Goal: Task Accomplishment & Management: Manage account settings

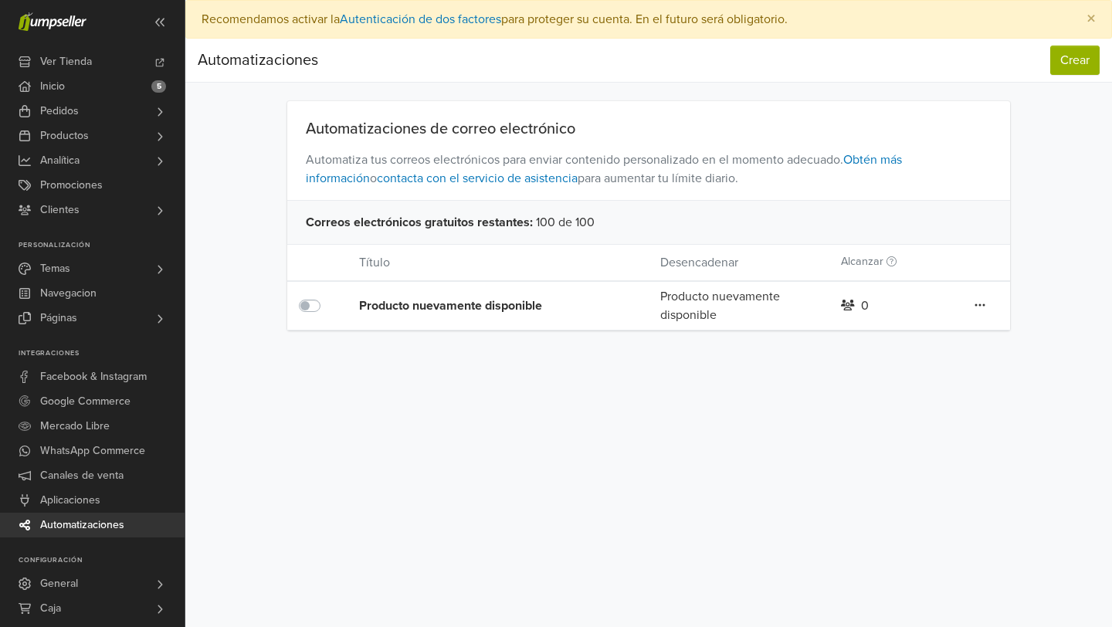
click at [983, 308] on icon at bounding box center [980, 305] width 11 height 12
click at [934, 338] on link "Editar" at bounding box center [925, 336] width 122 height 25
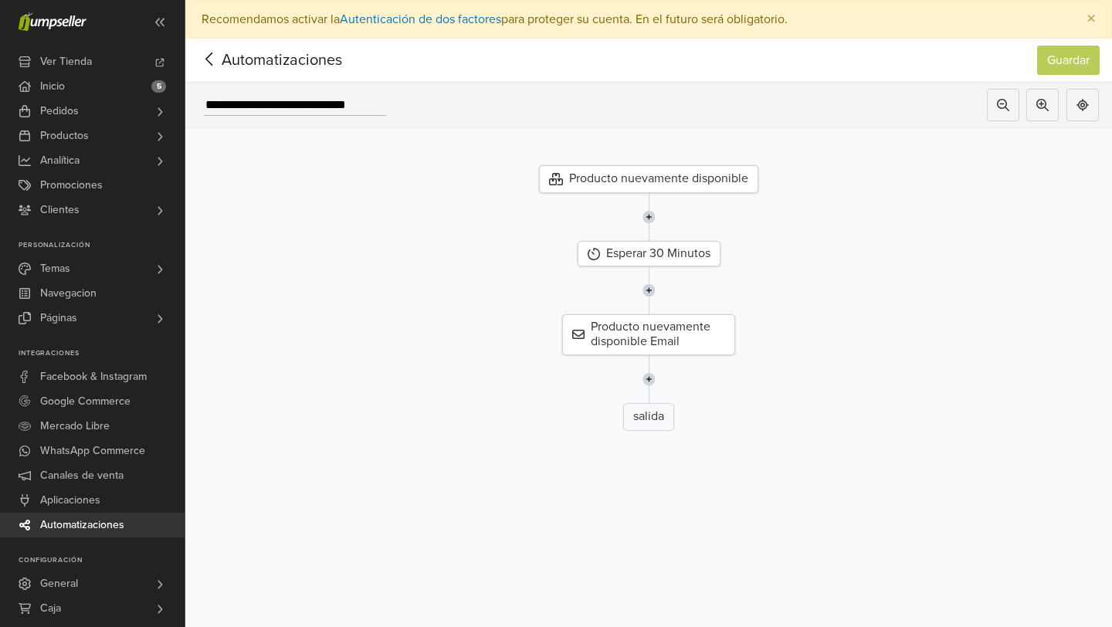
click at [641, 423] on div "salida" at bounding box center [648, 417] width 51 height 28
click at [645, 375] on img at bounding box center [649, 379] width 13 height 48
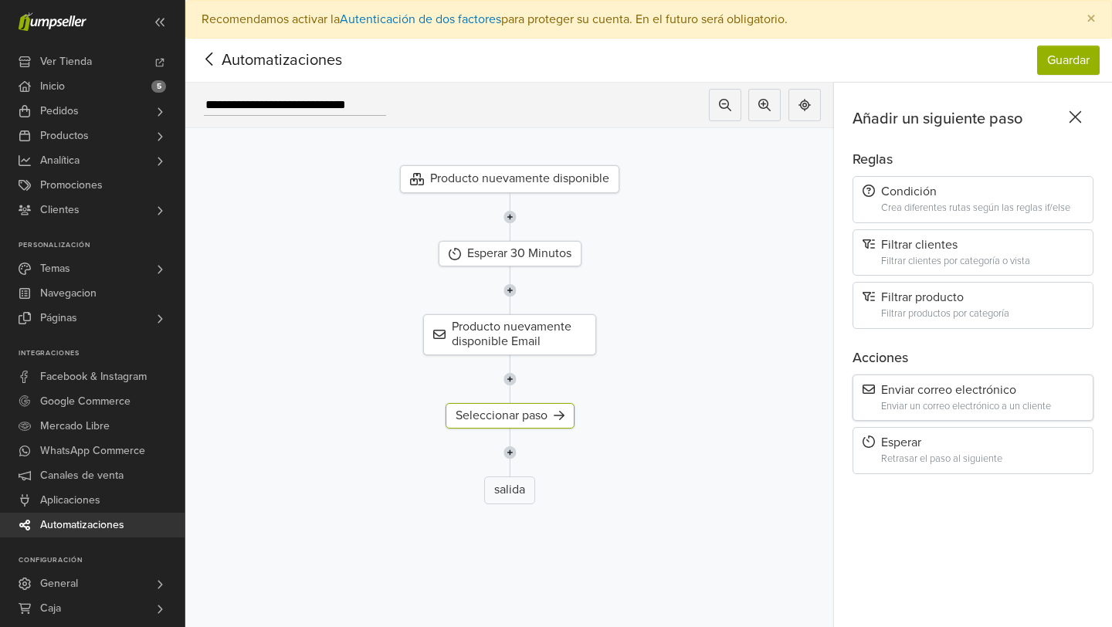
click at [952, 401] on div "Enviar un correo electrónico a un cliente" at bounding box center [982, 407] width 202 height 12
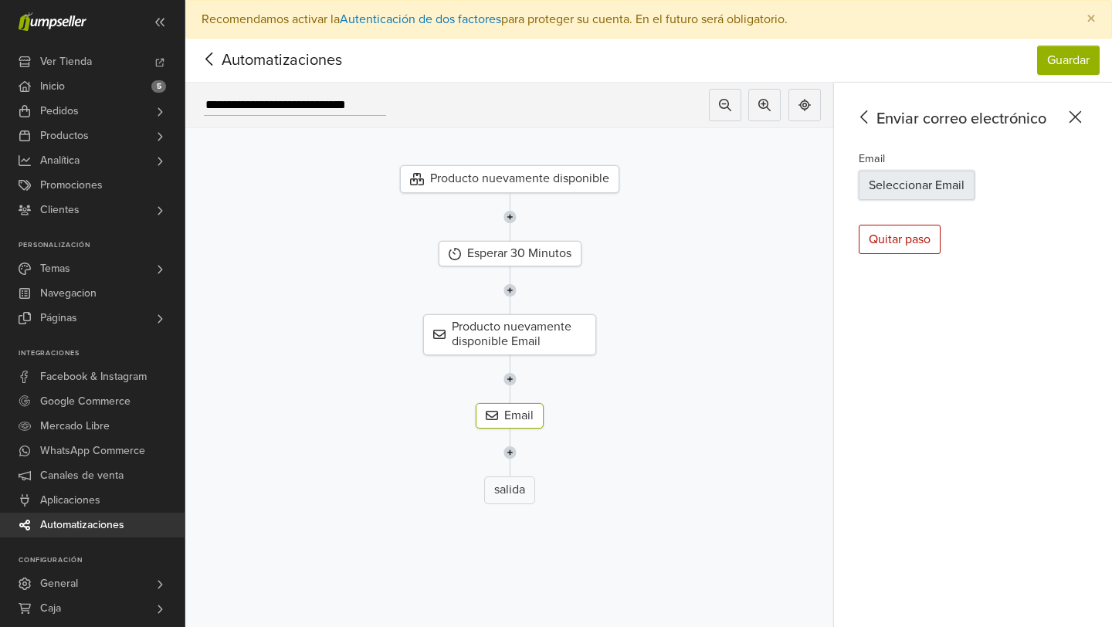
click at [888, 183] on button "Seleccionar Email" at bounding box center [917, 185] width 116 height 29
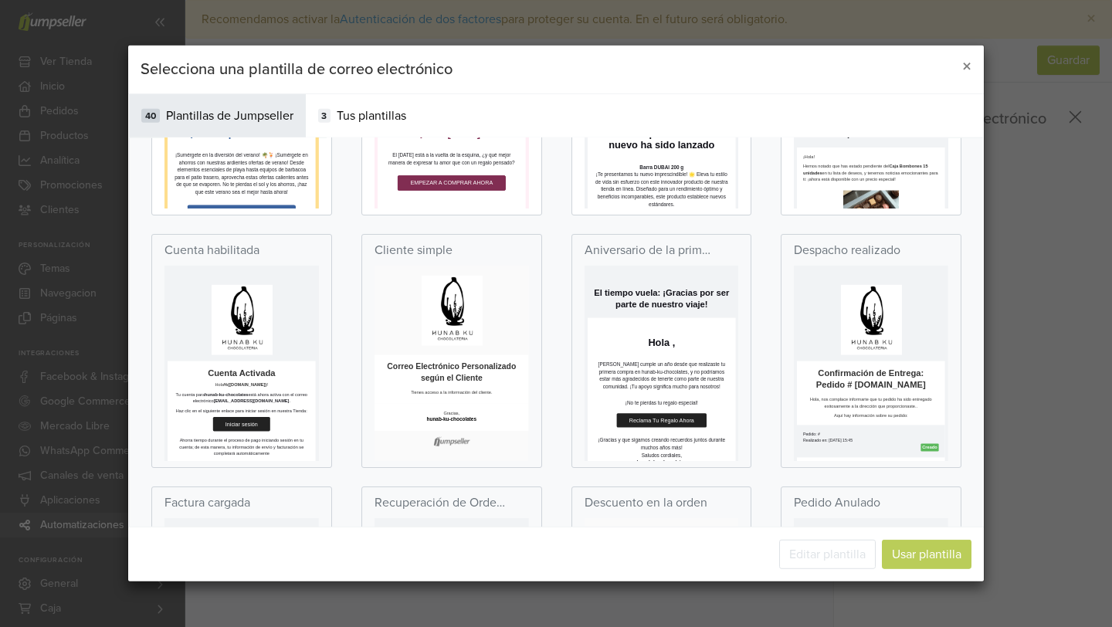
click at [578, 527] on h2 "Correo Electrónico Personalizado según el Cliente" at bounding box center [566, 532] width 355 height 56
click at [555, 326] on td at bounding box center [566, 376] width 355 height 177
click at [389, 602] on strong "[EMAIL_ADDRESS][DOMAIN_NAME]" at bounding box center [381, 603] width 188 height 12
click at [527, 281] on td at bounding box center [566, 376] width 385 height 223
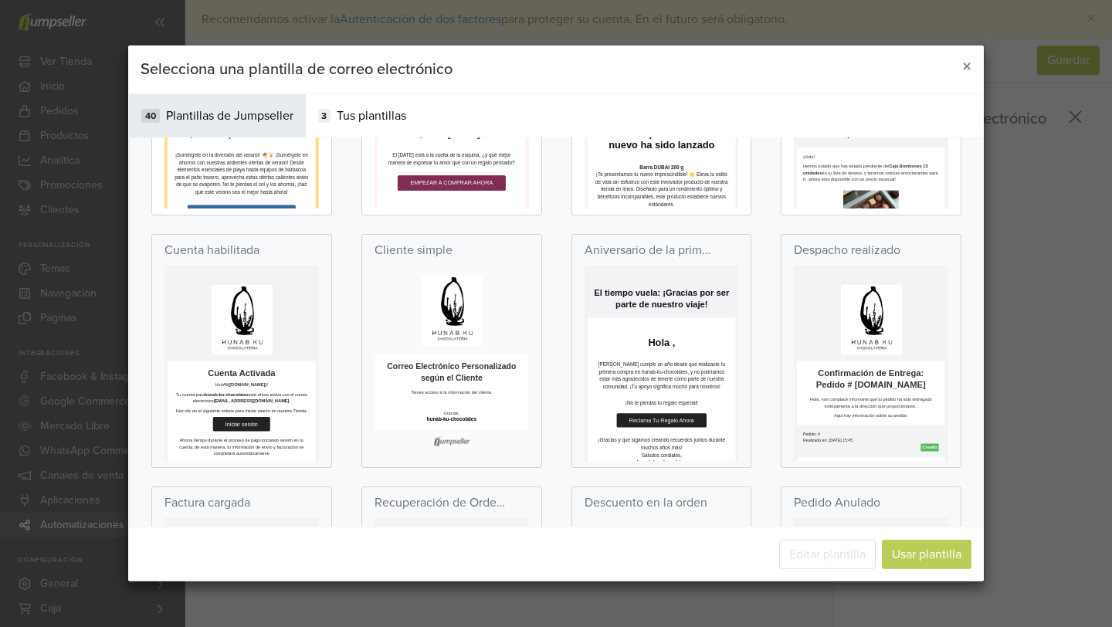
click at [422, 251] on p "Cliente simple" at bounding box center [414, 250] width 78 height 19
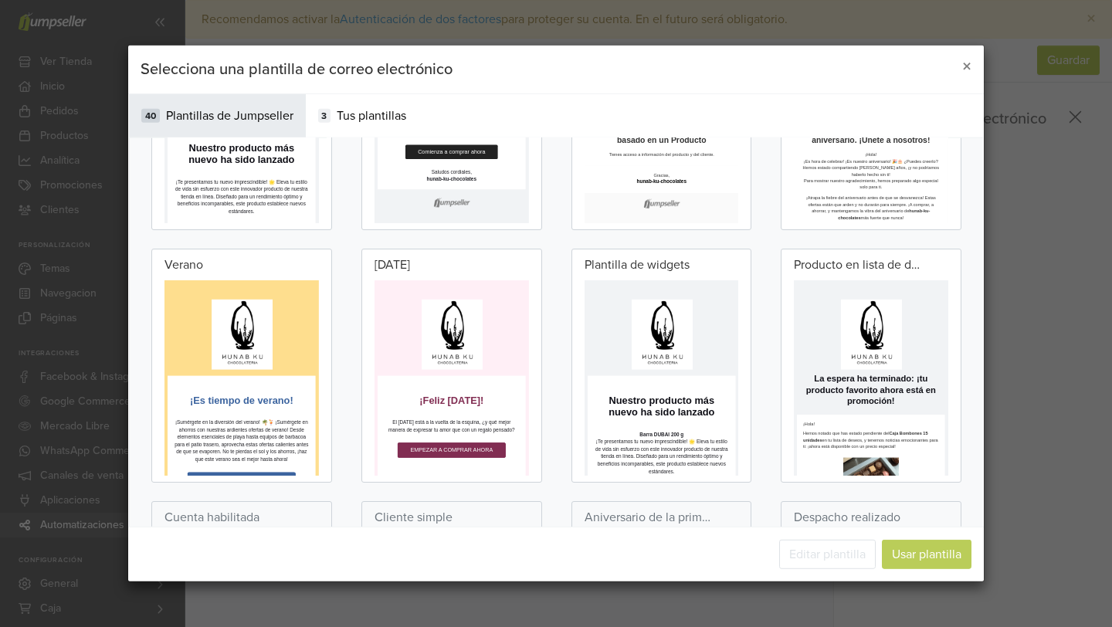
click at [410, 265] on p "[DATE]" at bounding box center [393, 265] width 36 height 19
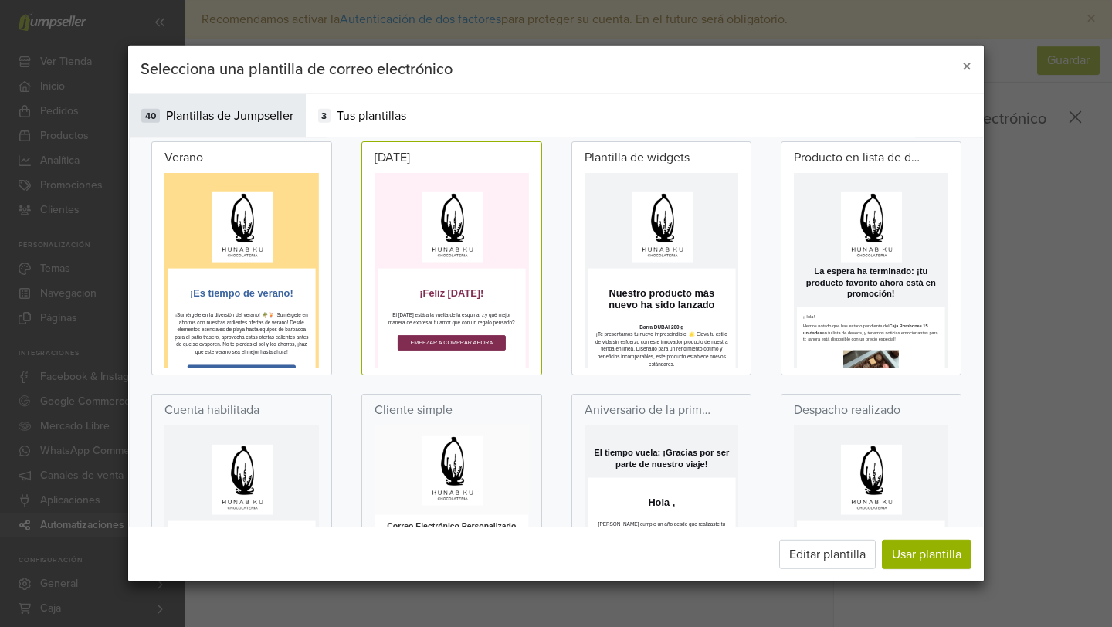
click at [686, 515] on h1 "Nuestro producto más nuevo ha sido lanzado" at bounding box center [776, 487] width 339 height 60
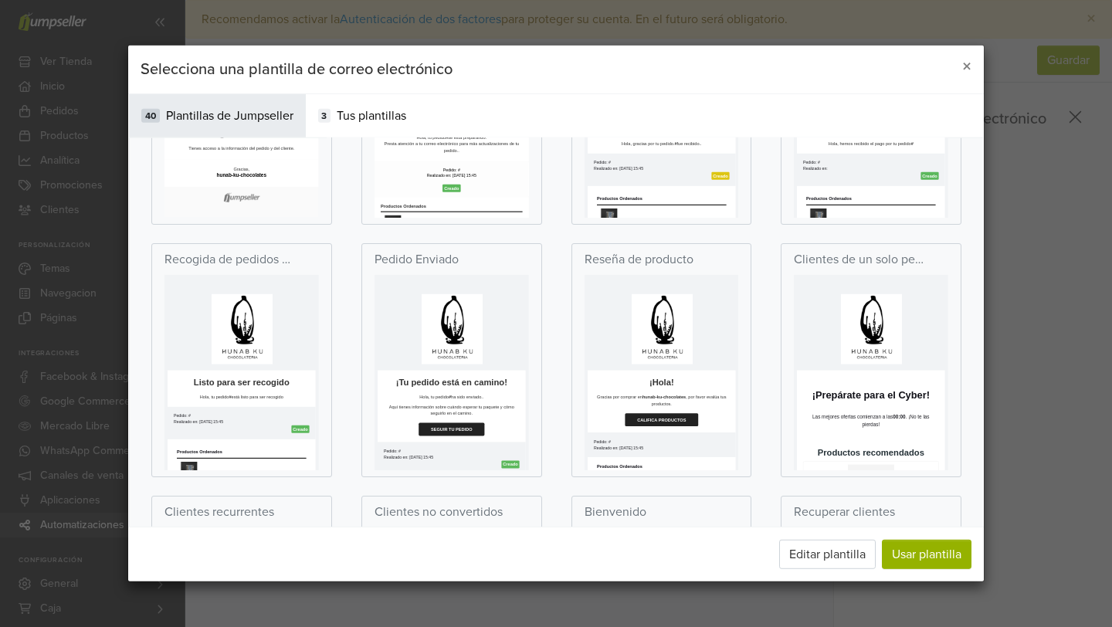
click at [561, 419] on p at bounding box center [567, 409] width 370 height 177
click at [519, 391] on div "Pedido: #" at bounding box center [566, 394] width 355 height 12
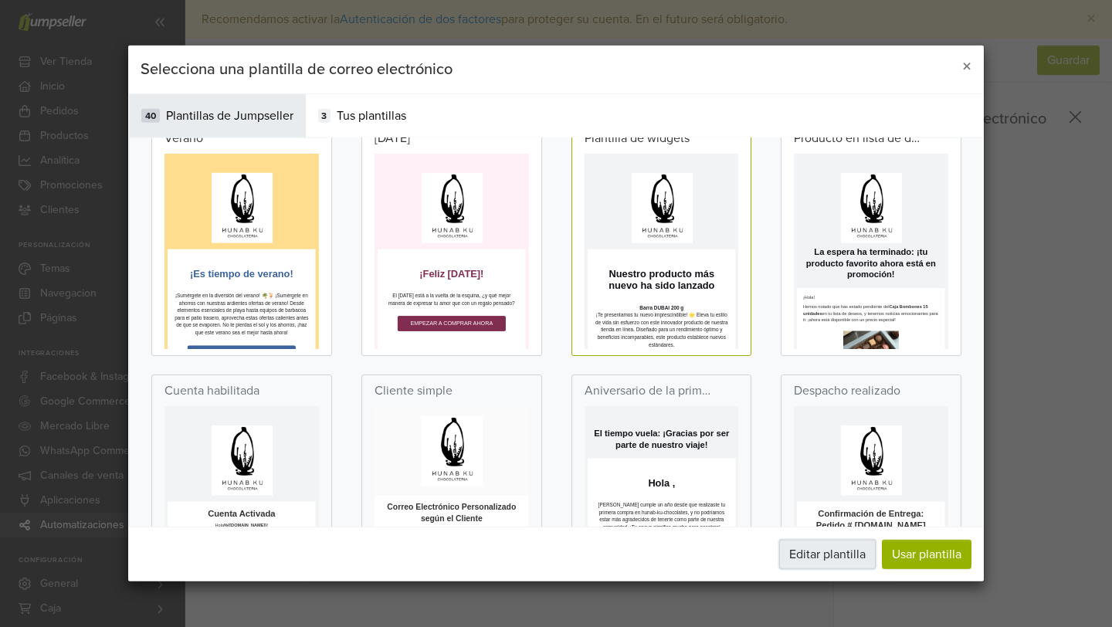
click at [851, 542] on button "Editar plantilla" at bounding box center [827, 554] width 97 height 29
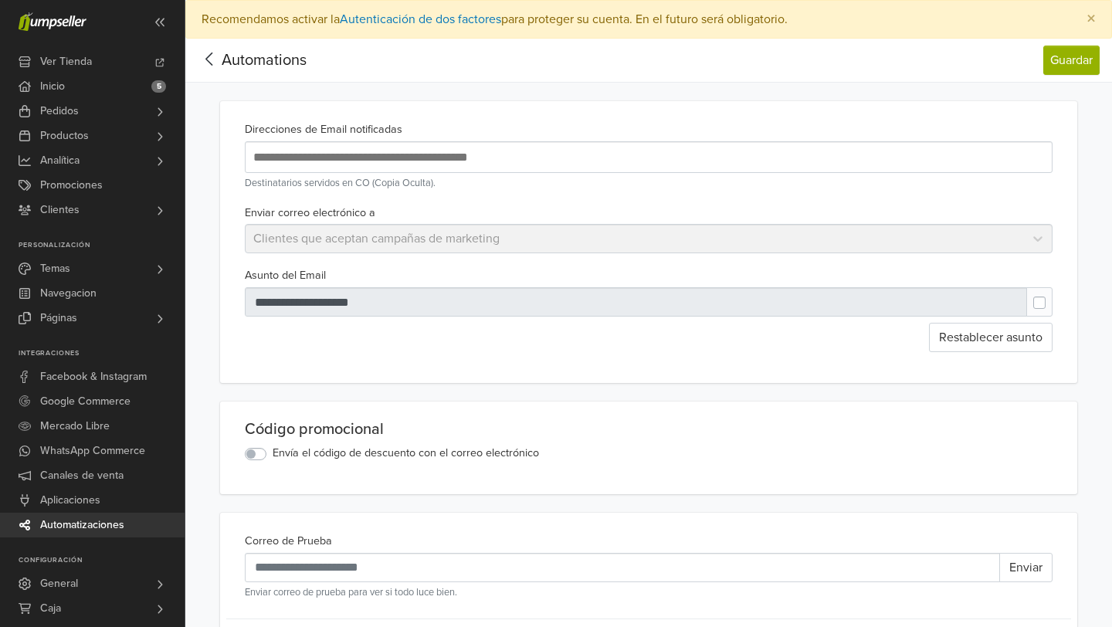
click at [378, 236] on div "Enviar correo electrónico a Clientes que aceptan campañas de marketing" at bounding box center [649, 228] width 820 height 51
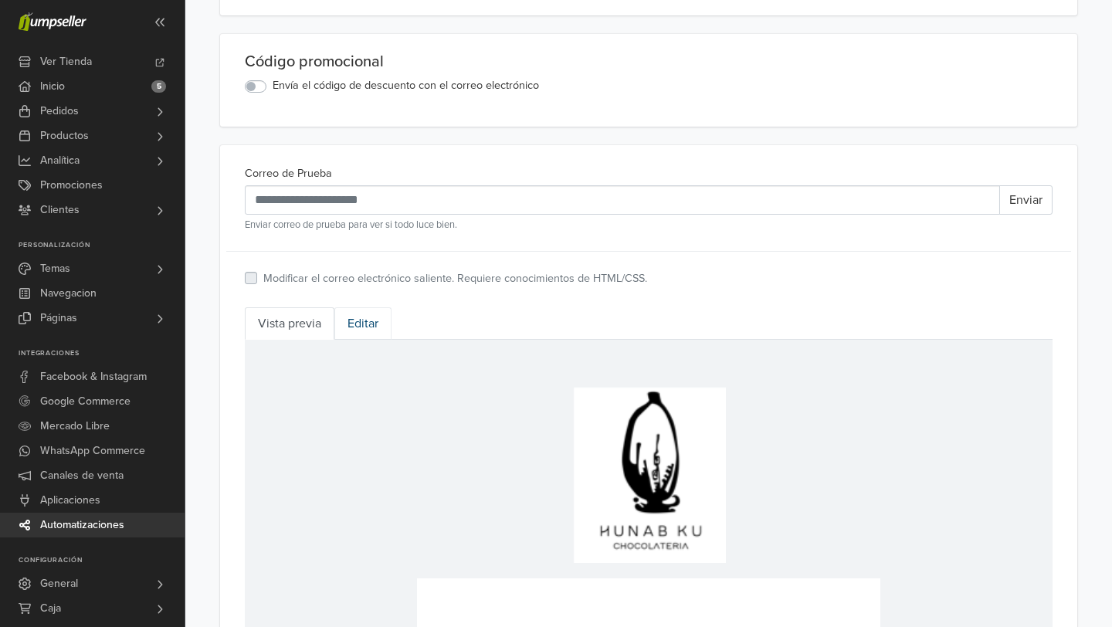
click at [354, 327] on link "Editar" at bounding box center [362, 323] width 57 height 32
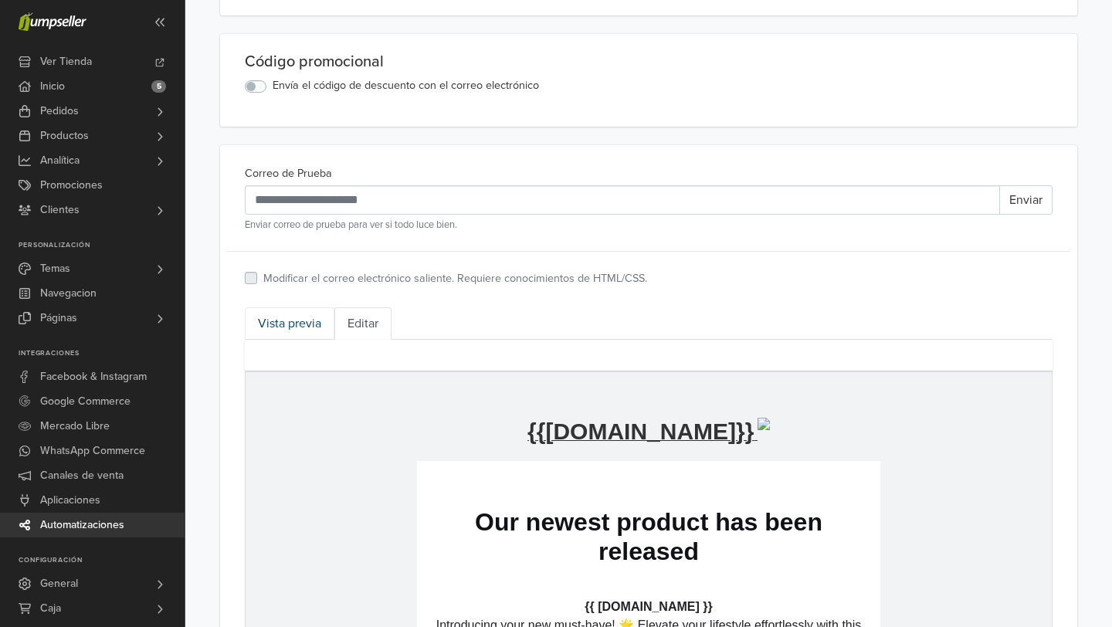
click at [282, 321] on link "Vista previa" at bounding box center [290, 323] width 90 height 32
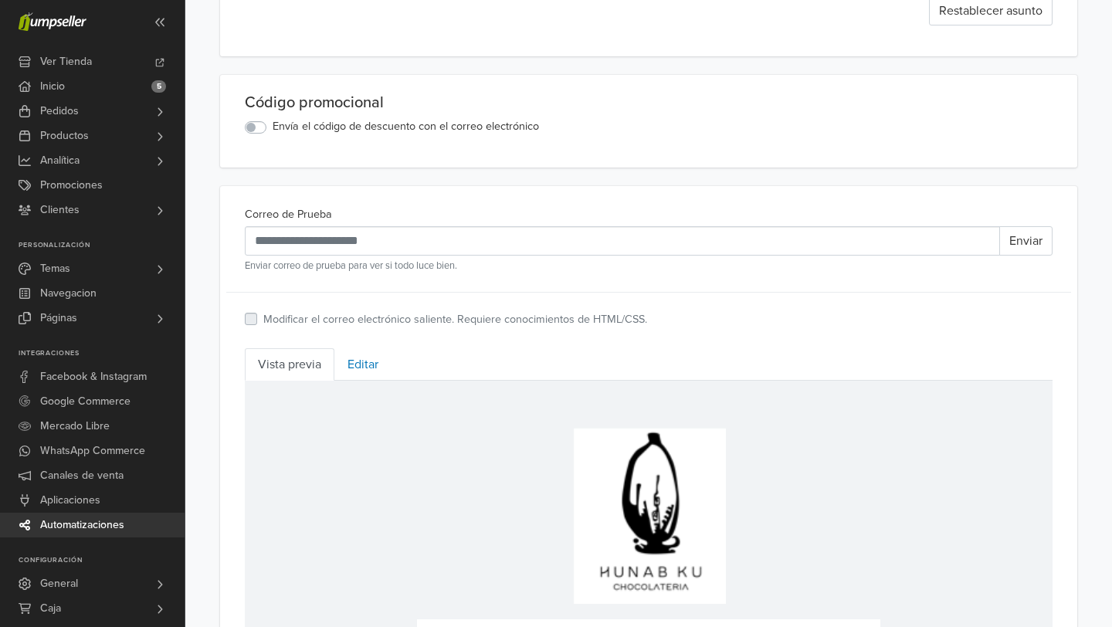
scroll to position [378, 0]
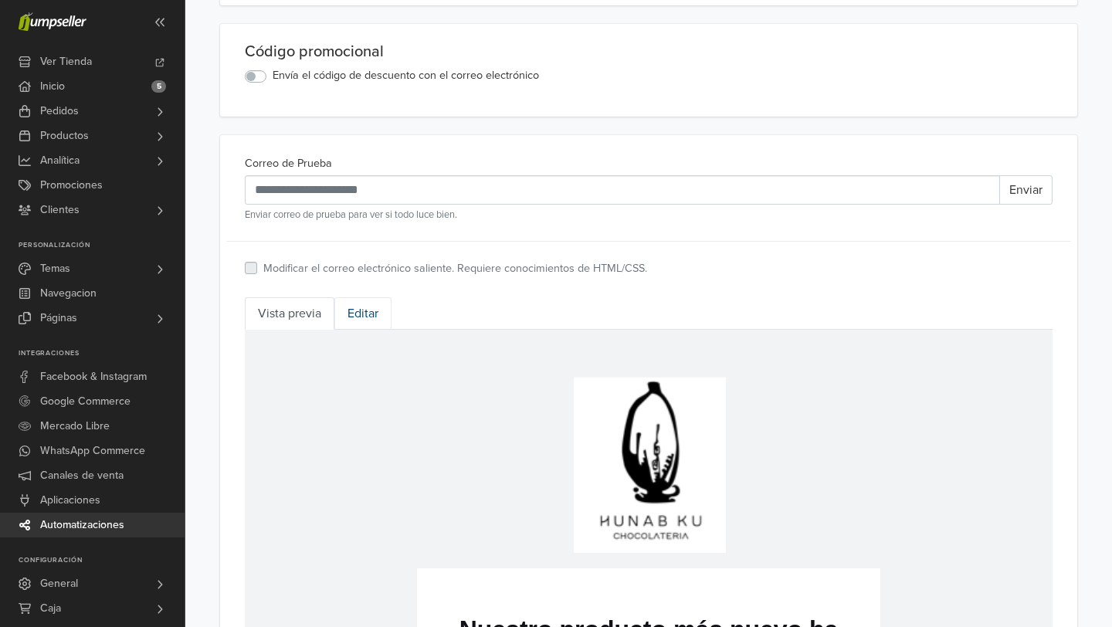
click at [368, 316] on link "Editar" at bounding box center [362, 313] width 57 height 32
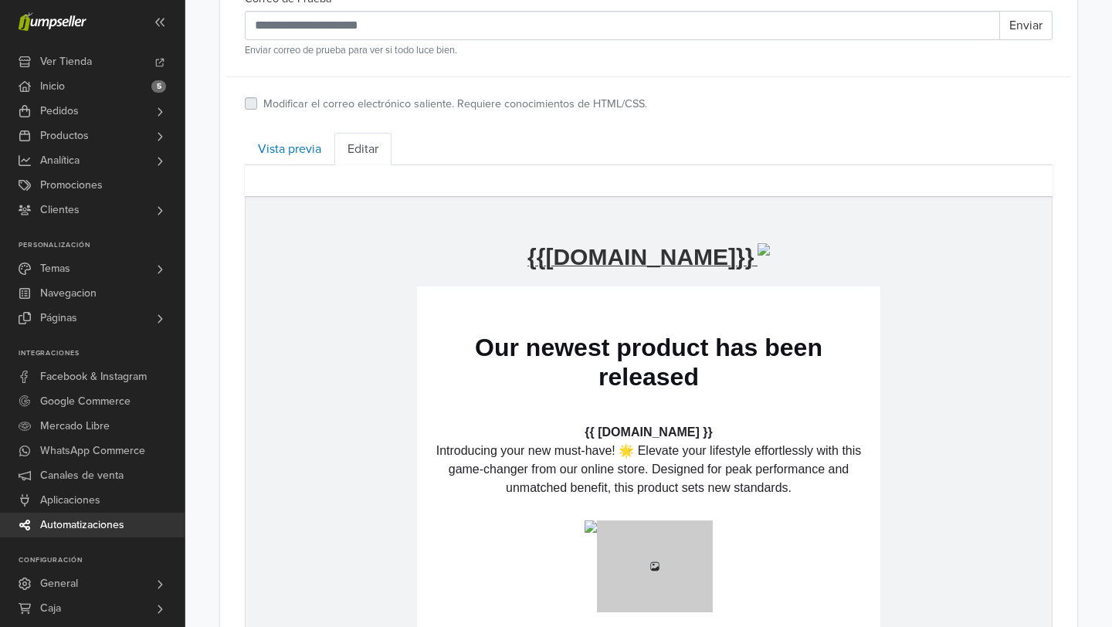
scroll to position [770, 0]
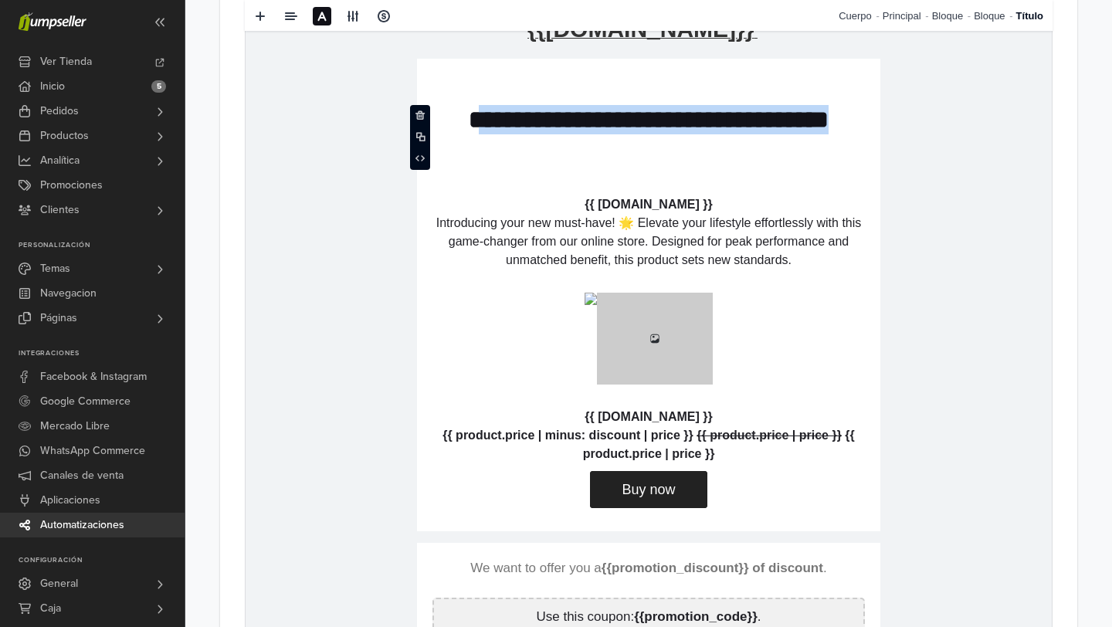
drag, startPoint x: 487, startPoint y: 123, endPoint x: 772, endPoint y: 151, distance: 285.7
click at [772, 151] on p "**********" at bounding box center [649, 134] width 433 height 59
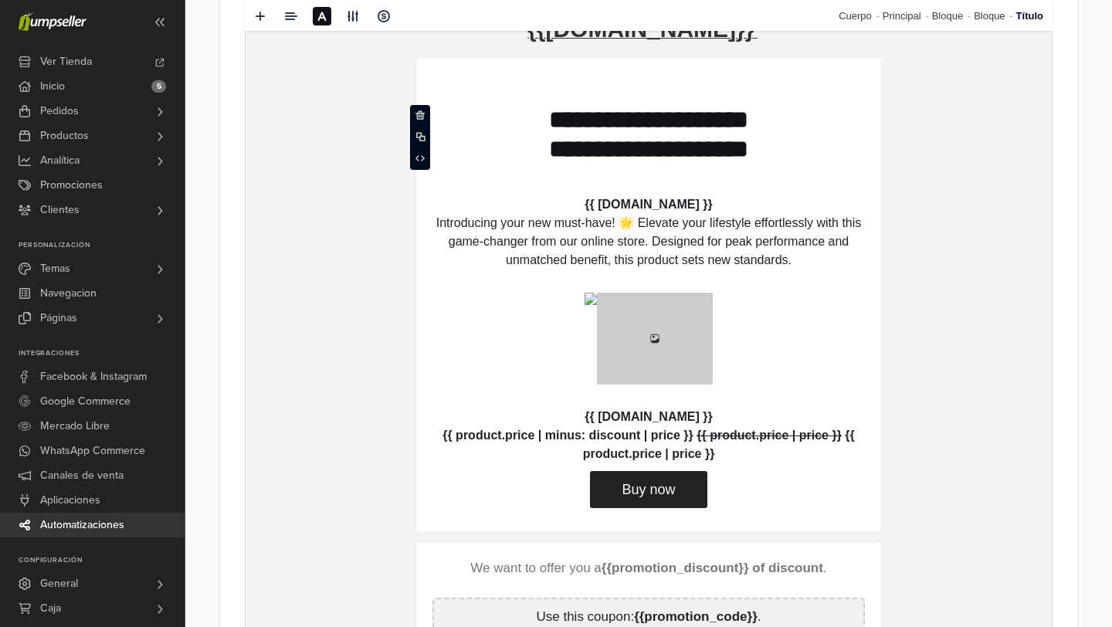
click at [522, 131] on p "**********" at bounding box center [649, 134] width 433 height 59
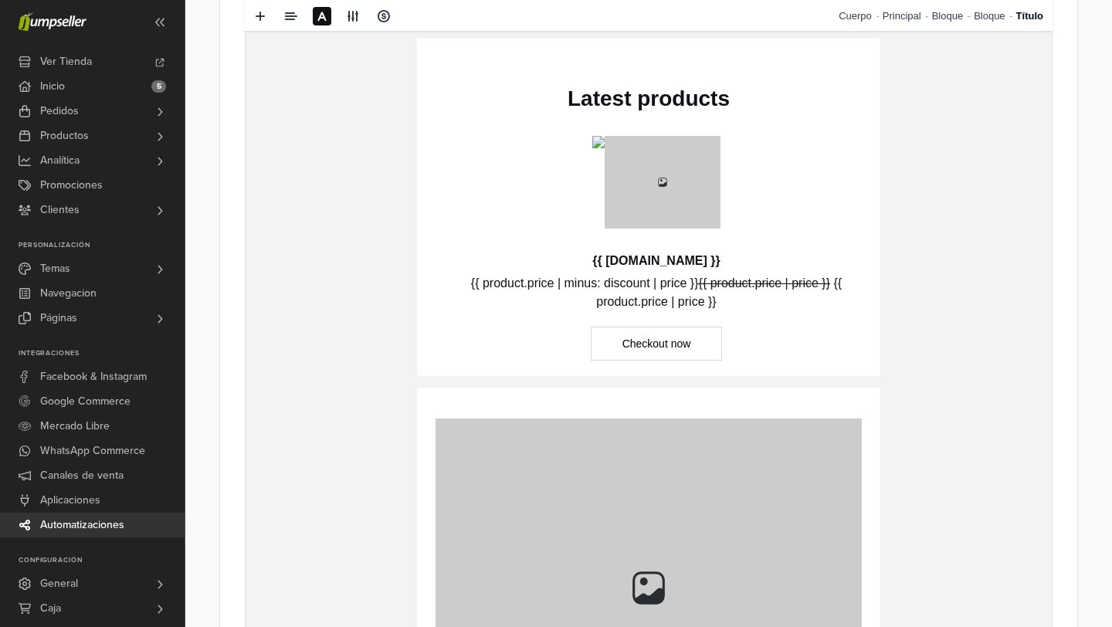
scroll to position [0, 0]
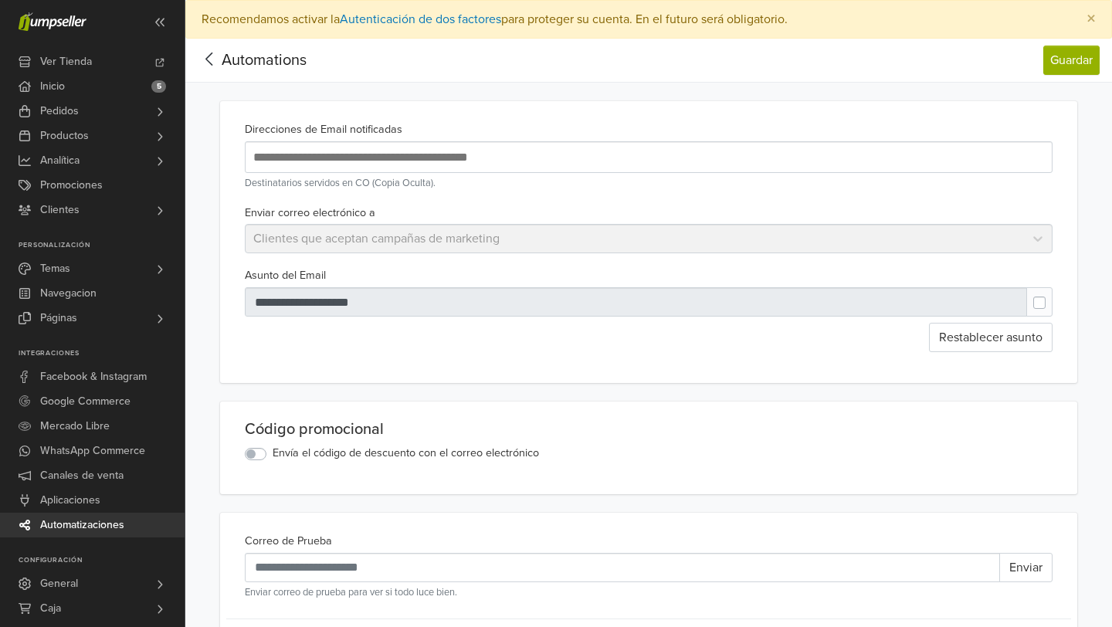
click at [472, 153] on input "text" at bounding box center [501, 157] width 502 height 21
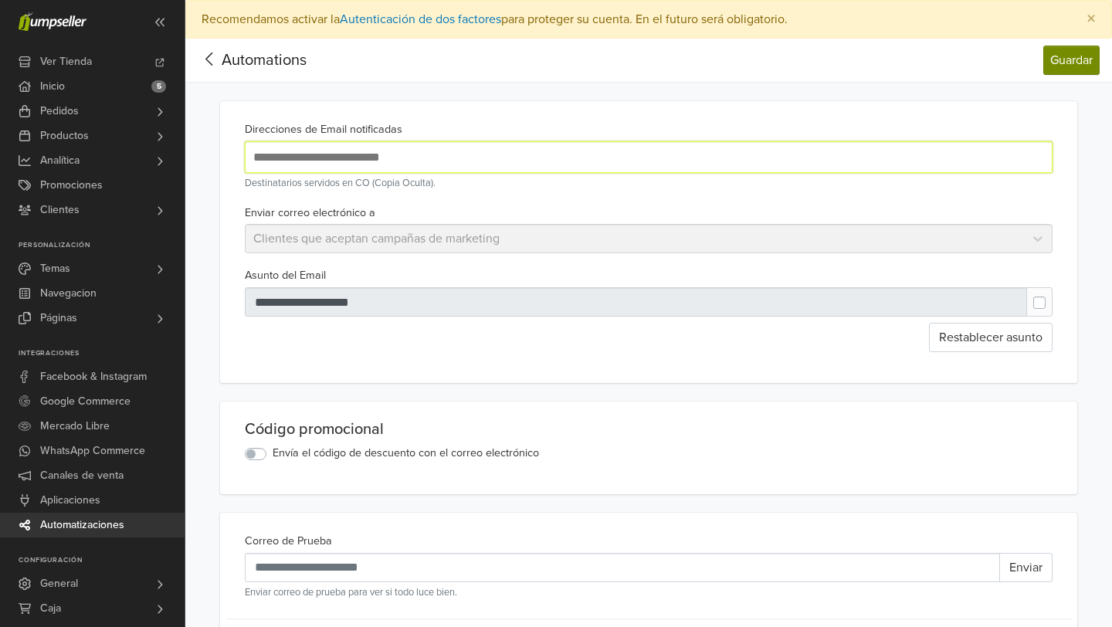
type input "**********"
click at [1062, 63] on button "Guardar" at bounding box center [1072, 60] width 56 height 29
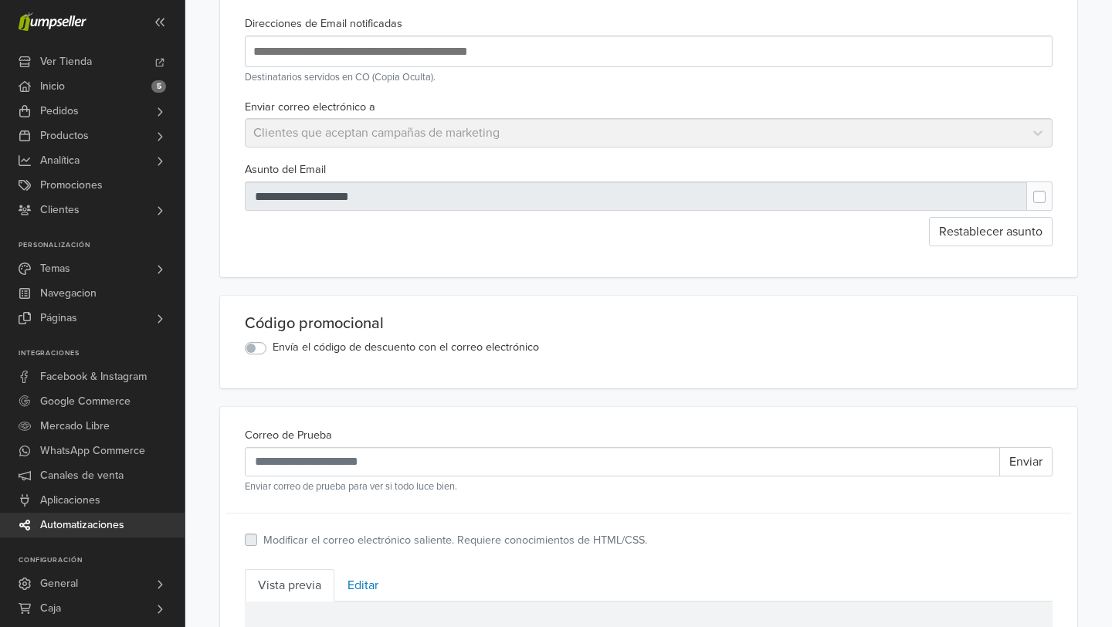
scroll to position [115, 0]
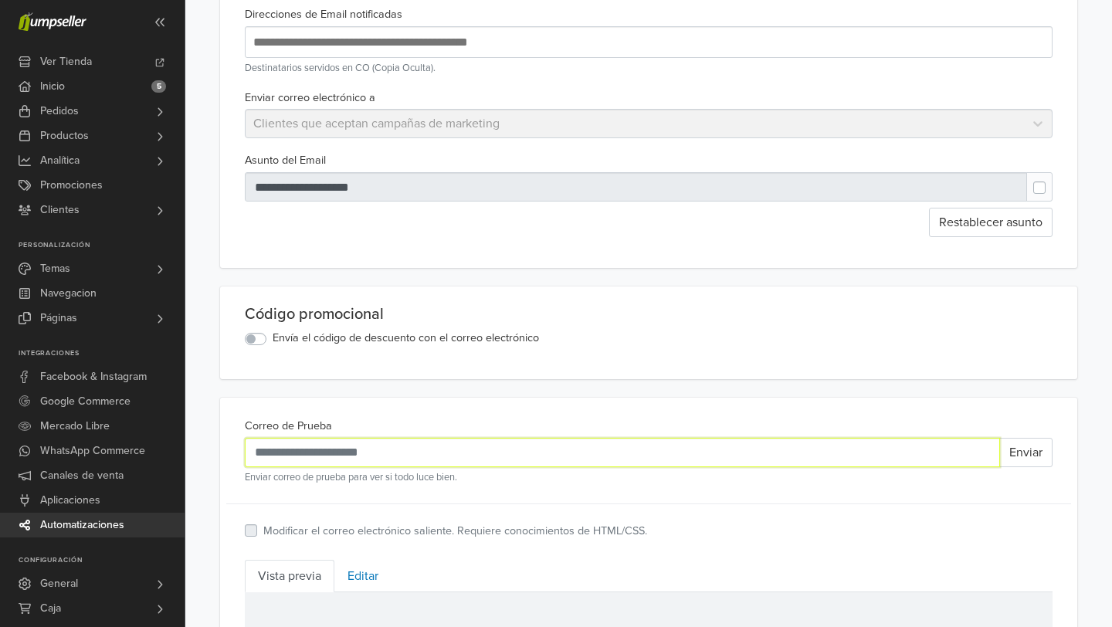
click at [375, 447] on input "Correo de Prueba" at bounding box center [622, 452] width 755 height 29
click at [351, 460] on input "Correo de Prueba" at bounding box center [622, 452] width 755 height 29
click at [351, 455] on input "Correo de Prueba" at bounding box center [622, 452] width 755 height 29
type input "**********"
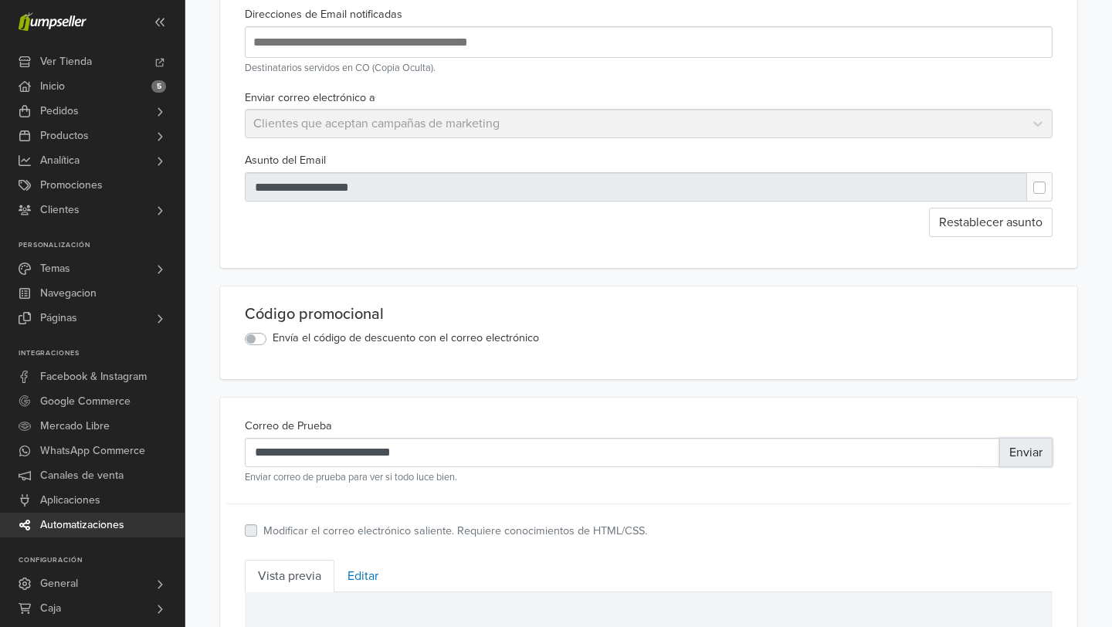
click at [1029, 453] on button "Enviar" at bounding box center [1026, 452] width 53 height 29
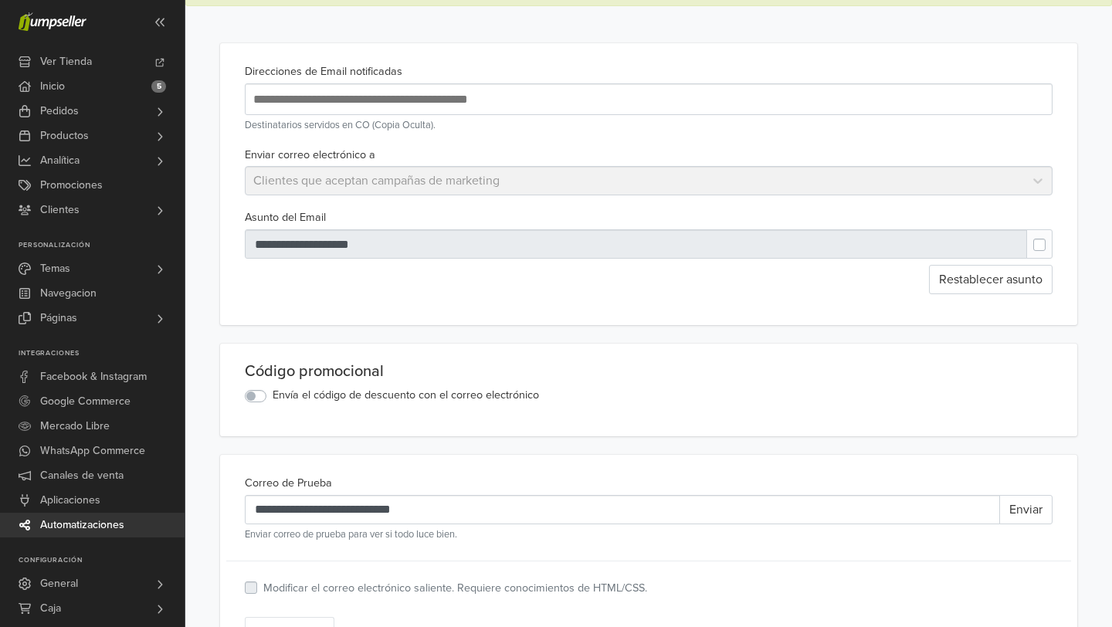
scroll to position [0, 0]
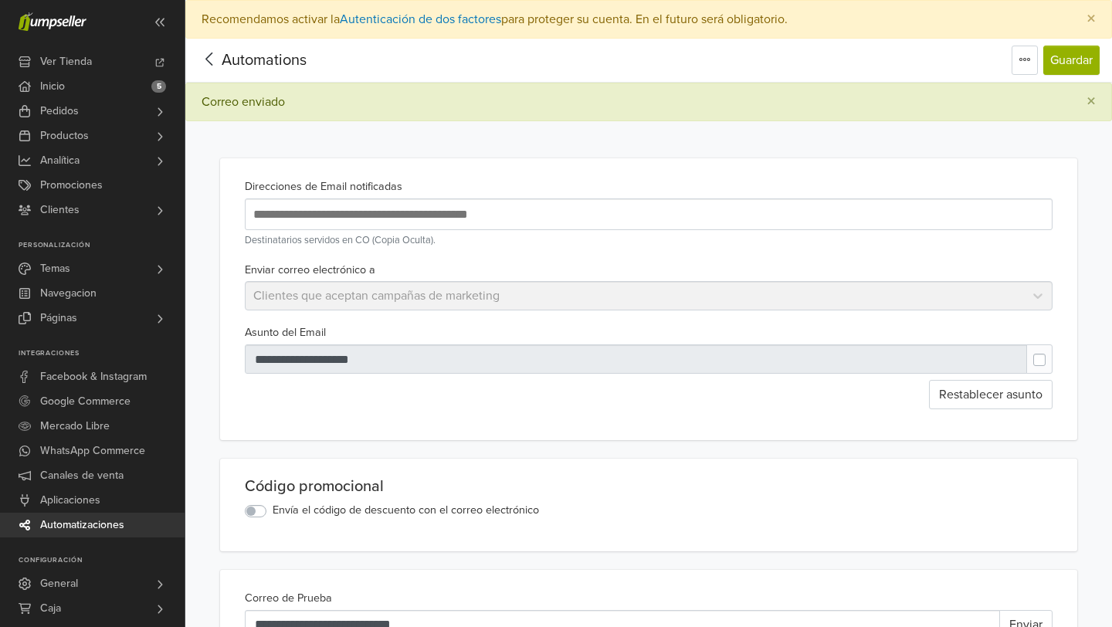
click at [212, 56] on icon at bounding box center [210, 58] width 24 height 19
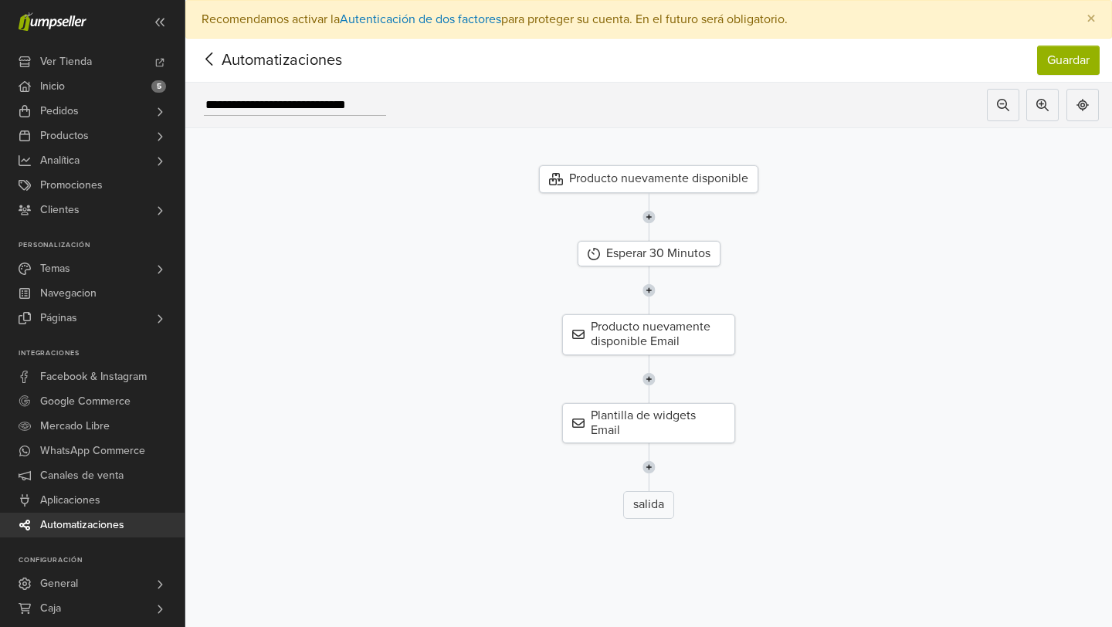
click at [215, 63] on icon at bounding box center [210, 58] width 24 height 19
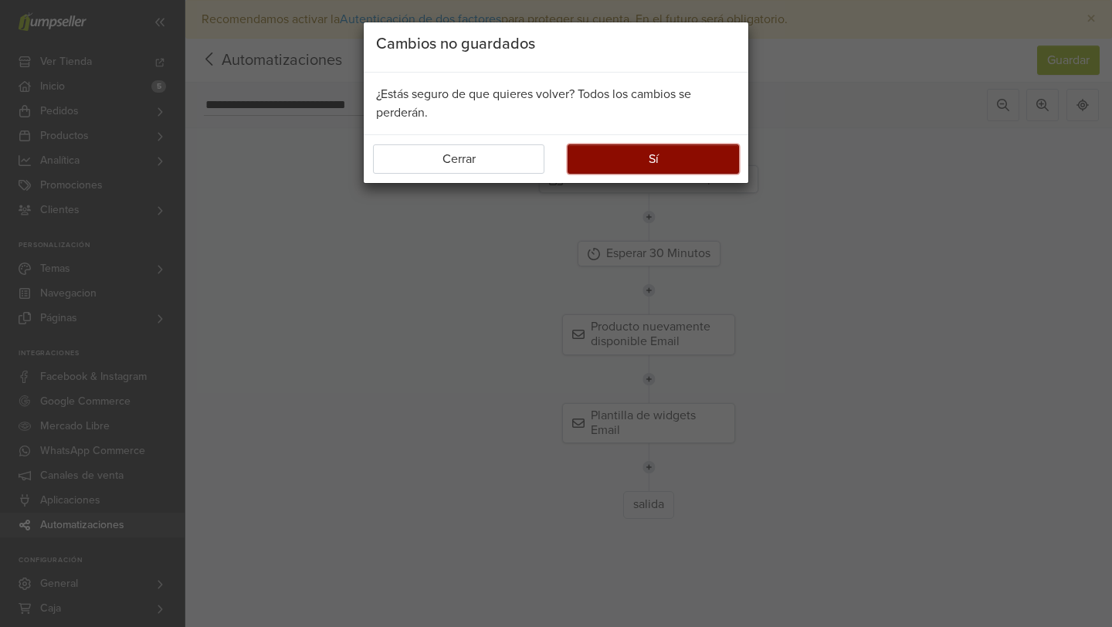
click at [626, 162] on button "Sí" at bounding box center [653, 158] width 171 height 29
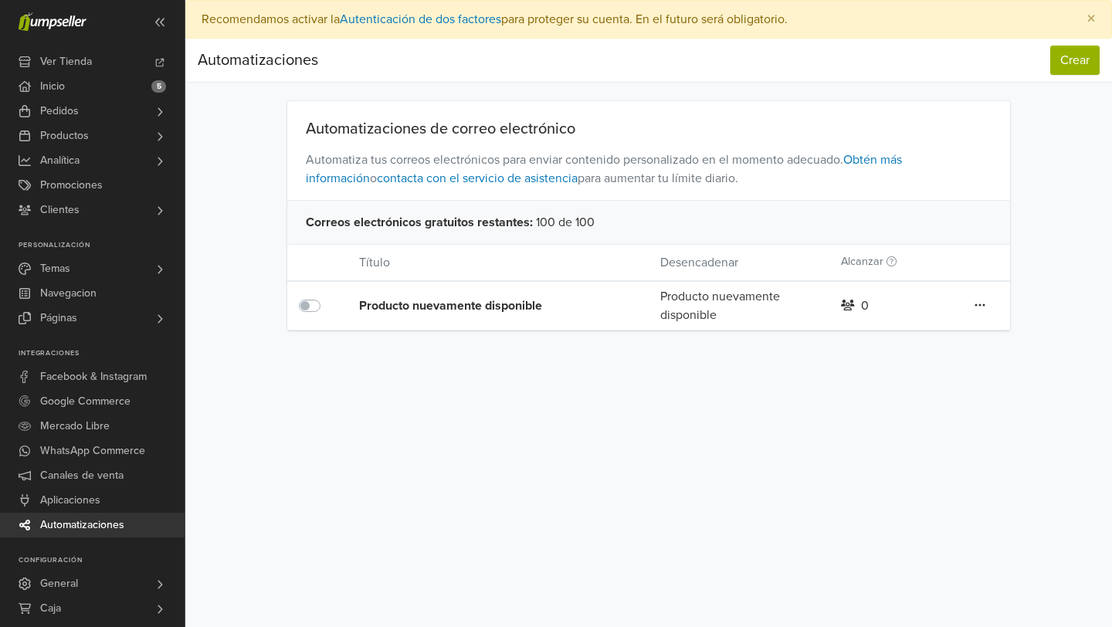
click at [985, 301] on icon at bounding box center [980, 305] width 11 height 12
click at [929, 332] on link "Editar" at bounding box center [925, 336] width 122 height 25
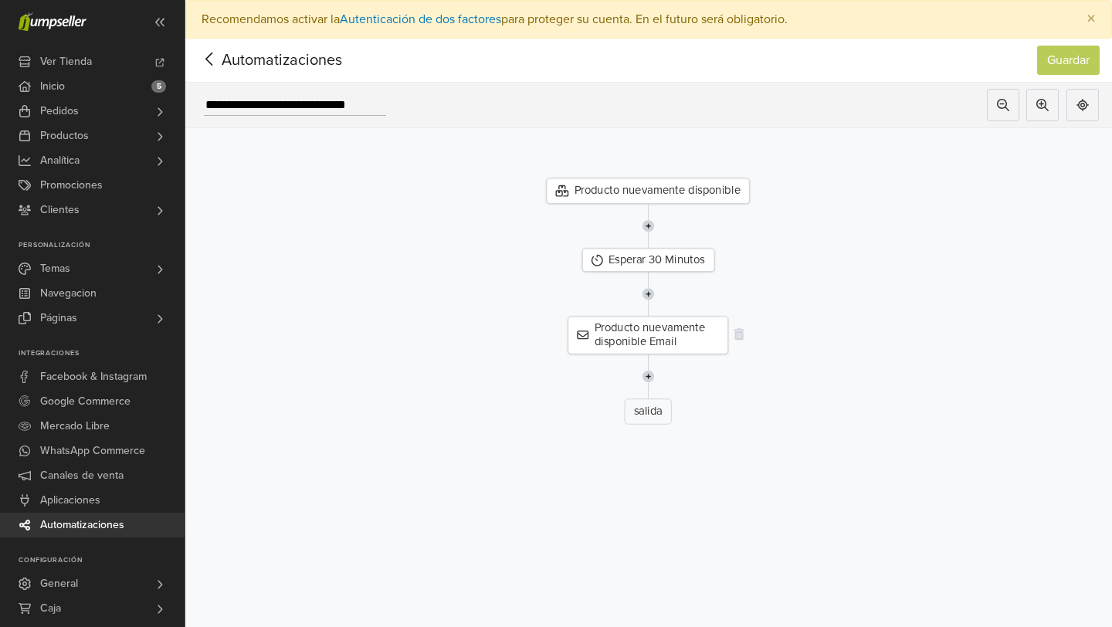
click at [651, 332] on div "Producto nuevamente disponible Email" at bounding box center [648, 336] width 161 height 38
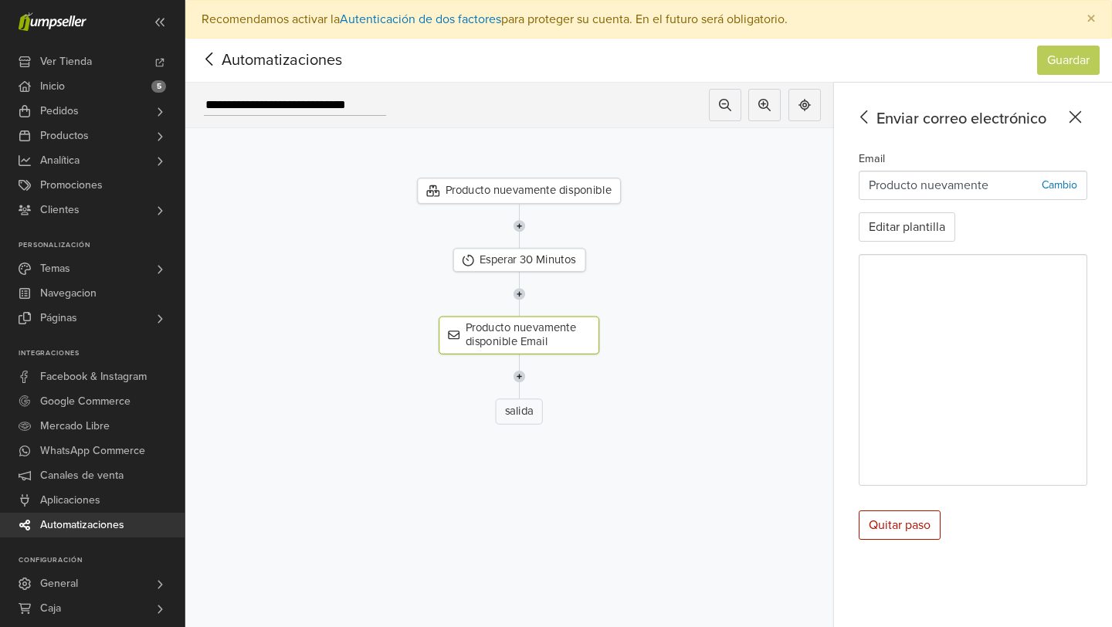
click at [697, 285] on div at bounding box center [518, 294] width 623 height 45
click at [1070, 123] on icon at bounding box center [1076, 117] width 12 height 12
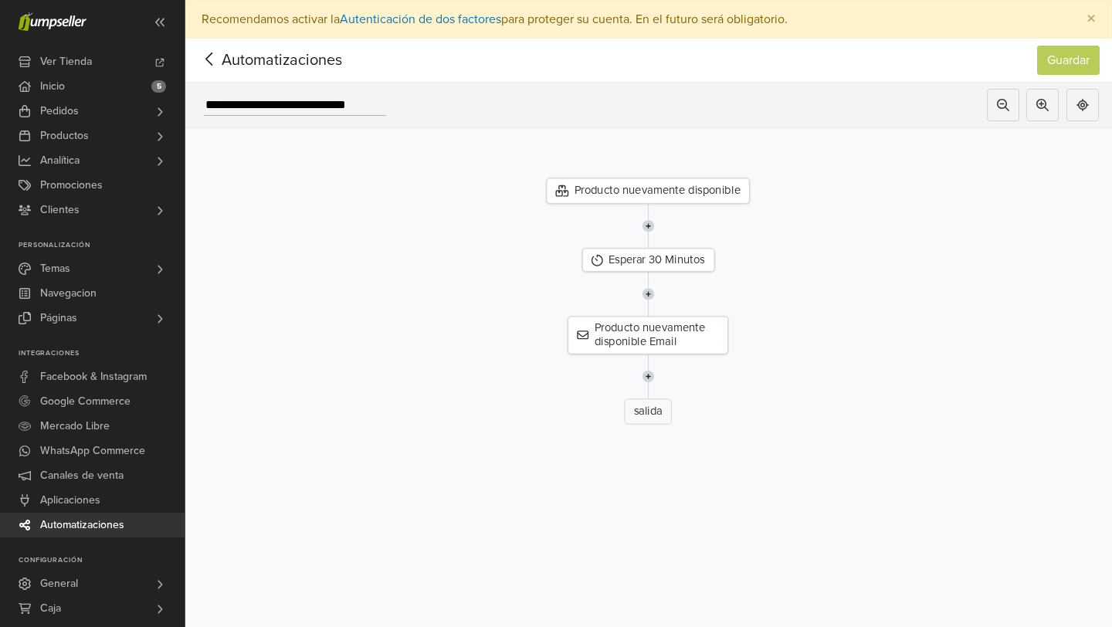
click at [648, 375] on img at bounding box center [648, 376] width 12 height 45
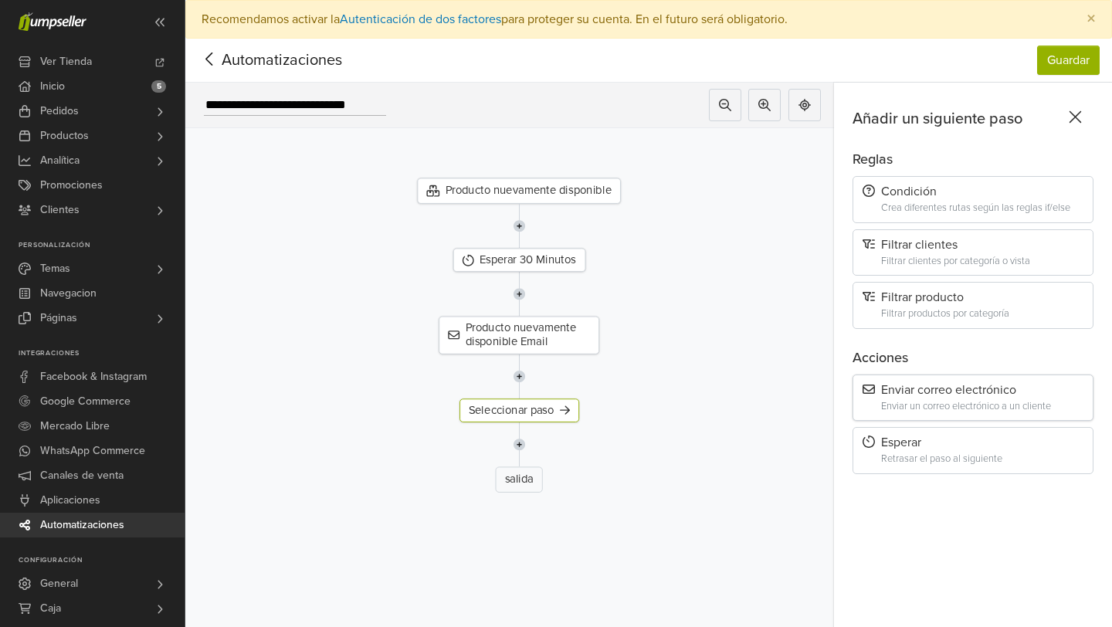
click at [905, 387] on div "Enviar correo electrónico" at bounding box center [973, 390] width 221 height 15
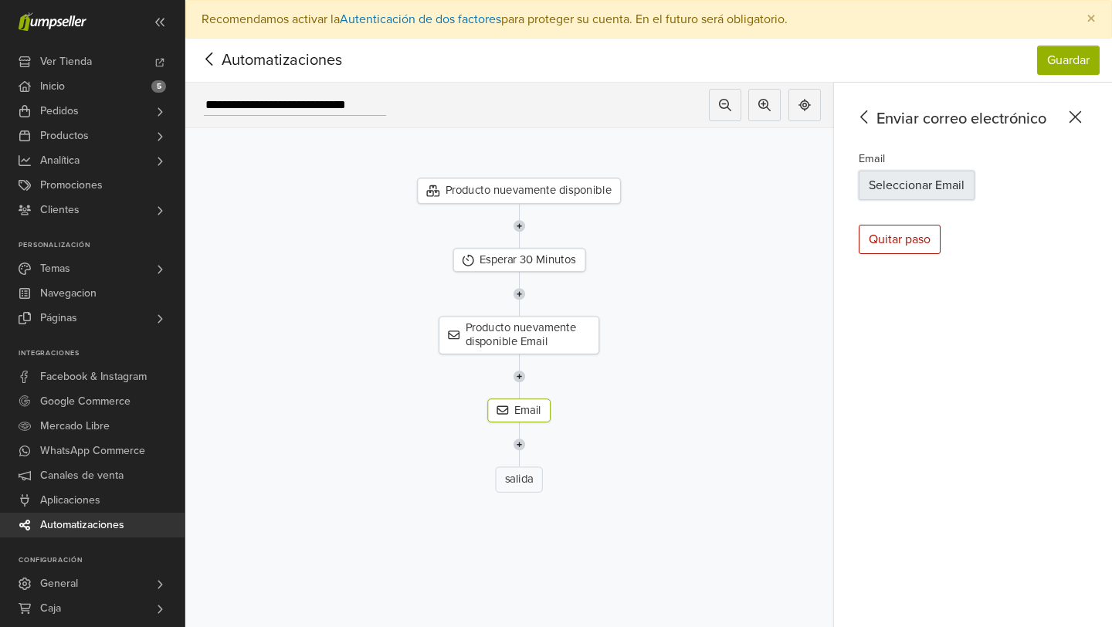
click at [949, 191] on button "Seleccionar Email" at bounding box center [917, 185] width 116 height 29
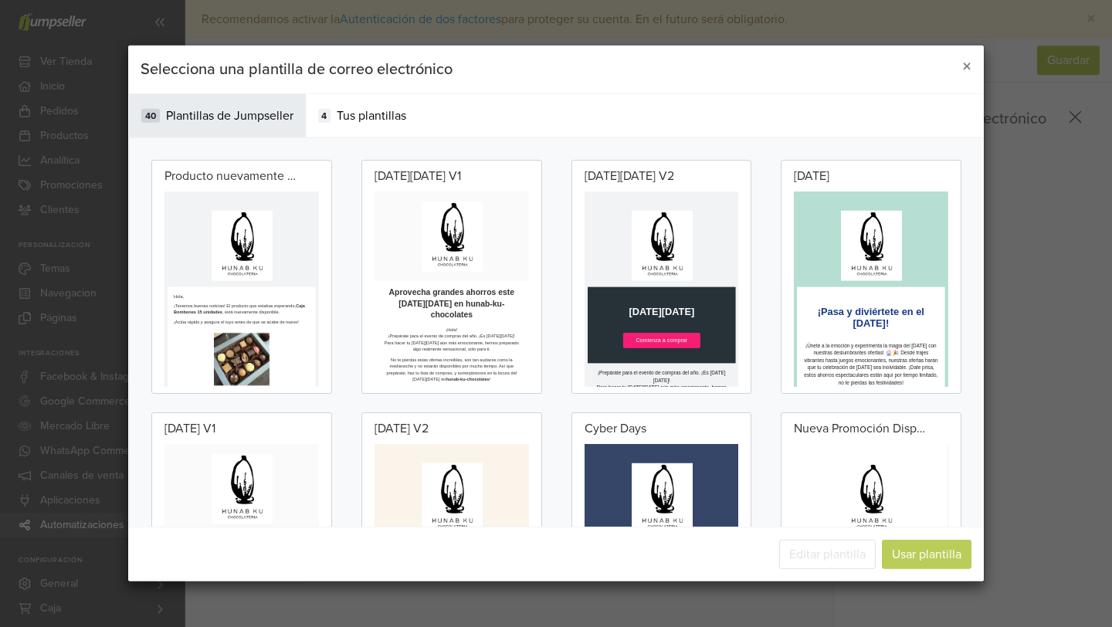
scroll to position [151, 0]
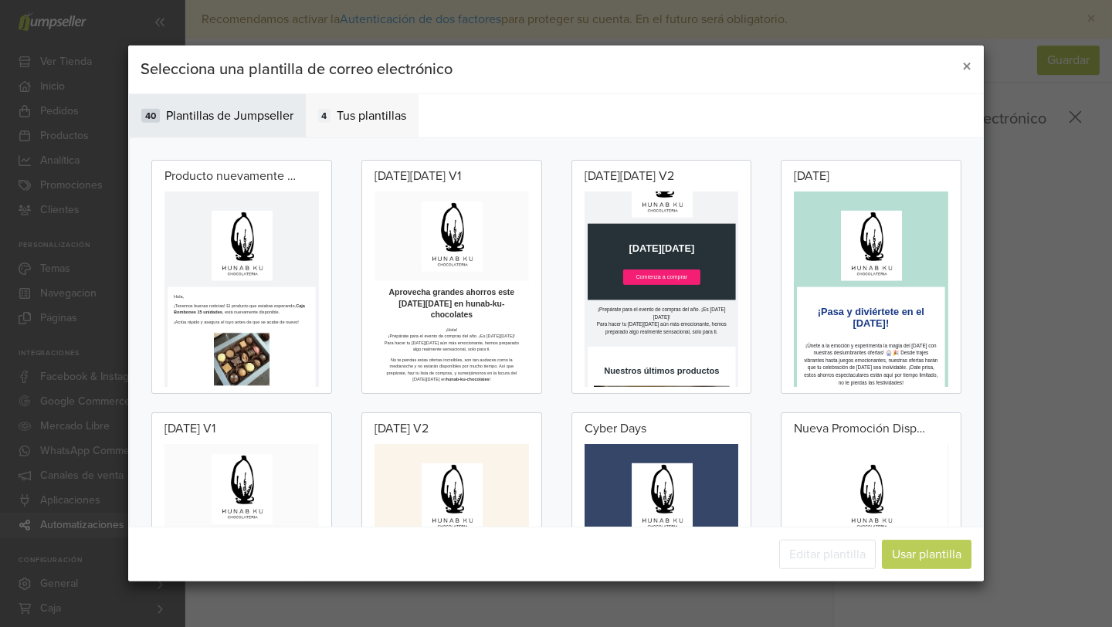
click at [351, 126] on div "4 Tus plantillas" at bounding box center [363, 115] width 114 height 43
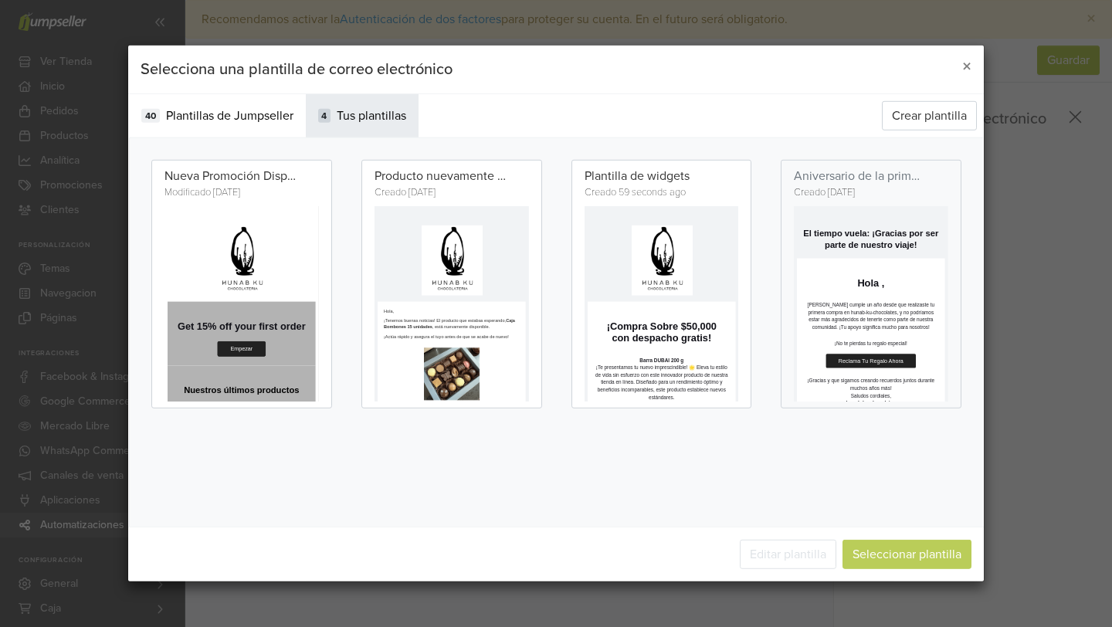
click at [755, 528] on h1 "¡Compra Sobre $50,000 con despacho gratis!" at bounding box center [776, 521] width 339 height 60
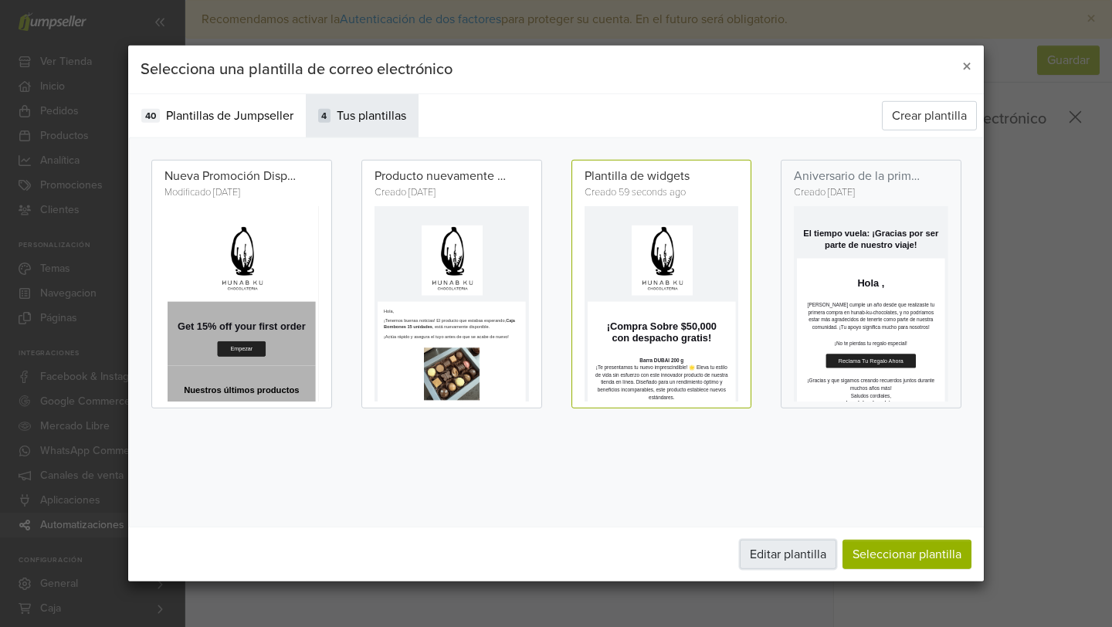
click at [816, 554] on button "Editar plantilla" at bounding box center [788, 554] width 97 height 29
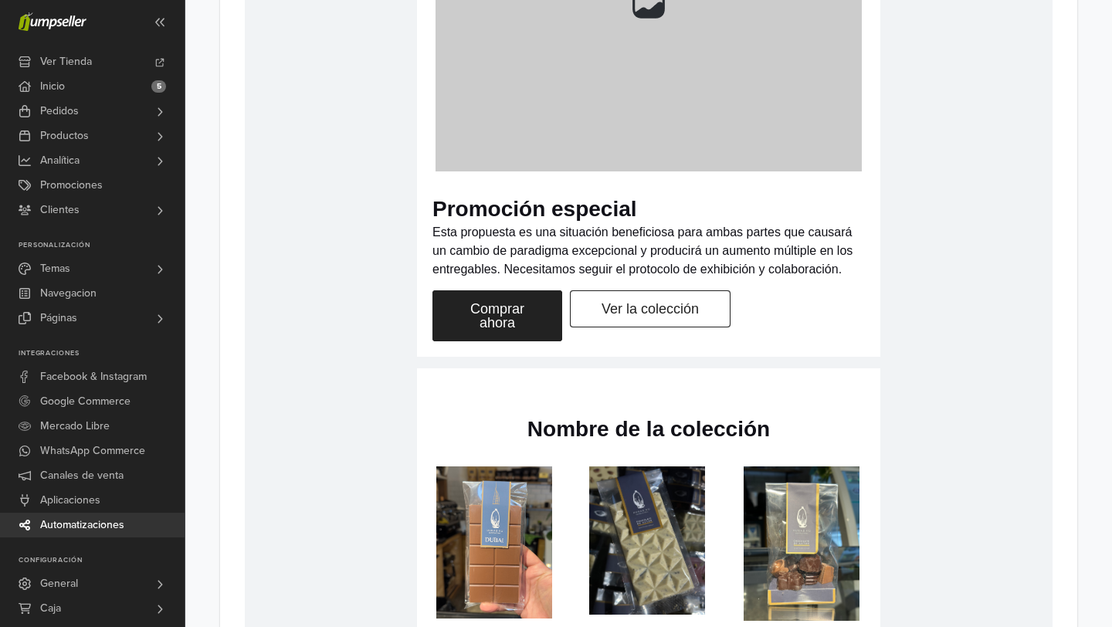
click at [624, 297] on link "Ver la colección" at bounding box center [650, 308] width 161 height 37
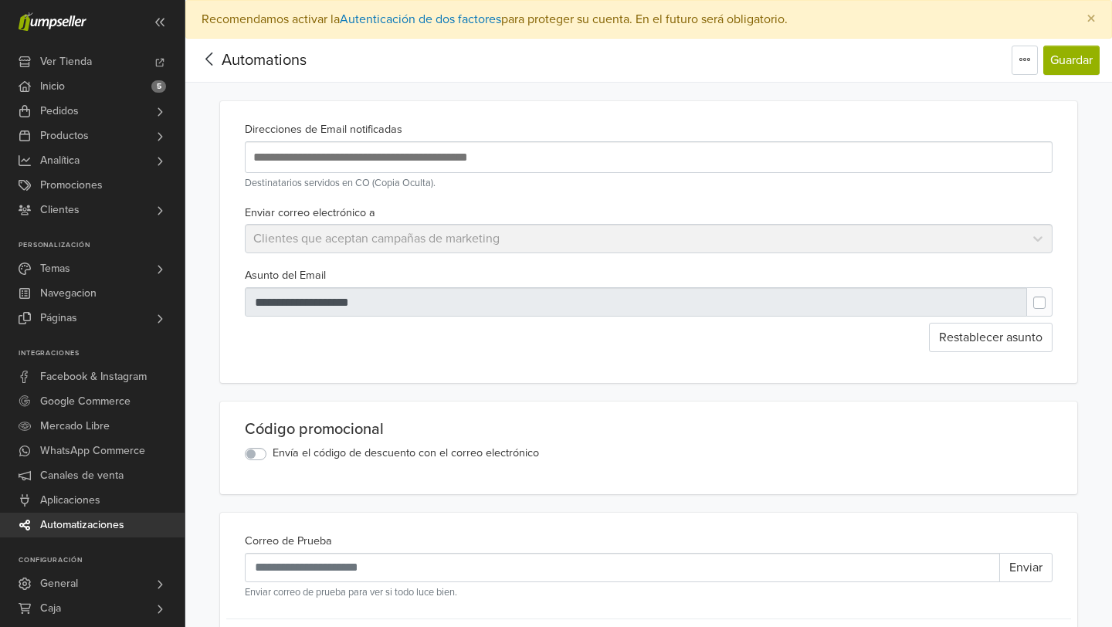
click at [305, 157] on input "text" at bounding box center [501, 157] width 502 height 21
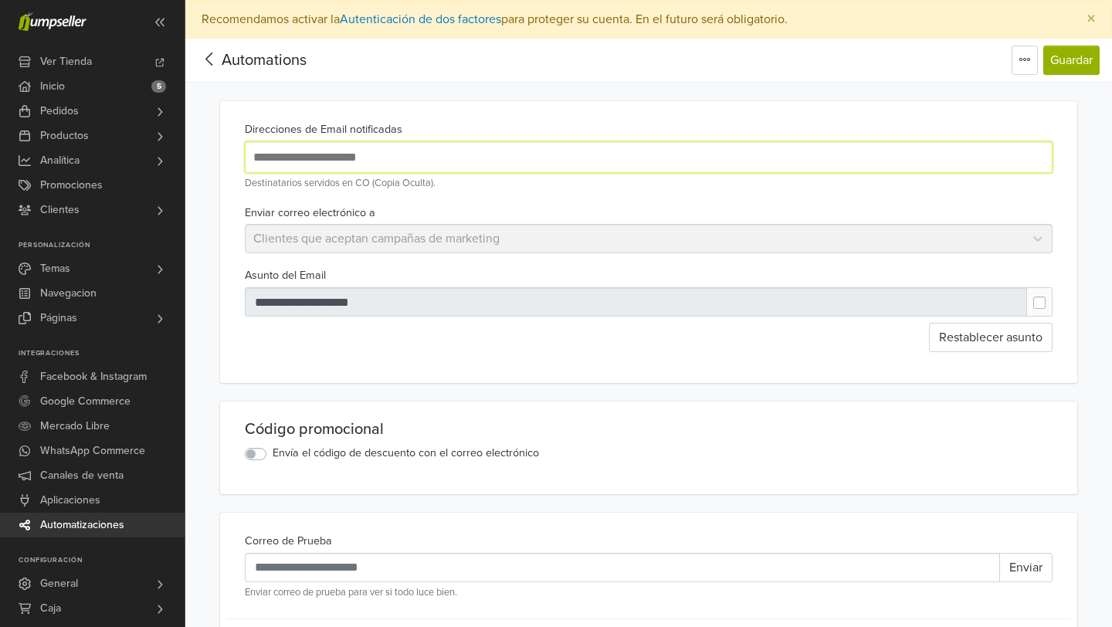
type input "**********"
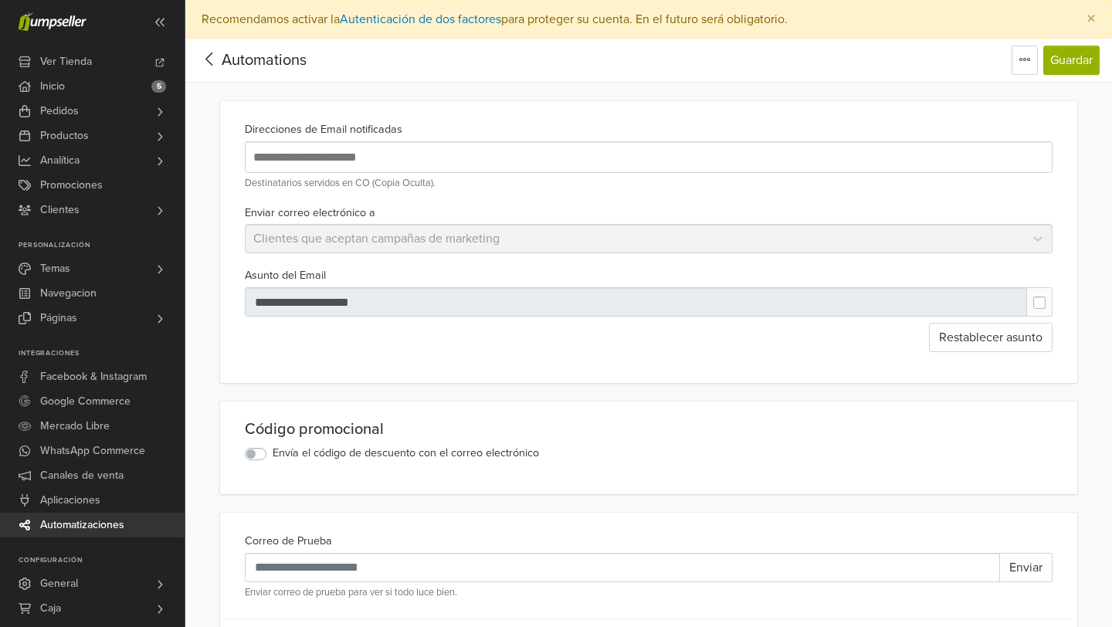
click at [1052, 295] on label at bounding box center [1052, 295] width 0 height 0
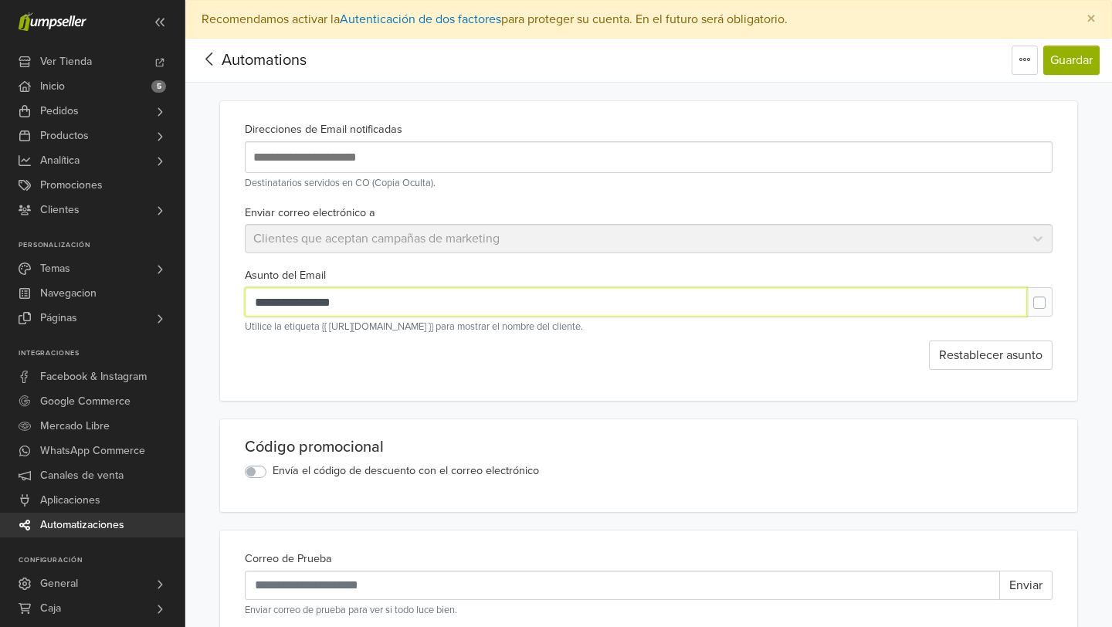
drag, startPoint x: 378, startPoint y: 304, endPoint x: 171, endPoint y: 253, distance: 212.5
type input "*"
type input "**********"
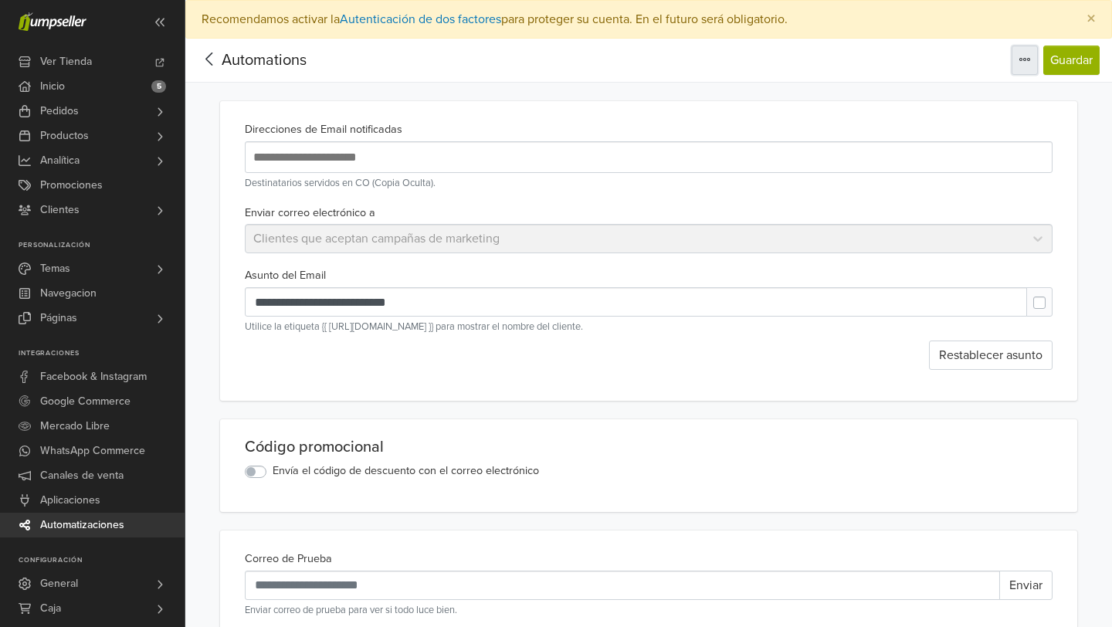
click at [1024, 66] on button "button" at bounding box center [1025, 60] width 26 height 29
click at [1023, 66] on button "button" at bounding box center [1025, 60] width 26 height 29
click at [1016, 59] on button "button" at bounding box center [1025, 60] width 26 height 29
click at [974, 93] on span "Editar título" at bounding box center [969, 95] width 62 height 15
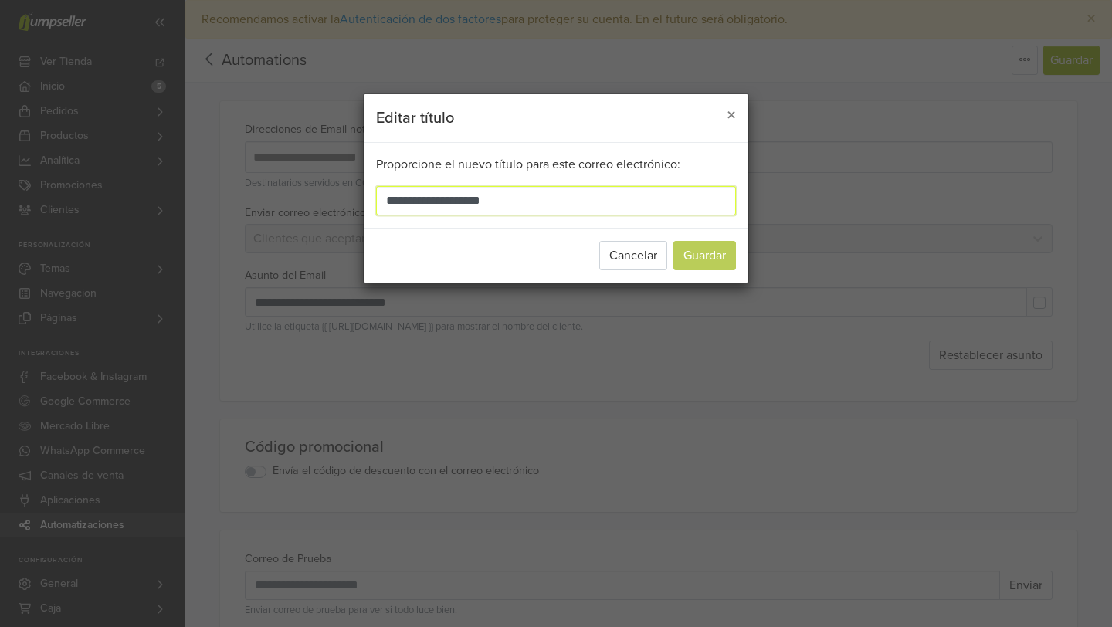
drag, startPoint x: 499, startPoint y: 203, endPoint x: 199, endPoint y: 127, distance: 309.1
click at [199, 127] on div "**********" at bounding box center [556, 188] width 881 height 233
type input "**********"
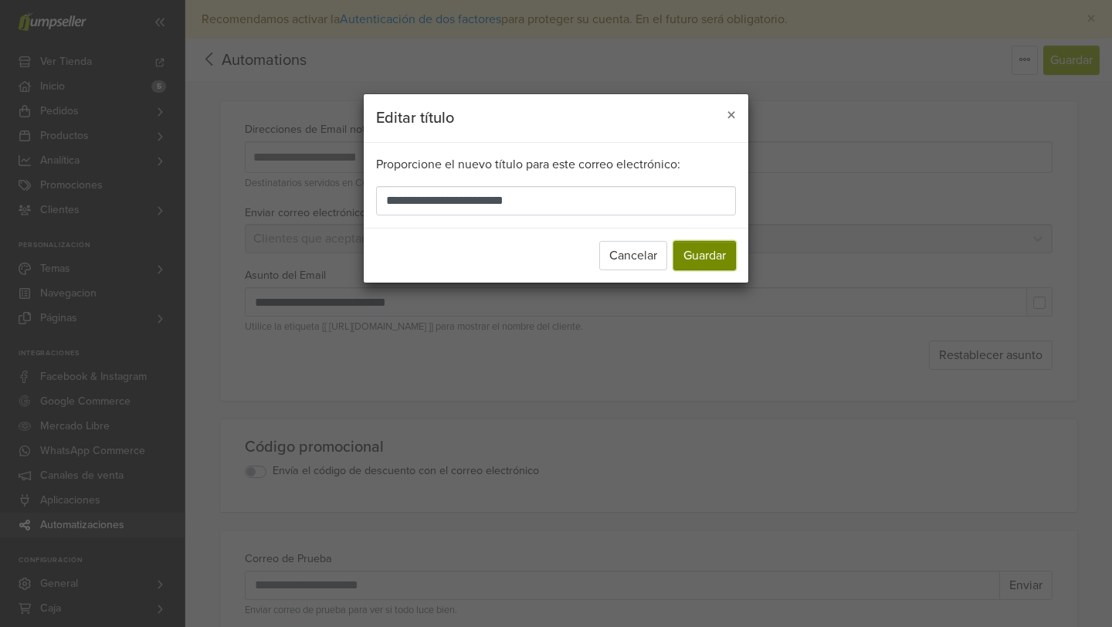
click at [695, 257] on button "Guardar" at bounding box center [705, 255] width 63 height 29
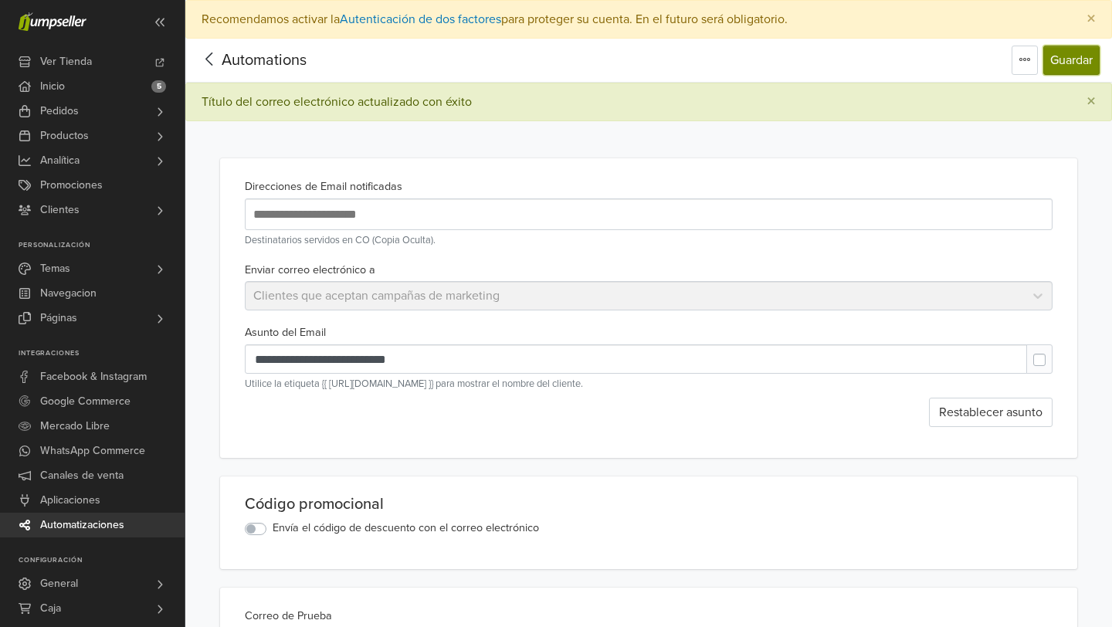
click at [1075, 64] on button "Guardar" at bounding box center [1072, 60] width 56 height 29
click at [211, 58] on icon at bounding box center [210, 58] width 24 height 19
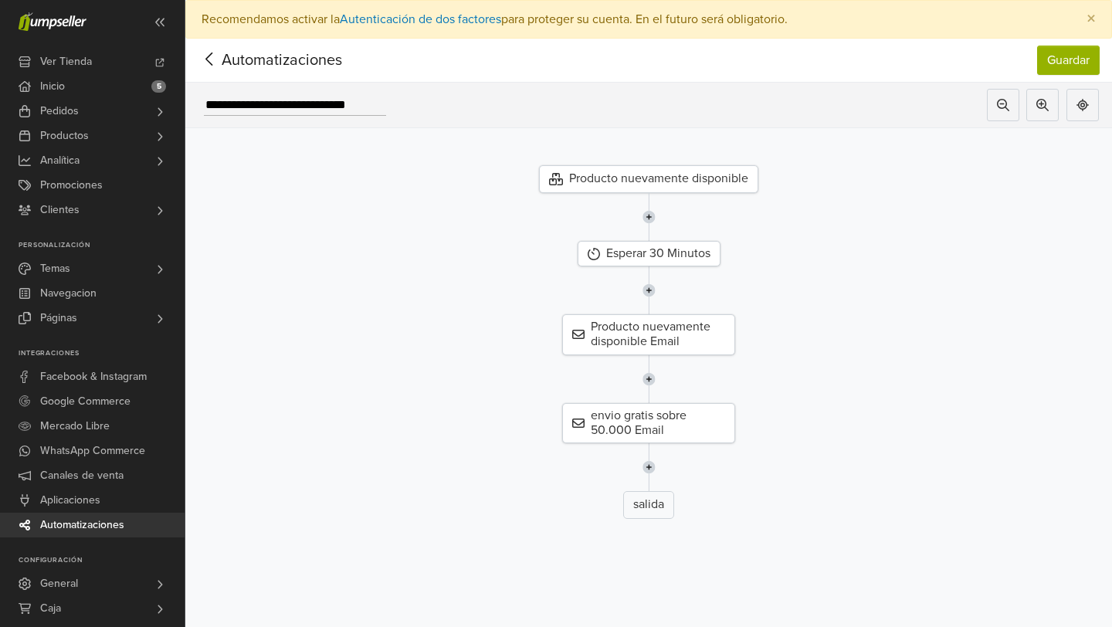
click at [245, 70] on span "Automatizaciones" at bounding box center [258, 60] width 121 height 23
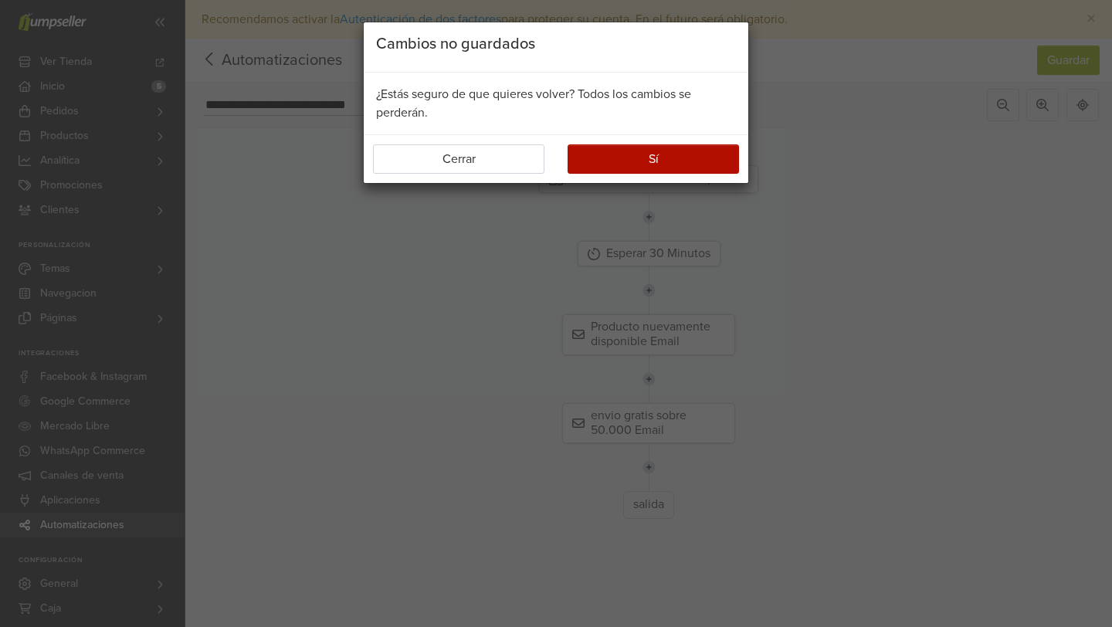
click at [657, 192] on div "Cambios no guardados ¿Estás seguro de que quieres volver? Todos los cambios se …" at bounding box center [556, 313] width 1112 height 627
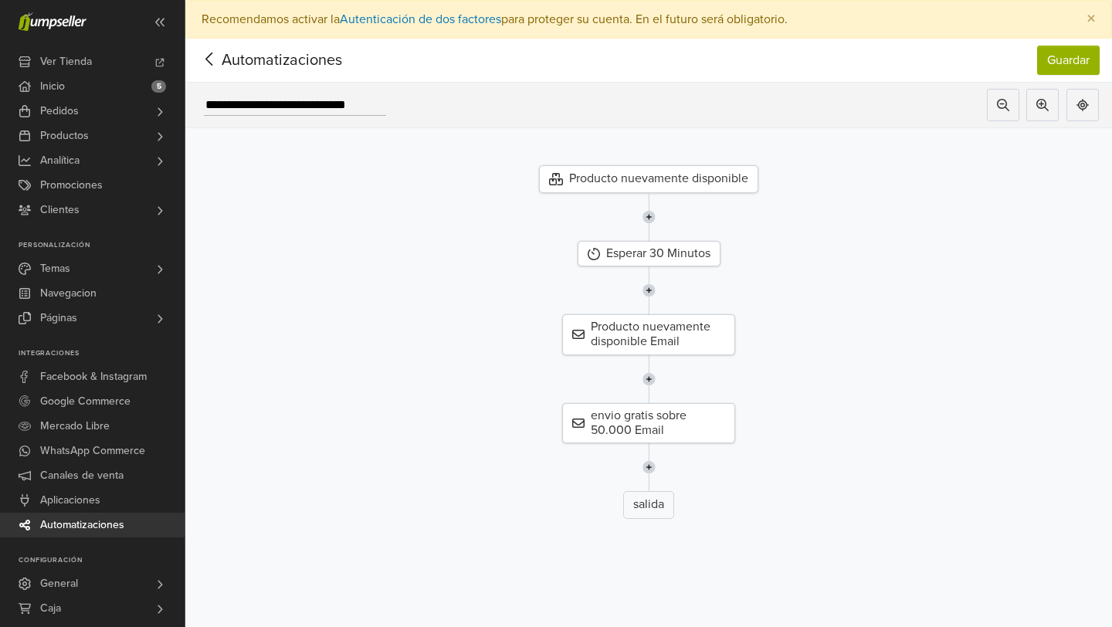
click at [224, 55] on span "Automatizaciones" at bounding box center [258, 60] width 121 height 23
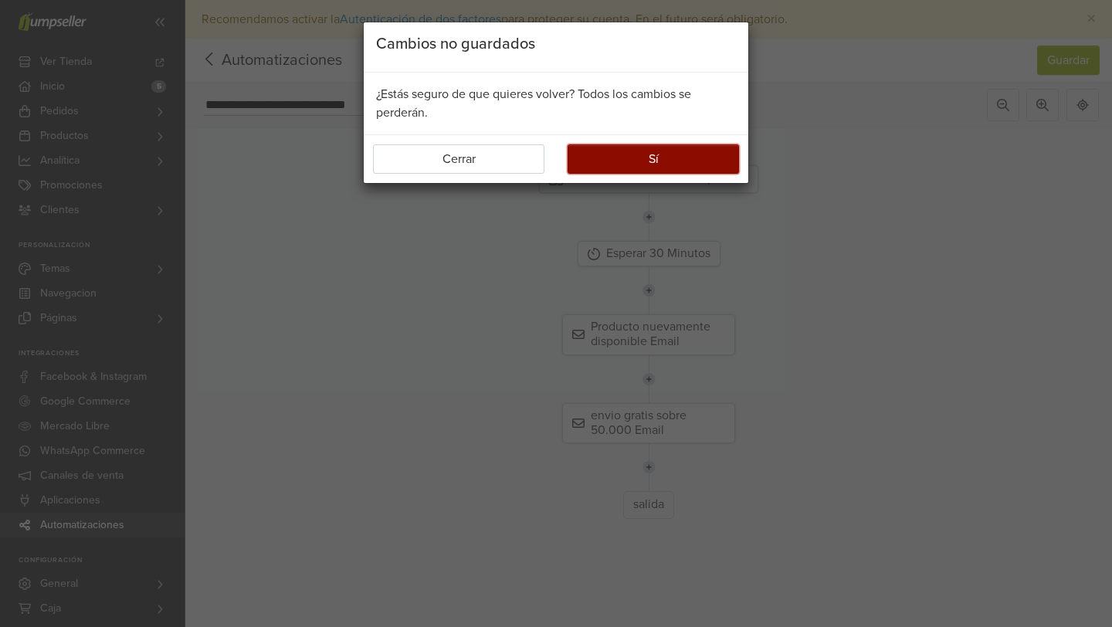
click at [609, 156] on button "Sí" at bounding box center [653, 158] width 171 height 29
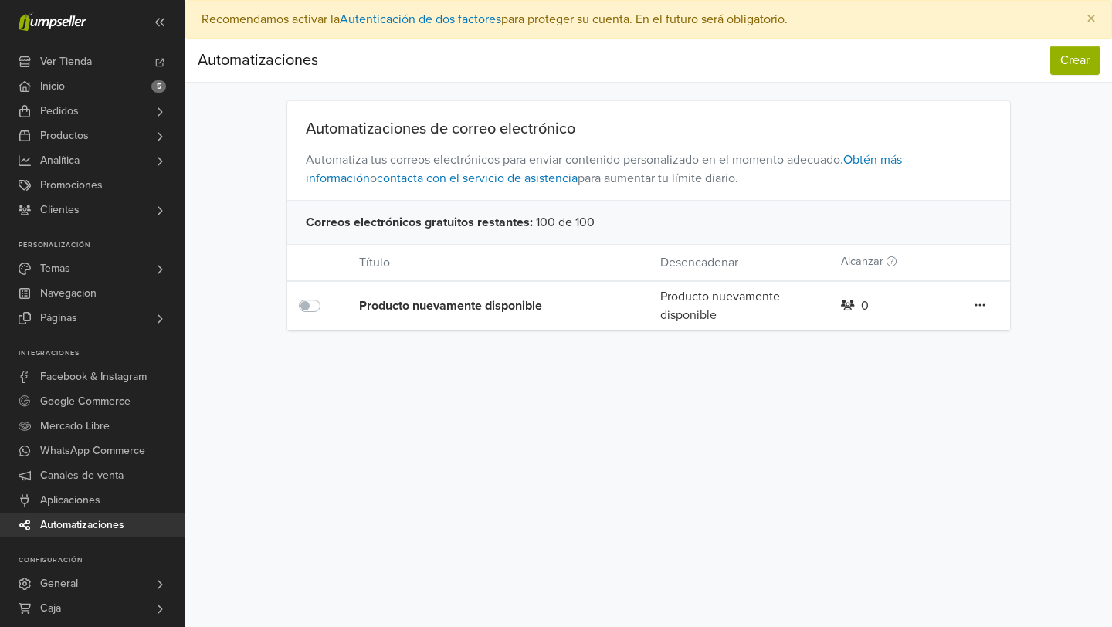
click at [393, 302] on div "Producto nuevamente disponible" at bounding box center [479, 306] width 241 height 19
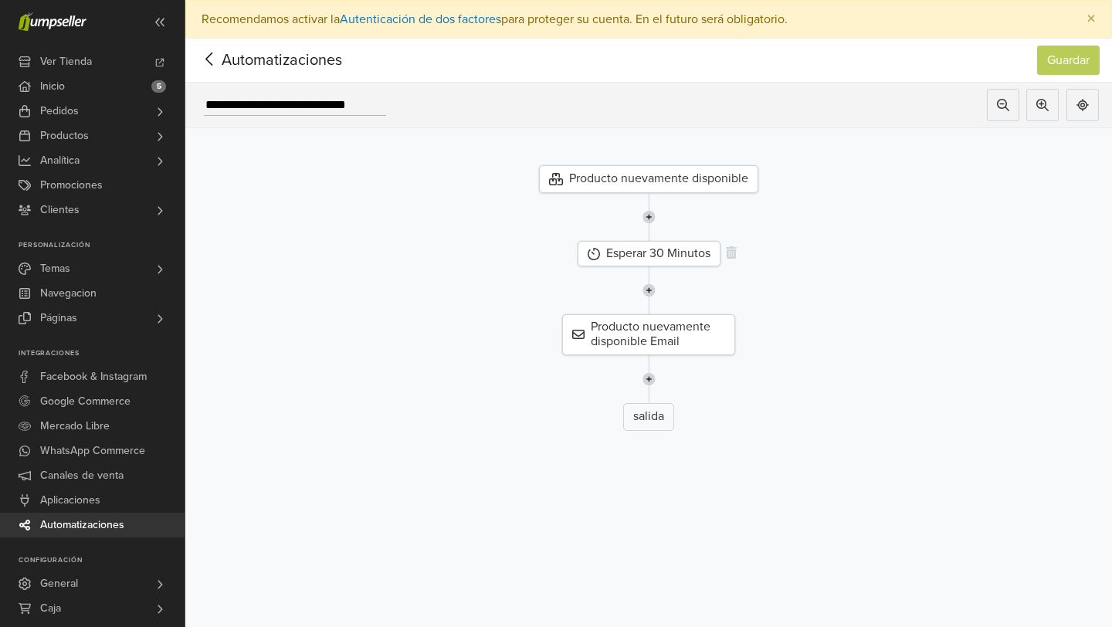
click at [645, 263] on div "Esperar 30 Minutos" at bounding box center [649, 253] width 143 height 25
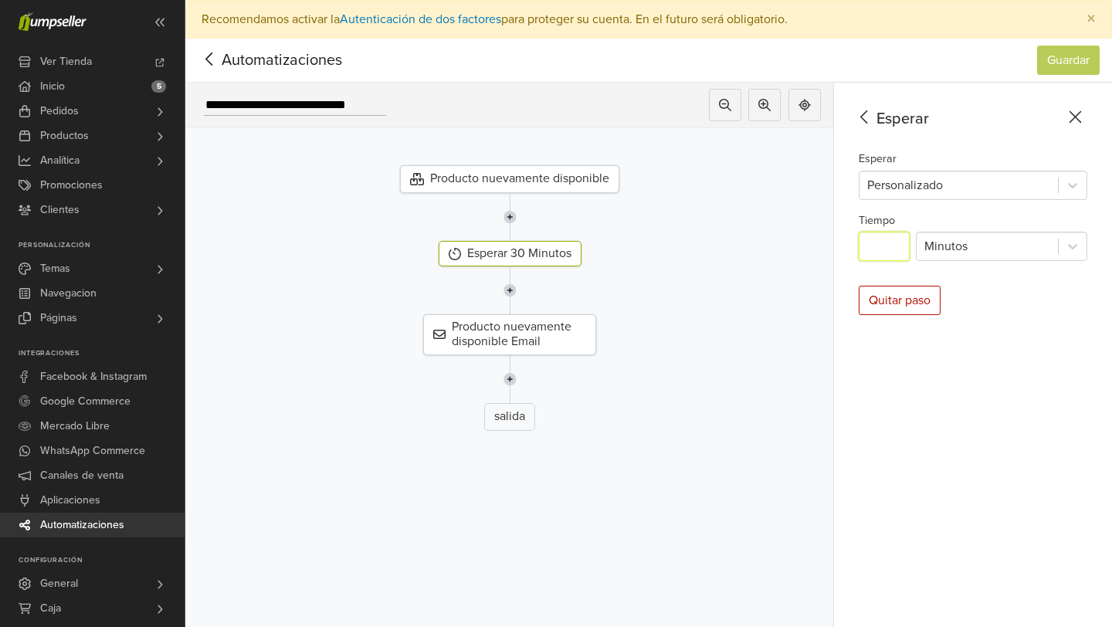
drag, startPoint x: 891, startPoint y: 254, endPoint x: 830, endPoint y: 247, distance: 61.4
click at [830, 247] on div "**********" at bounding box center [648, 374] width 927 height 583
type input "*"
type input "**"
click at [1063, 58] on button "Guardar" at bounding box center [1068, 60] width 63 height 29
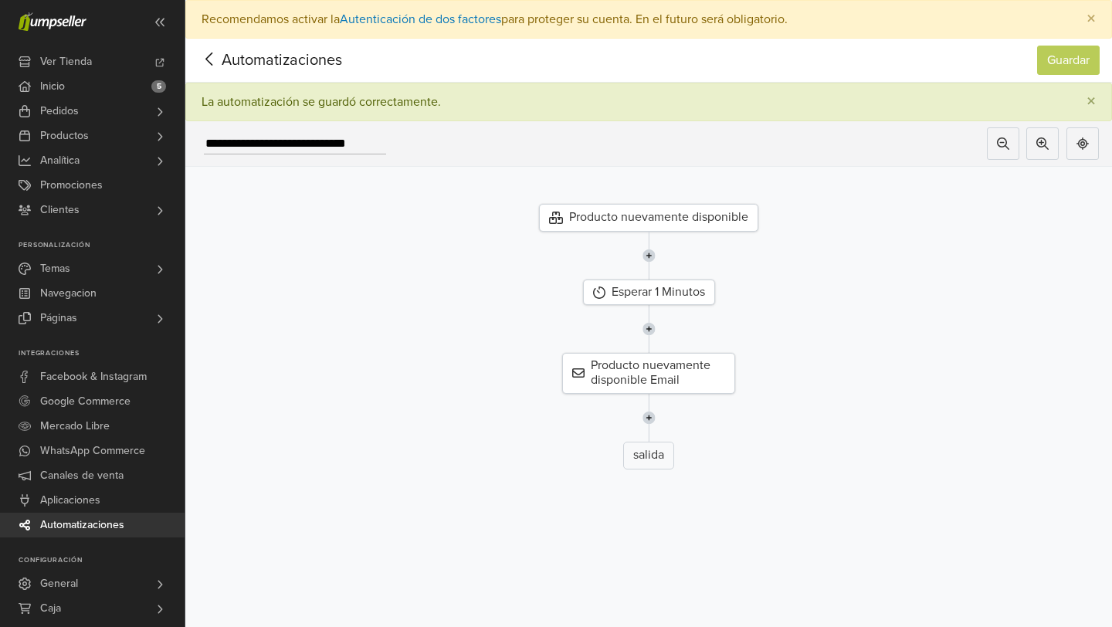
click at [650, 414] on img at bounding box center [649, 418] width 13 height 48
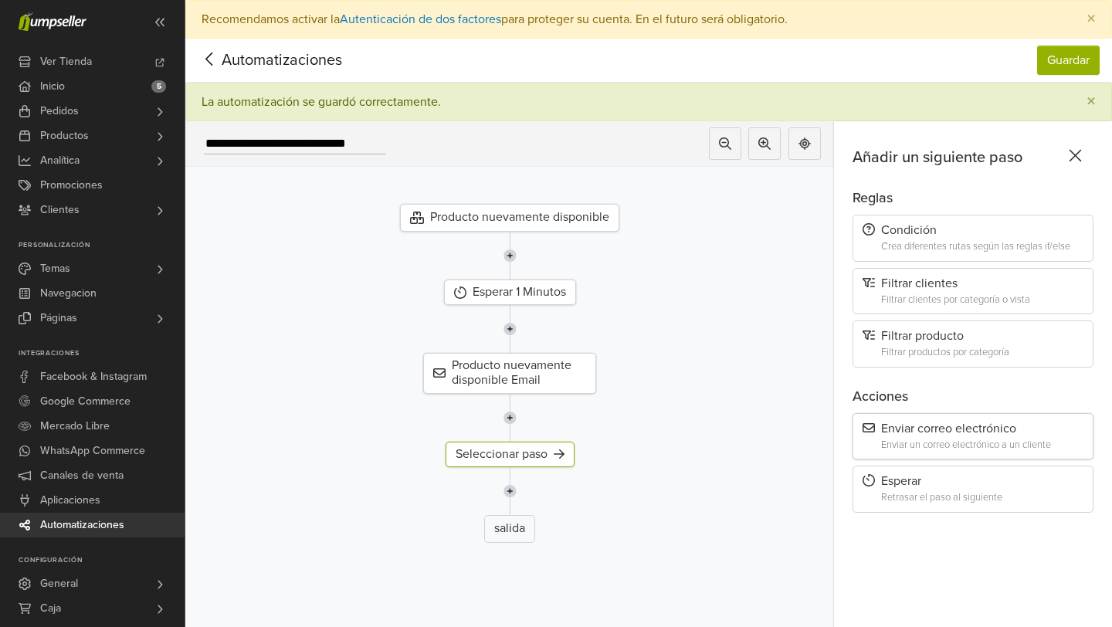
click at [952, 441] on div "Enviar un correo electrónico a un cliente" at bounding box center [982, 446] width 202 height 12
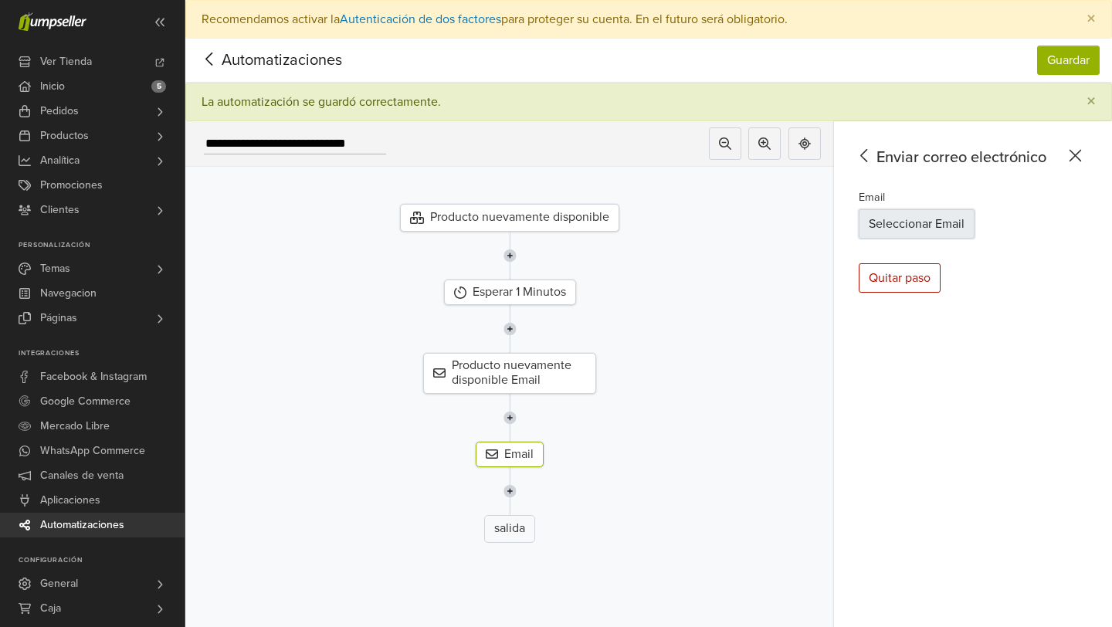
click at [928, 224] on button "Seleccionar Email" at bounding box center [917, 223] width 116 height 29
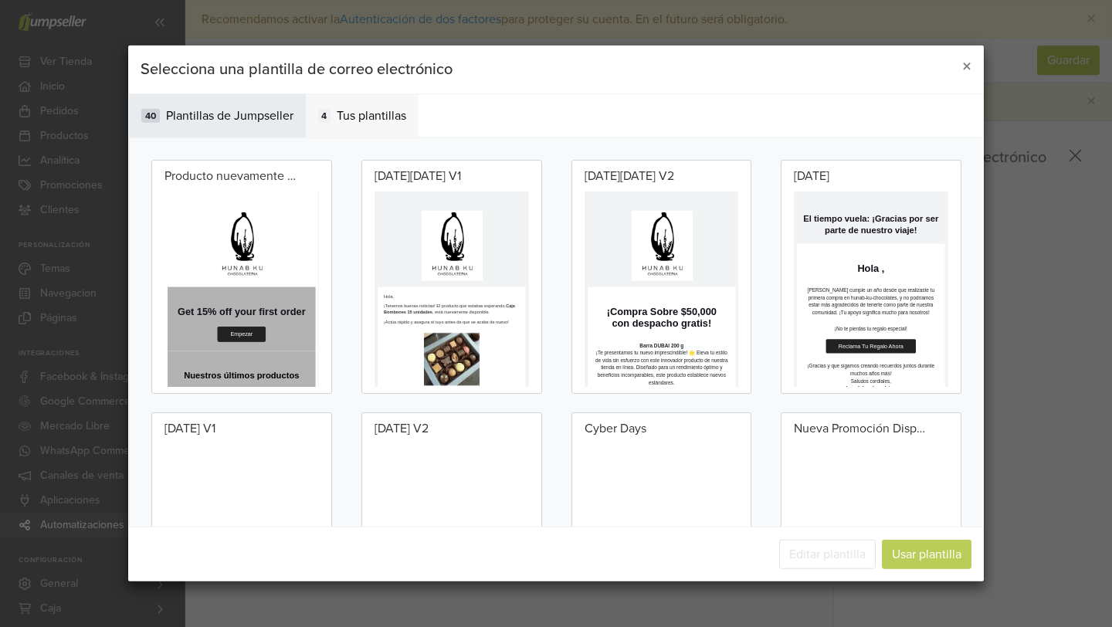
click at [368, 109] on span "Tus plantillas" at bounding box center [372, 116] width 70 height 19
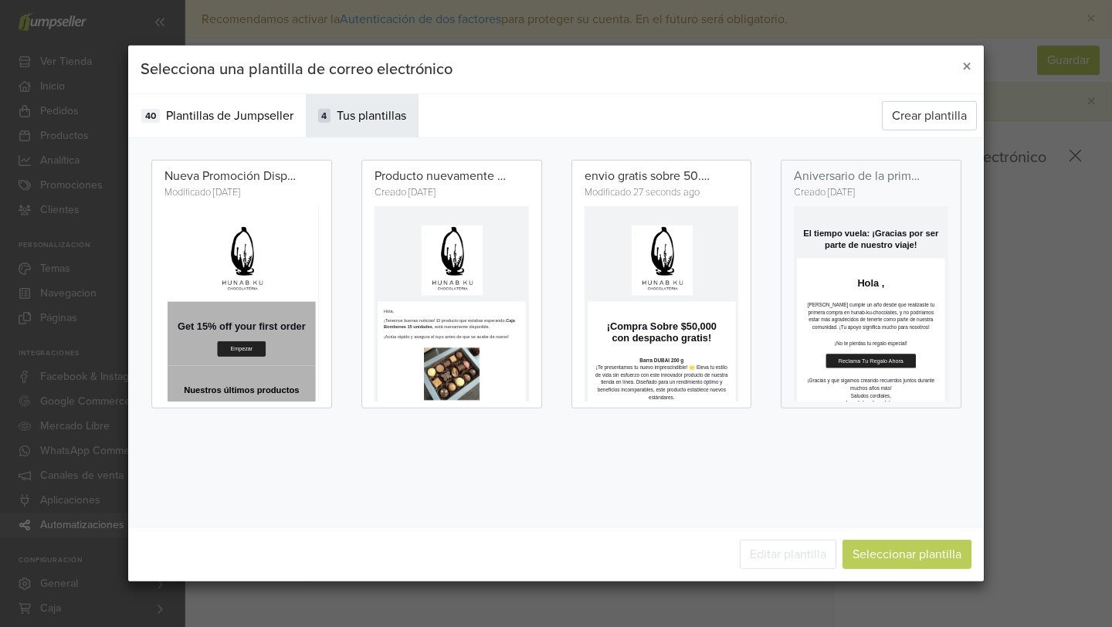
click at [840, 447] on td "¡Compra Sobre $50,000 con despacho gratis!" at bounding box center [777, 505] width 370 height 122
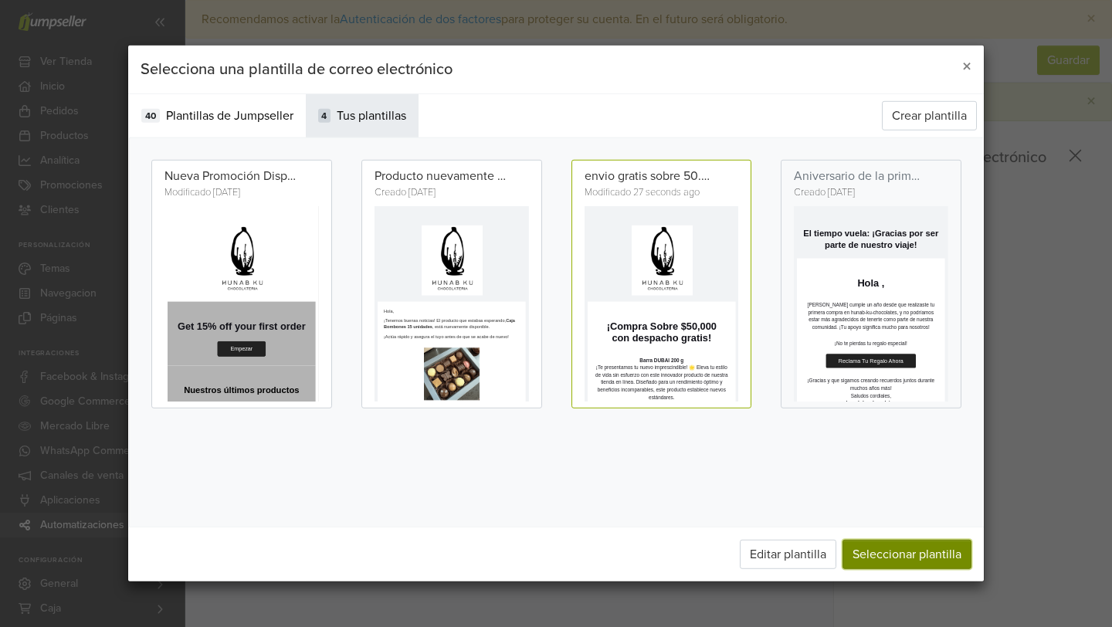
click at [898, 555] on button "Seleccionar plantilla" at bounding box center [907, 554] width 129 height 29
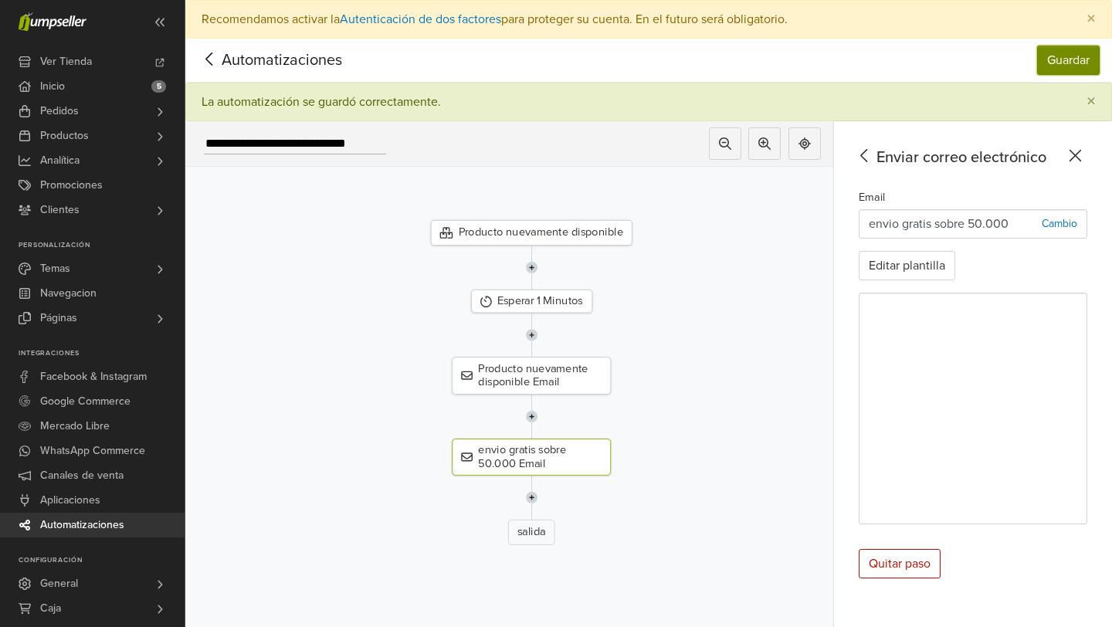
click at [1059, 62] on button "Guardar" at bounding box center [1068, 60] width 63 height 29
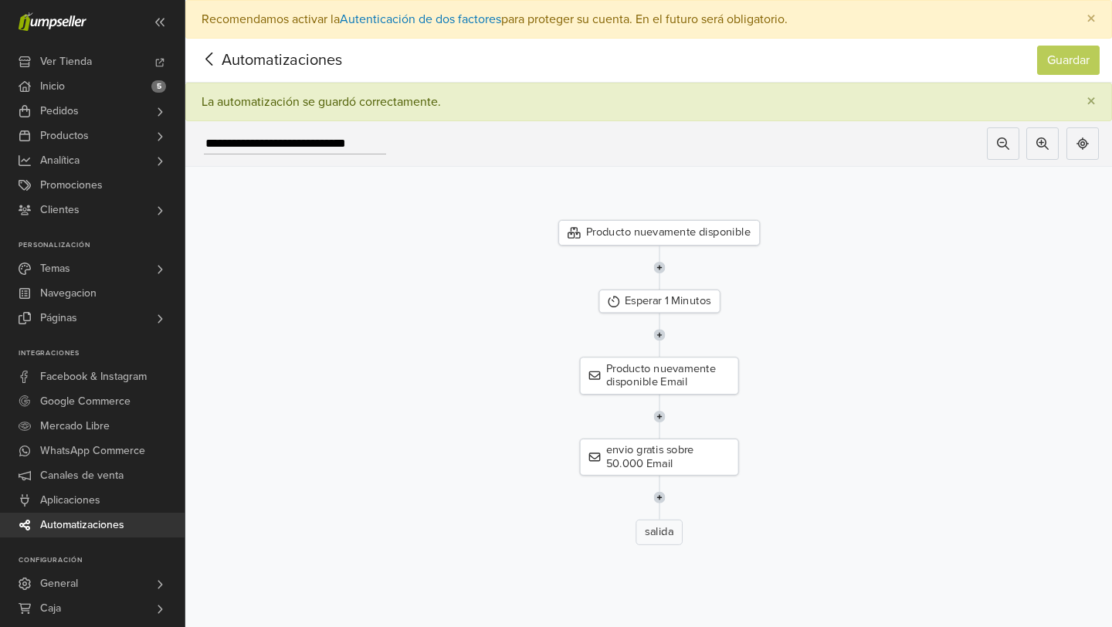
click at [218, 58] on icon at bounding box center [210, 58] width 24 height 19
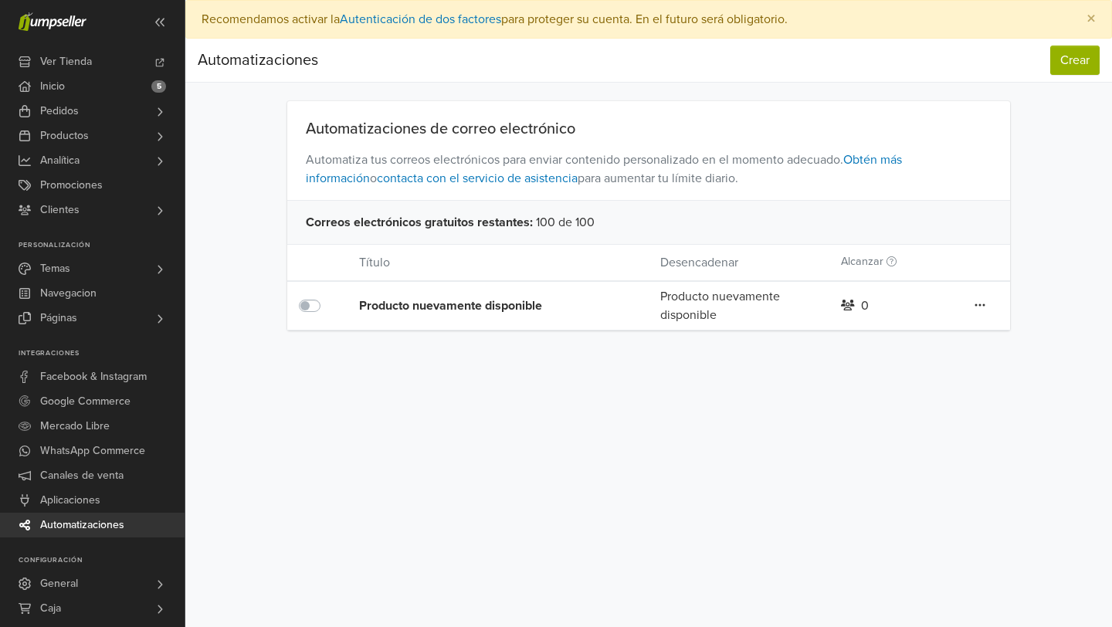
click at [986, 299] on link at bounding box center [980, 306] width 12 height 20
click at [938, 343] on link "Editar" at bounding box center [925, 336] width 122 height 25
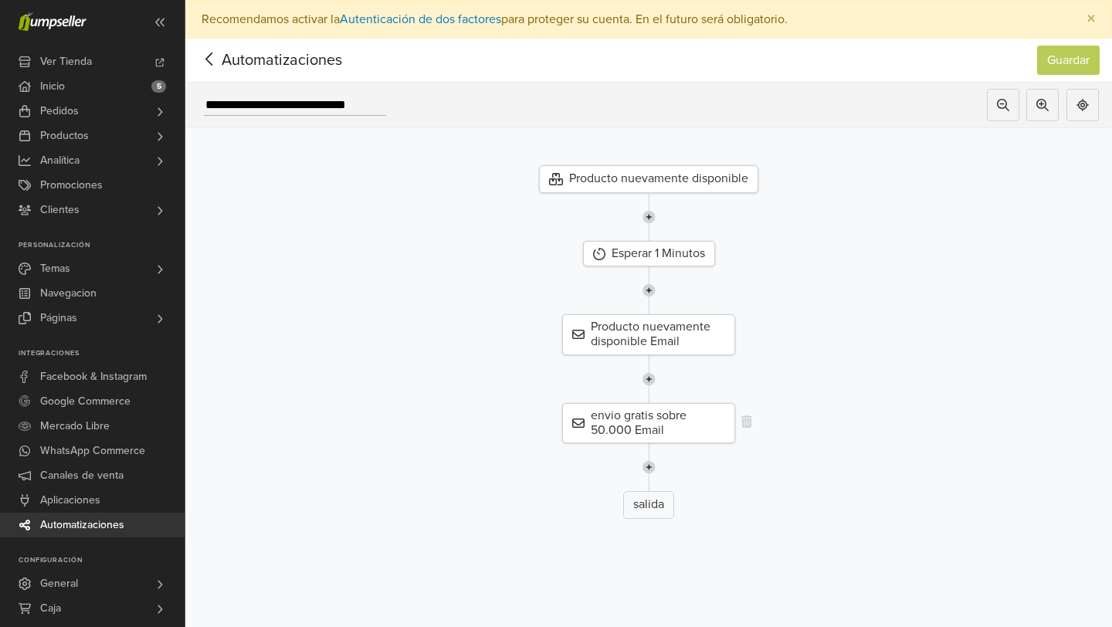
click at [694, 413] on div "envio gratis sobre 50.000 Email" at bounding box center [648, 423] width 173 height 40
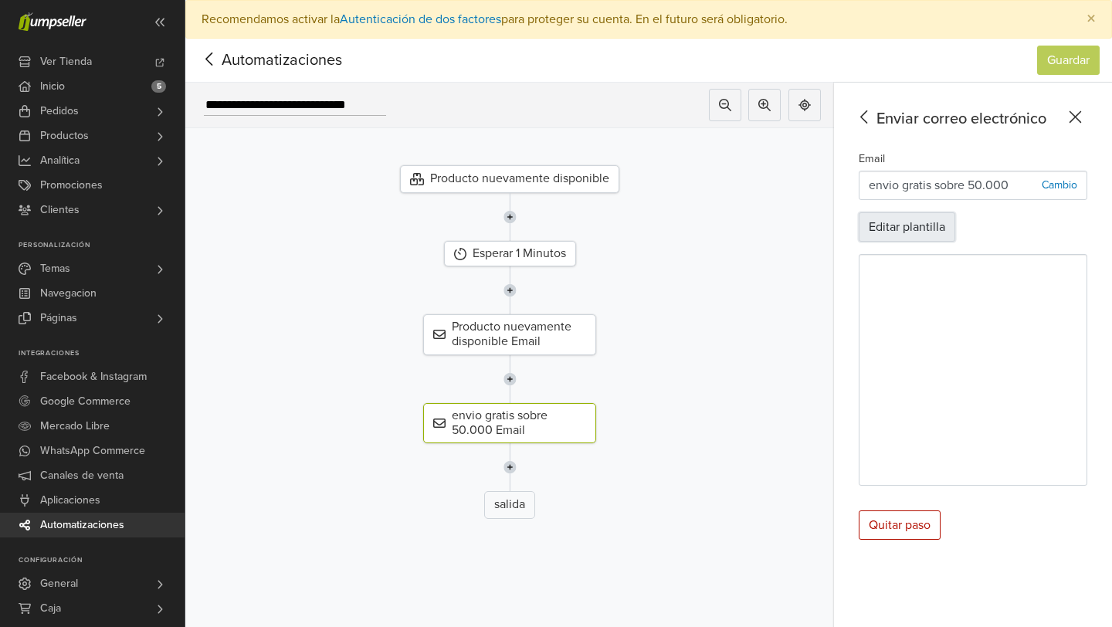
click at [924, 229] on button "Editar plantilla" at bounding box center [907, 226] width 97 height 29
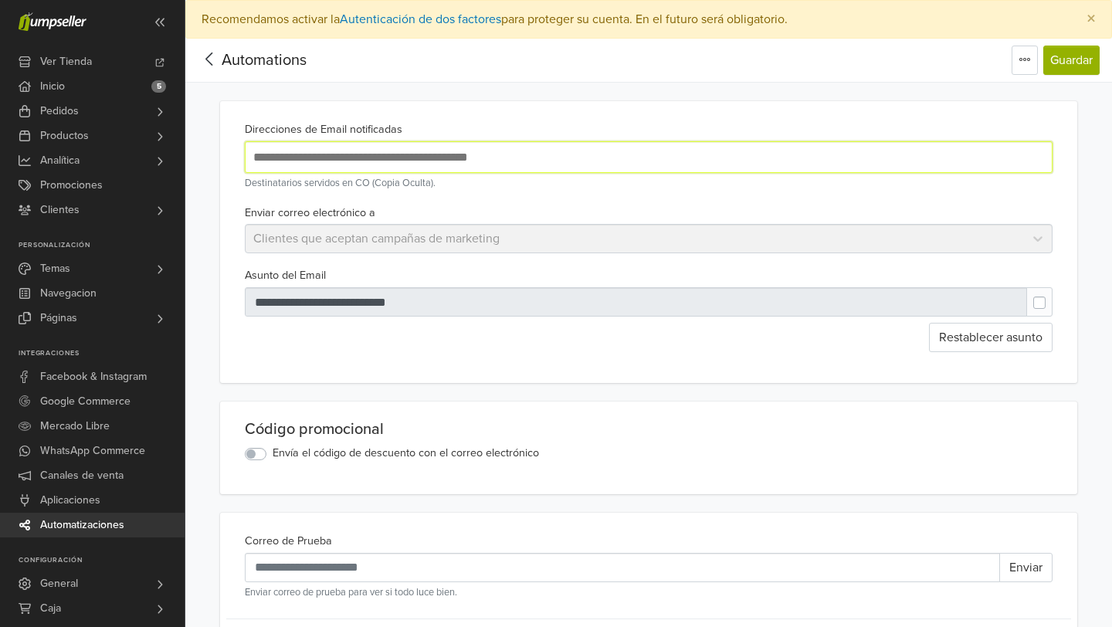
click at [527, 155] on input "text" at bounding box center [501, 157] width 502 height 21
type input "**********"
click at [1085, 56] on button "Guardar" at bounding box center [1072, 60] width 56 height 29
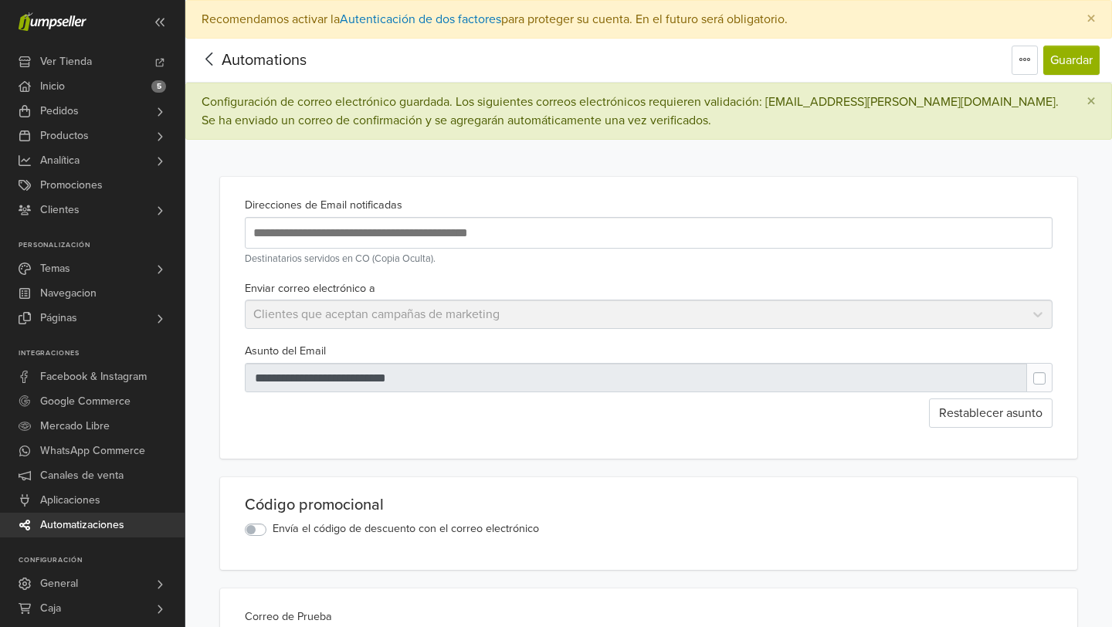
click at [225, 56] on span "Automations" at bounding box center [264, 60] width 85 height 19
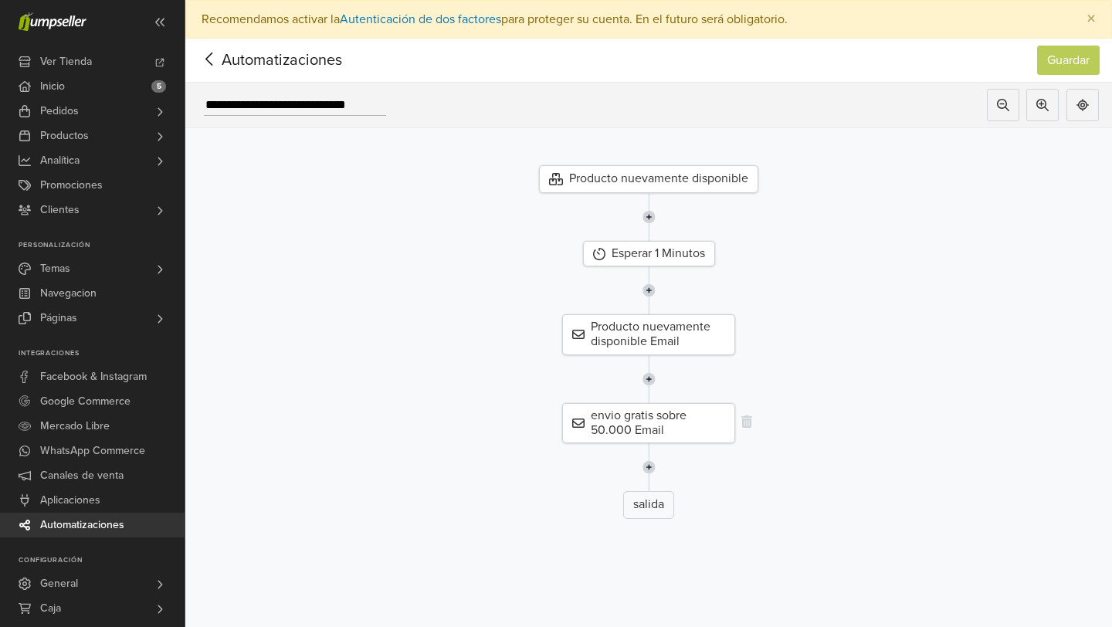
click at [698, 438] on div "envio gratis sobre 50.000 Email" at bounding box center [648, 423] width 173 height 40
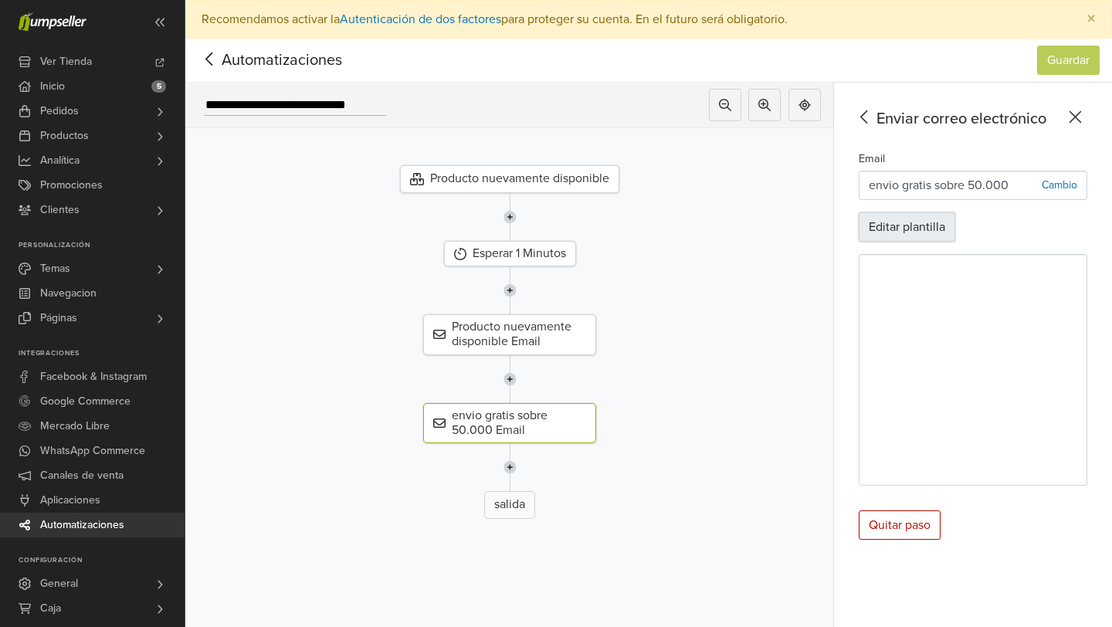
click at [910, 226] on button "Editar plantilla" at bounding box center [907, 226] width 97 height 29
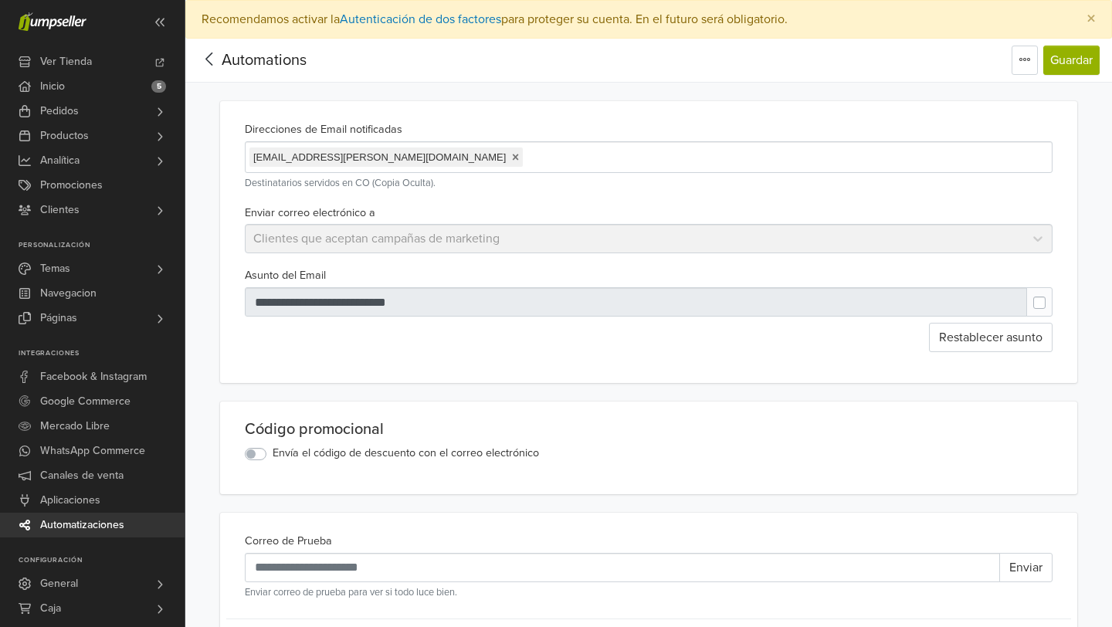
click at [445, 244] on div "Enviar correo electrónico a Clientes que aceptan campañas de marketing" at bounding box center [649, 228] width 820 height 51
click at [512, 156] on link at bounding box center [515, 157] width 7 height 12
click at [444, 245] on div "Enviar correo electrónico a Clientes que aceptan campañas de marketing" at bounding box center [649, 228] width 820 height 51
click at [429, 236] on div "Enviar correo electrónico a Clientes que aceptan campañas de marketing" at bounding box center [649, 228] width 820 height 51
click at [233, 60] on span "Automations" at bounding box center [264, 60] width 85 height 19
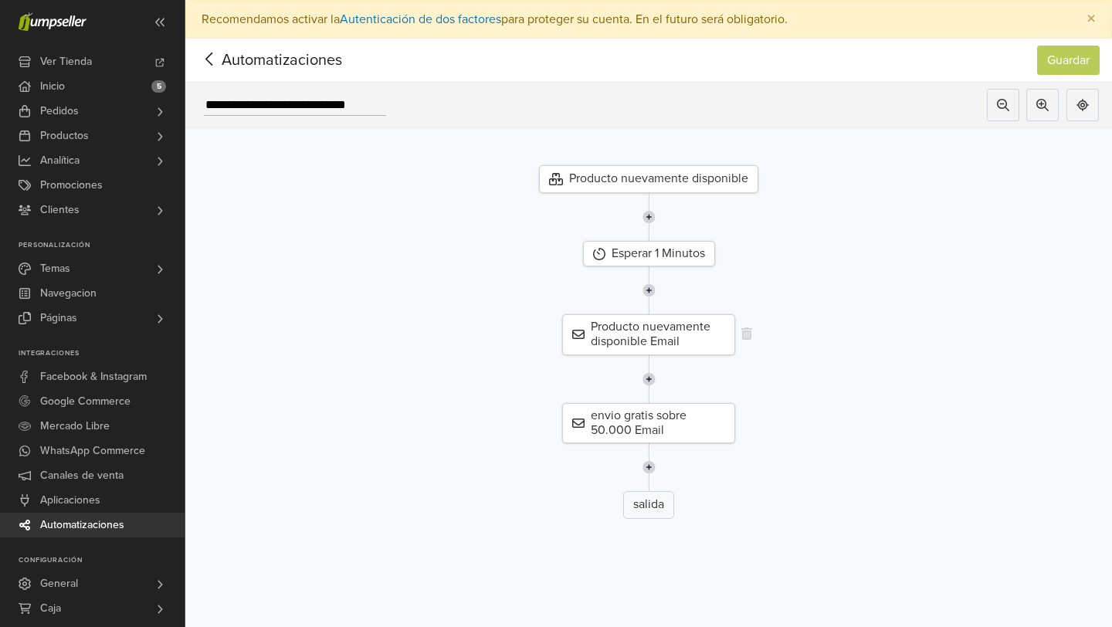
click at [650, 332] on div "Producto nuevamente disponible Email" at bounding box center [648, 334] width 173 height 40
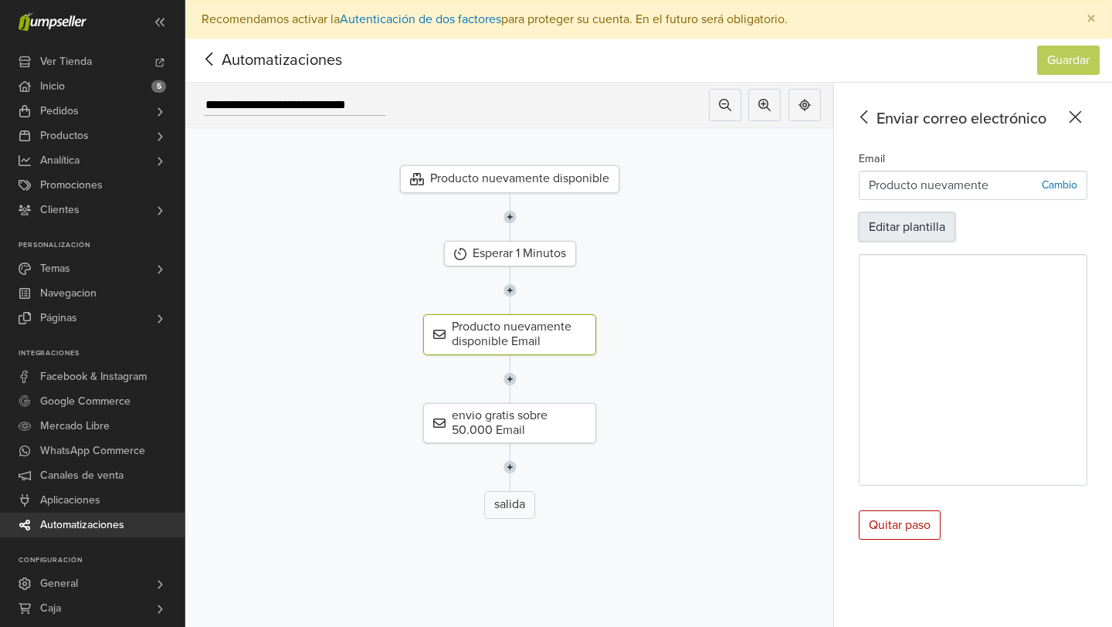
click at [925, 228] on button "Editar plantilla" at bounding box center [907, 226] width 97 height 29
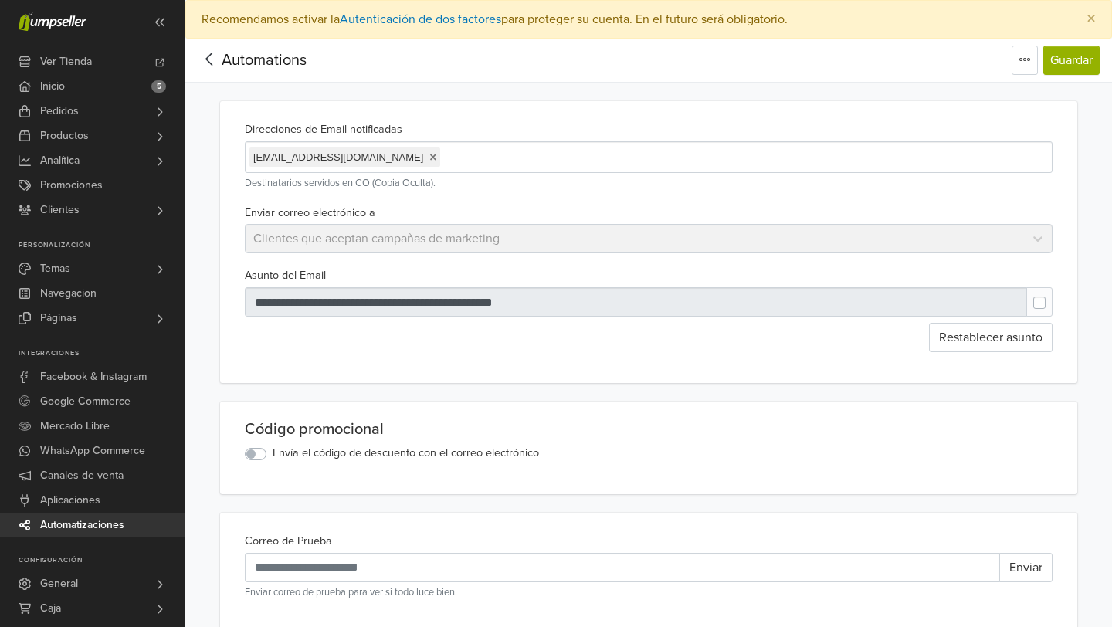
click at [446, 242] on div "Enviar correo electrónico a Clientes que aceptan campañas de marketing" at bounding box center [649, 228] width 820 height 51
click at [429, 158] on link at bounding box center [432, 157] width 7 height 12
click at [399, 161] on input "text" at bounding box center [501, 157] width 502 height 21
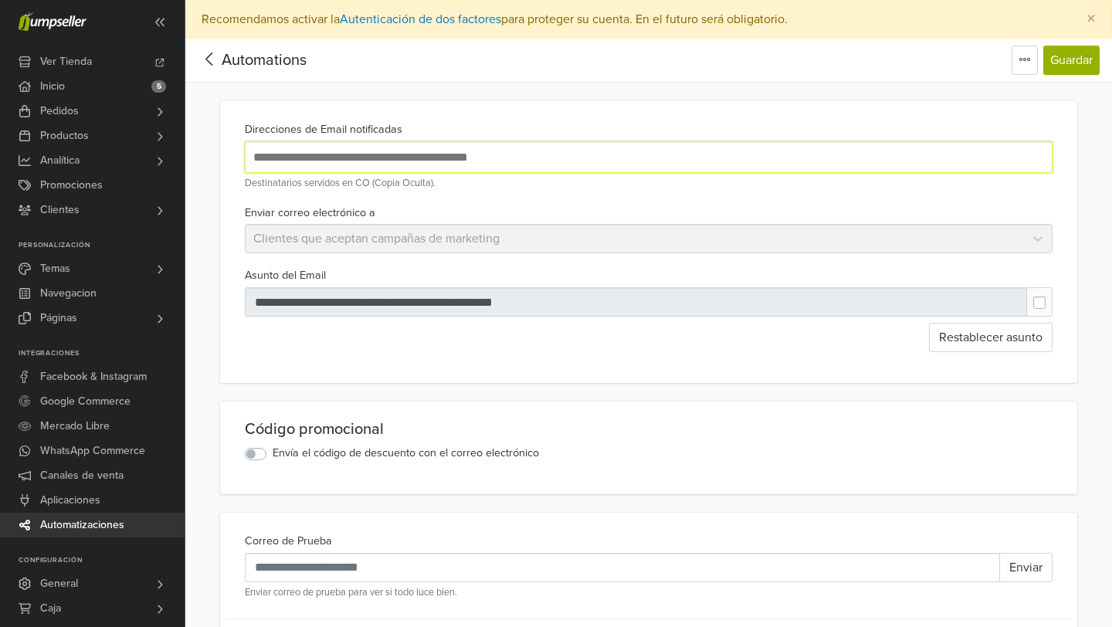
click at [212, 50] on icon at bounding box center [210, 58] width 24 height 19
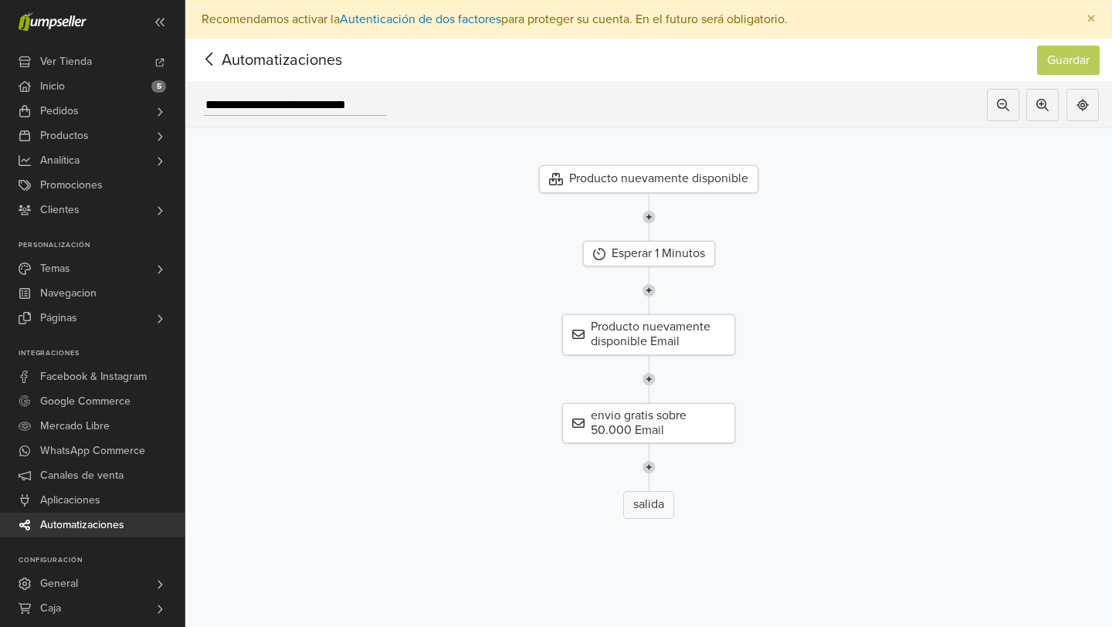
click at [211, 65] on icon at bounding box center [208, 59] width 7 height 13
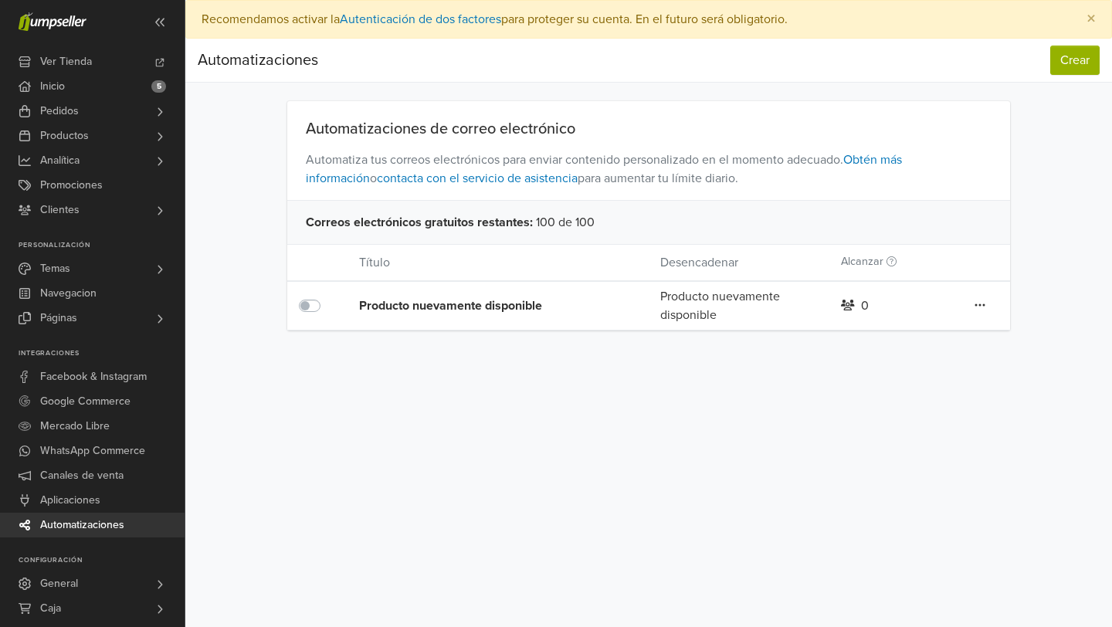
click at [986, 306] on link at bounding box center [980, 306] width 12 height 20
click at [928, 339] on link "Editar" at bounding box center [925, 336] width 122 height 25
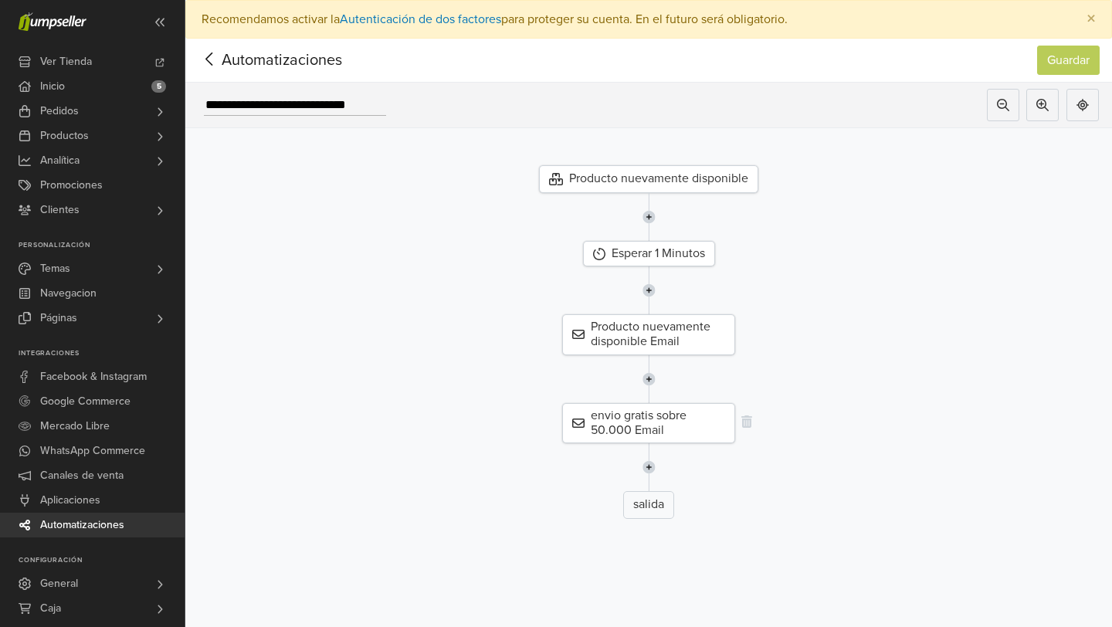
click at [678, 411] on div "envio gratis sobre 50.000 Email" at bounding box center [648, 423] width 173 height 40
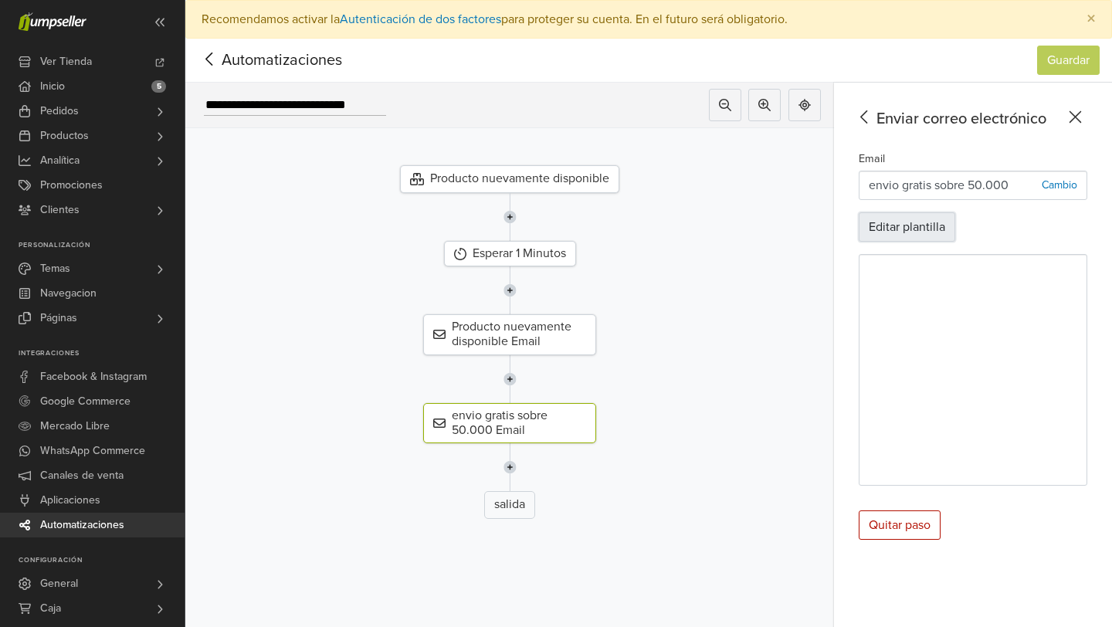
click at [922, 229] on button "Editar plantilla" at bounding box center [907, 226] width 97 height 29
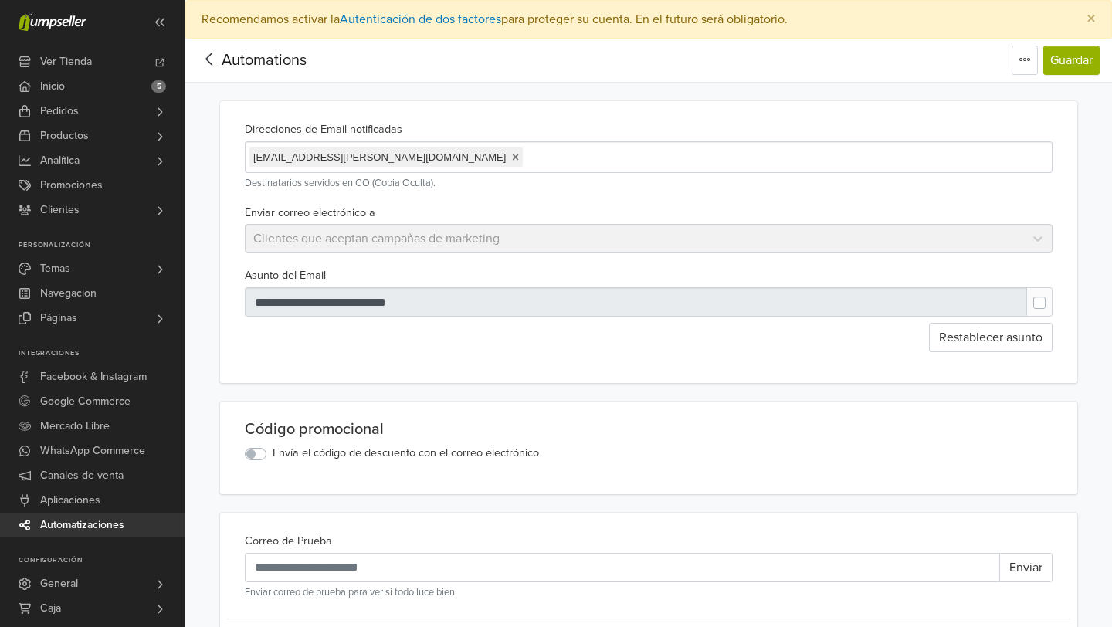
click at [216, 57] on icon at bounding box center [210, 58] width 24 height 19
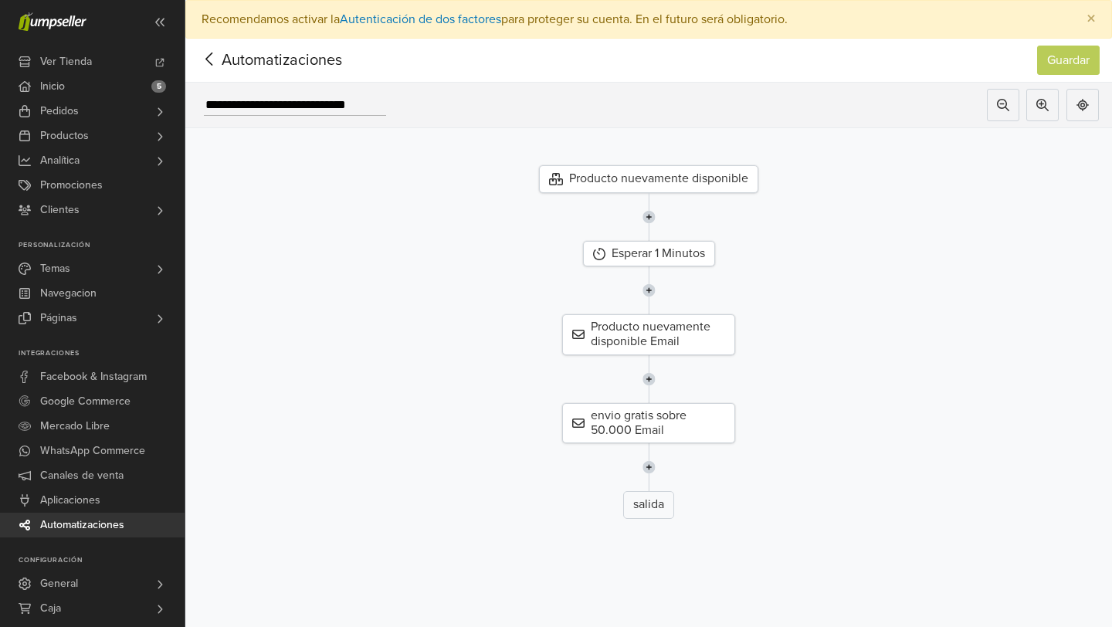
click at [205, 69] on icon at bounding box center [210, 58] width 24 height 19
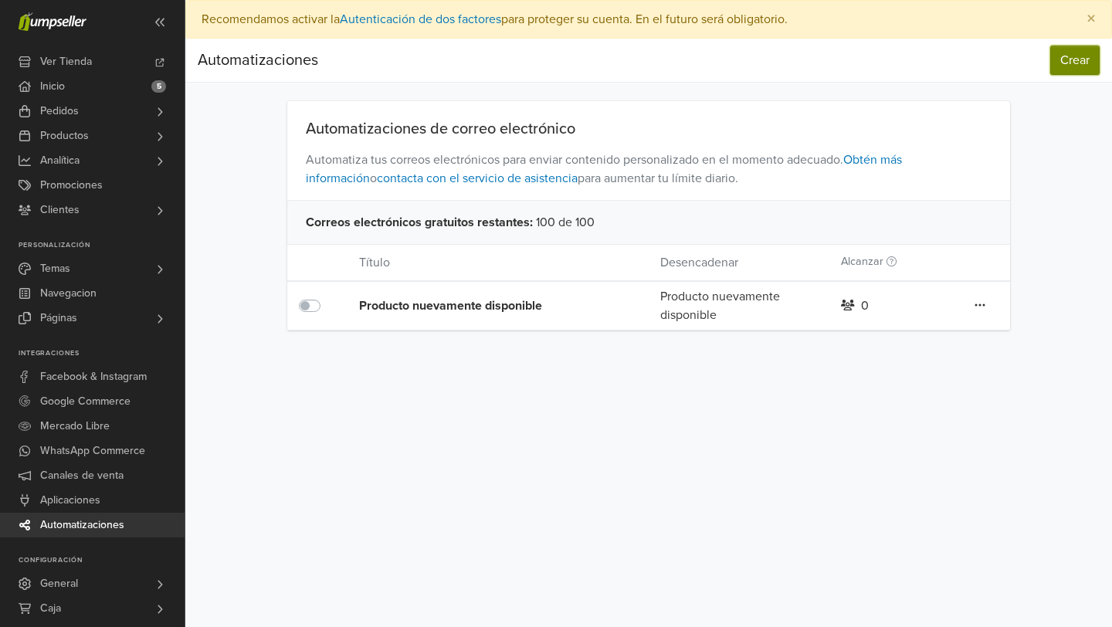
click at [1062, 61] on button "Crear" at bounding box center [1075, 60] width 49 height 29
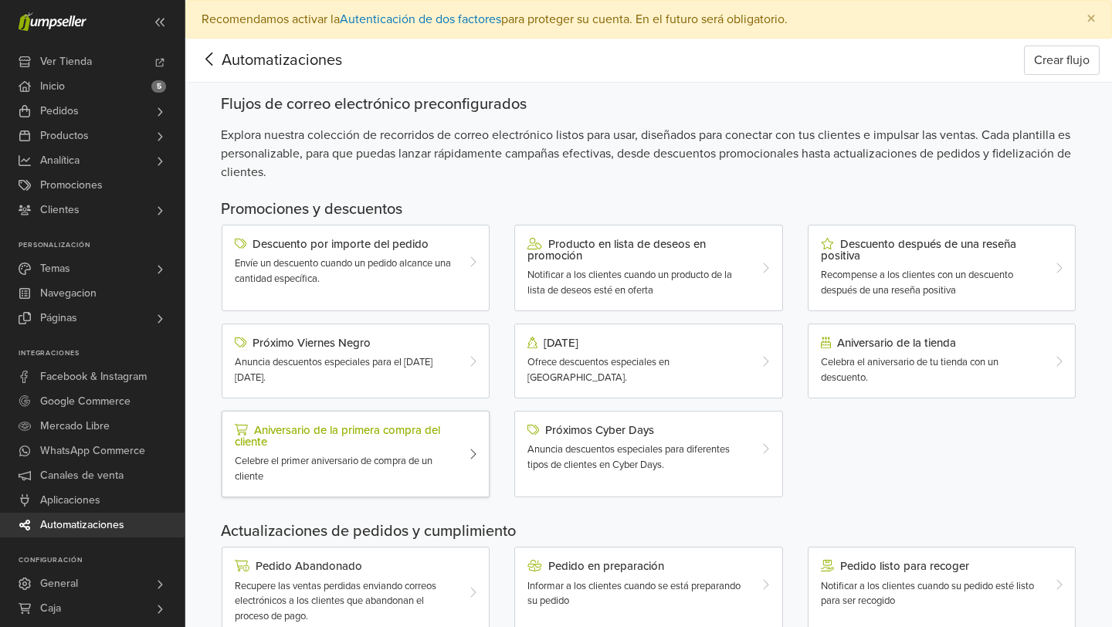
click at [358, 447] on div "Aniversario de la primera compra del cliente" at bounding box center [345, 436] width 220 height 24
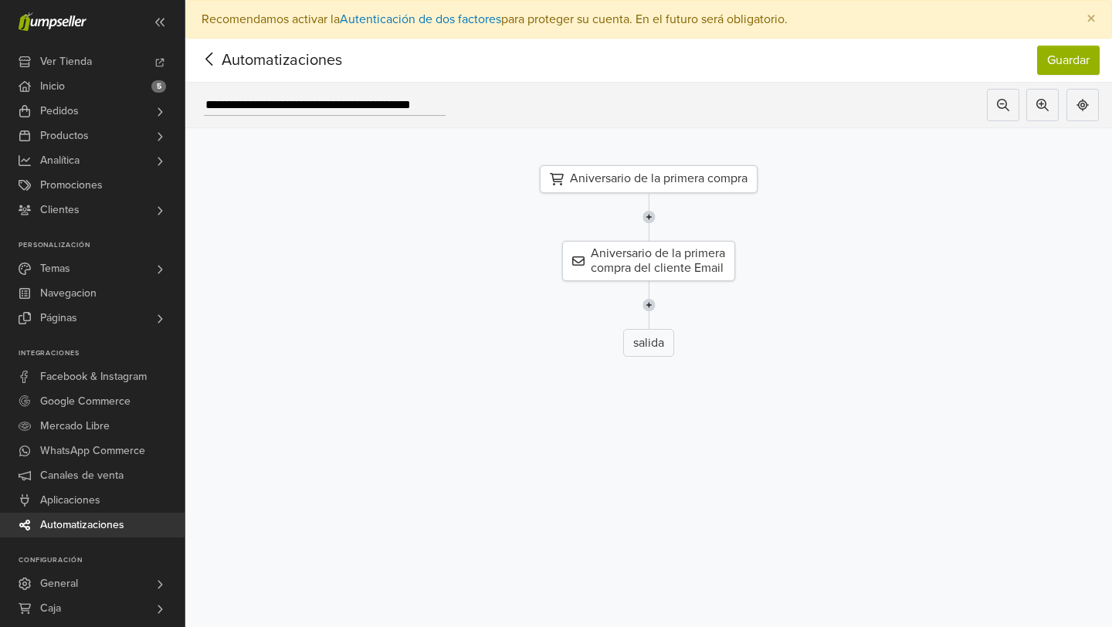
click at [211, 69] on div at bounding box center [210, 60] width 24 height 23
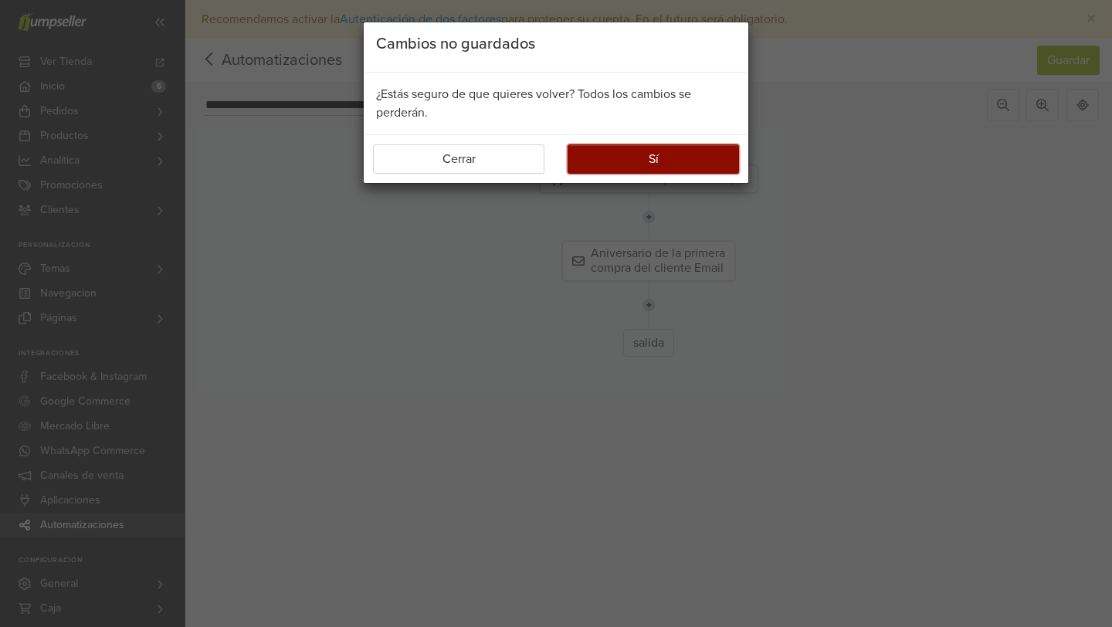
click at [599, 151] on button "Sí" at bounding box center [653, 158] width 171 height 29
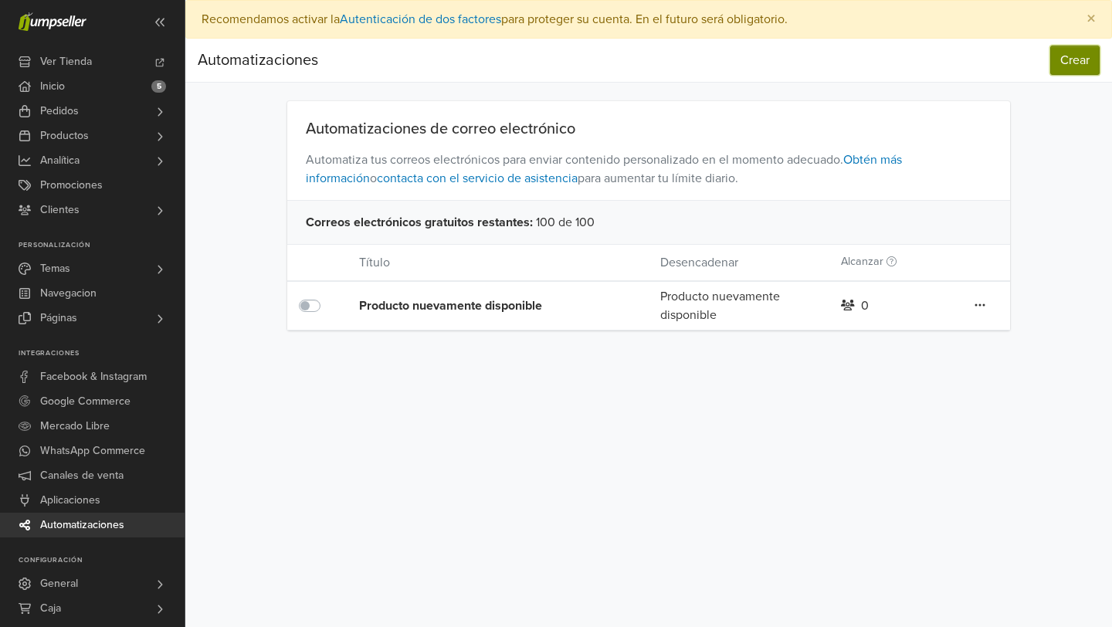
click at [1085, 64] on button "Crear" at bounding box center [1075, 60] width 49 height 29
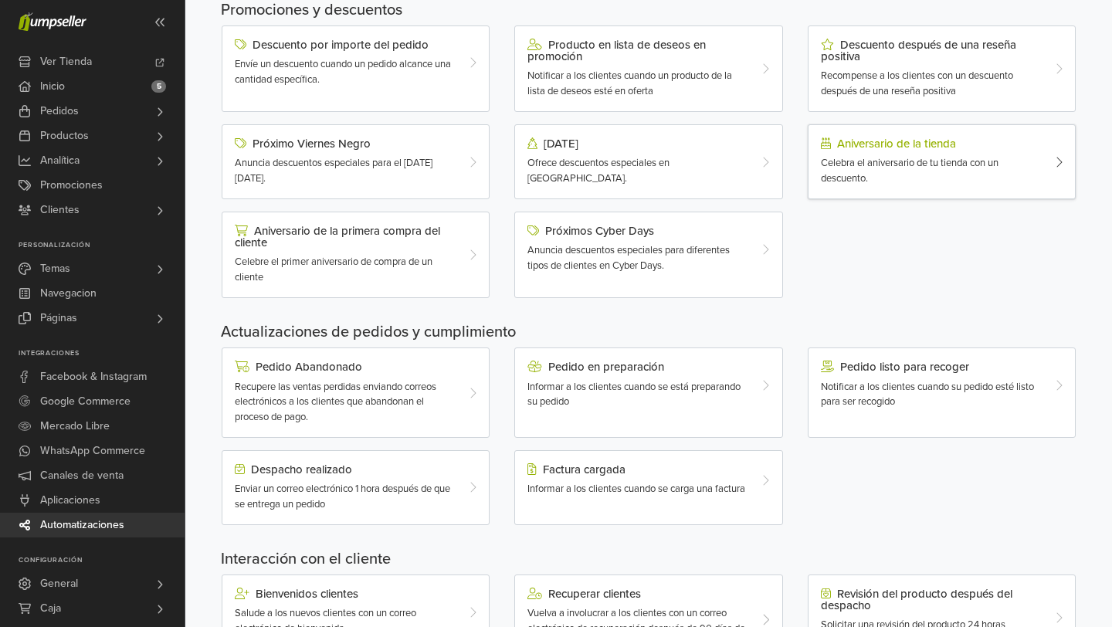
scroll to position [144, 0]
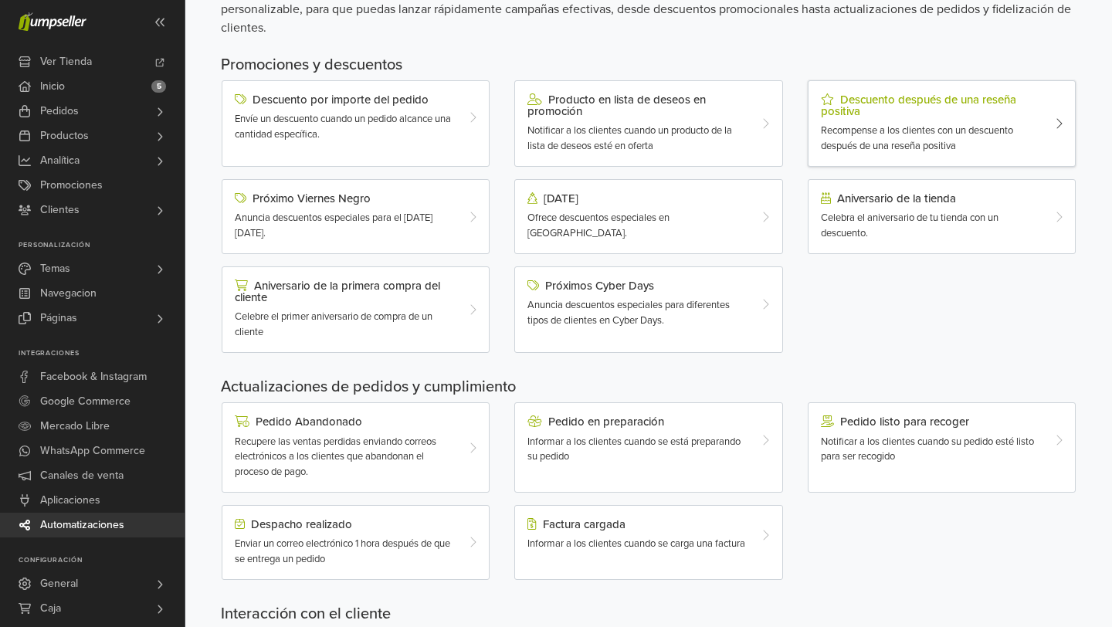
click at [899, 98] on div "Descuento después de una reseña positiva" at bounding box center [931, 105] width 220 height 24
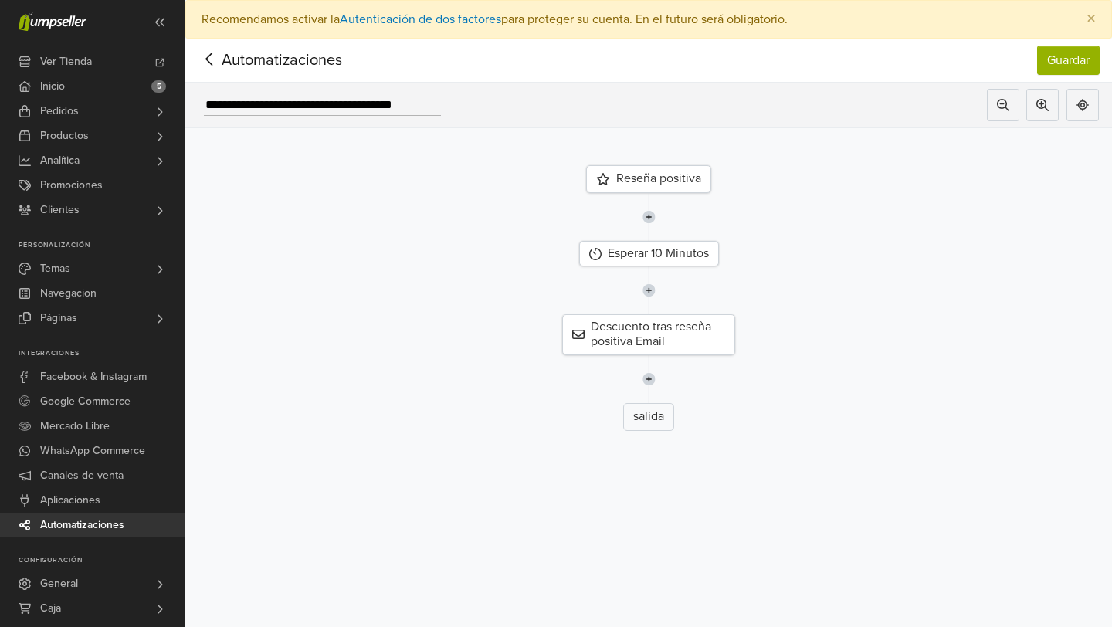
click at [671, 176] on div "Reseña positiva" at bounding box center [648, 179] width 125 height 28
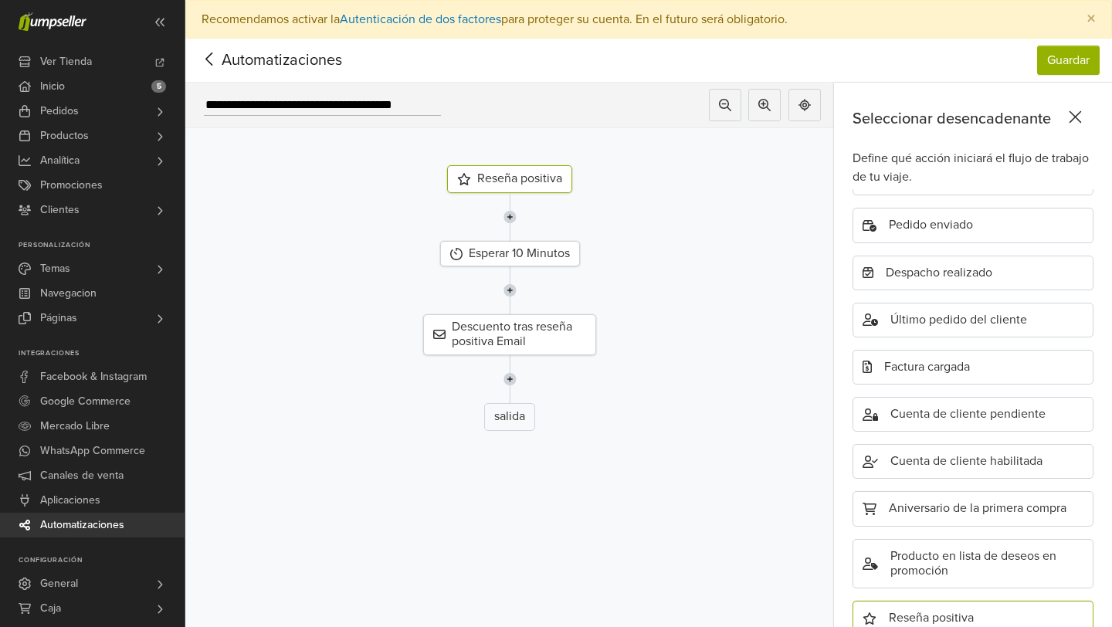
scroll to position [426, 0]
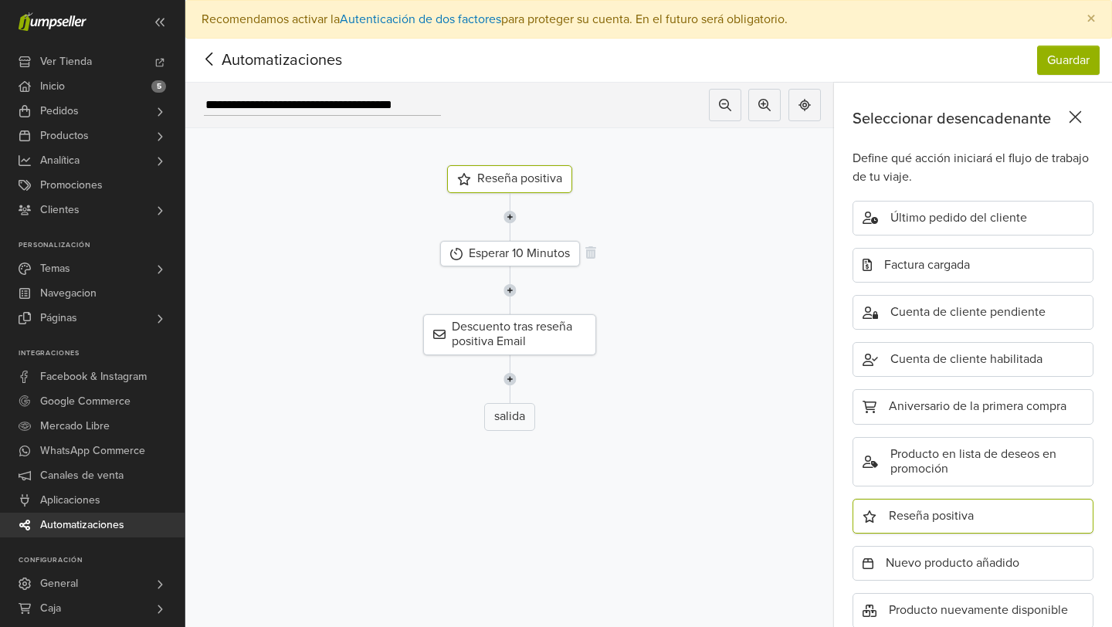
click at [556, 255] on div "Esperar 10 Minutos" at bounding box center [510, 253] width 140 height 25
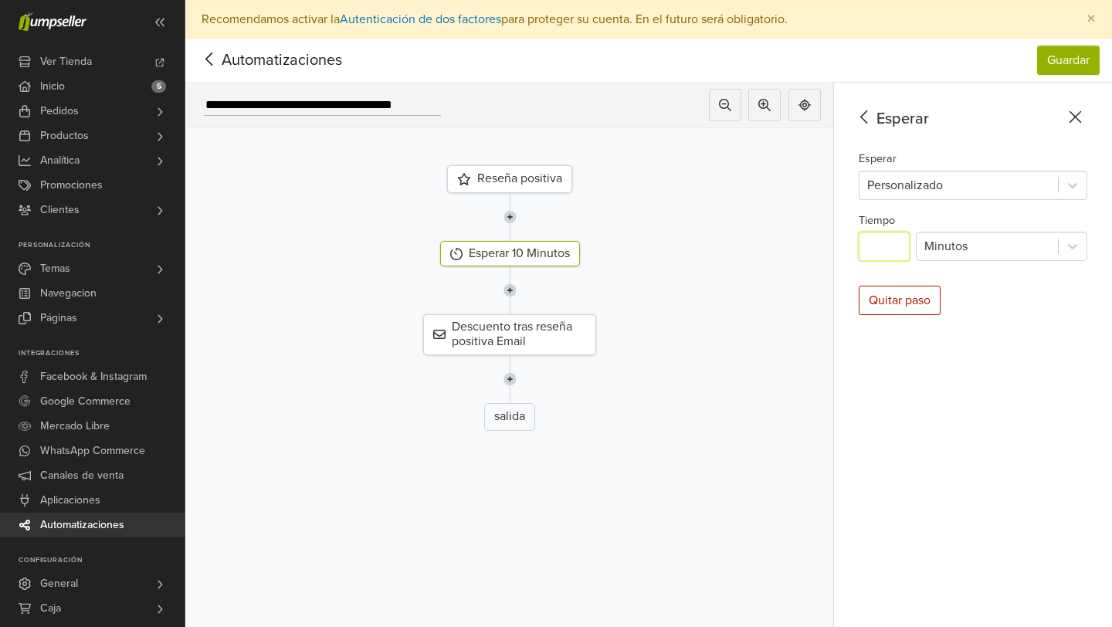
drag, startPoint x: 901, startPoint y: 239, endPoint x: 761, endPoint y: 184, distance: 150.5
click at [763, 184] on div "**********" at bounding box center [648, 374] width 927 height 583
type input "**"
click at [637, 331] on div "Descuento tras reseña positiva Email" at bounding box center [510, 334] width 672 height 40
click at [526, 335] on div "Descuento tras reseña positiva Email" at bounding box center [509, 334] width 173 height 40
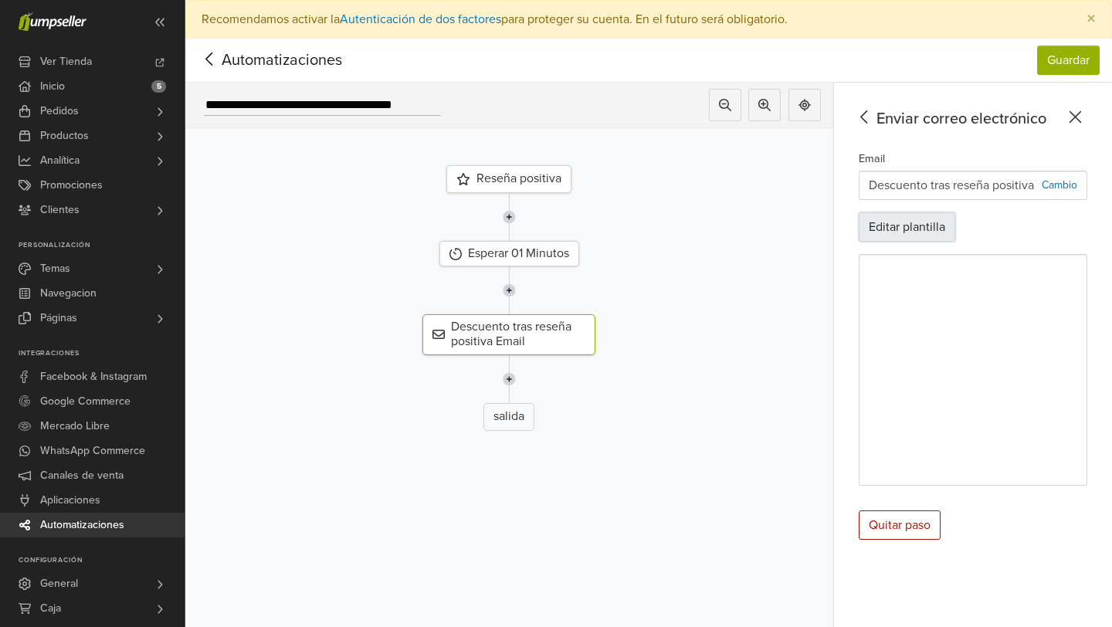
click at [921, 223] on button "Editar plantilla" at bounding box center [907, 226] width 97 height 29
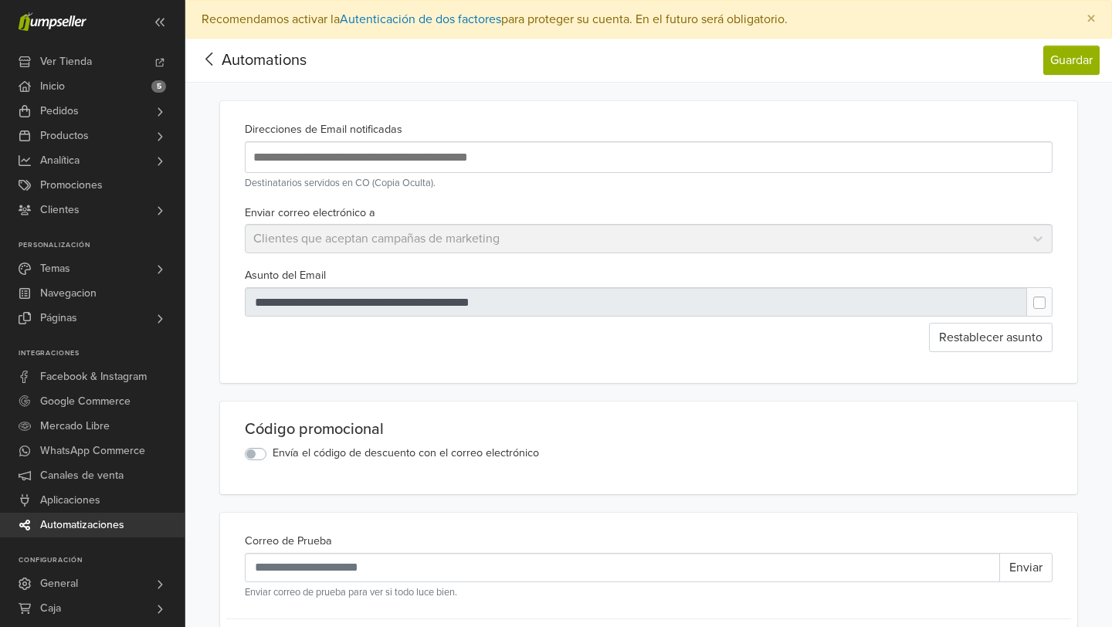
click at [415, 226] on div "Enviar correo electrónico a Clientes que aceptan campañas de marketing" at bounding box center [649, 228] width 820 height 51
click at [419, 248] on div "Enviar correo electrónico a Clientes que aceptan campañas de marketing" at bounding box center [649, 228] width 820 height 51
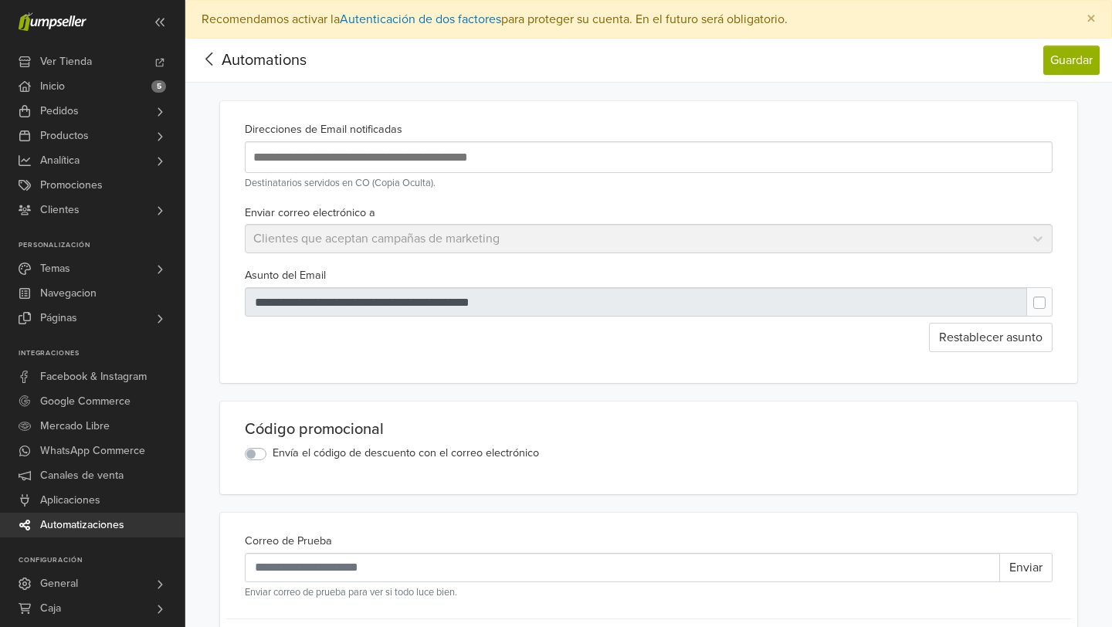
click at [562, 265] on div "**********" at bounding box center [648, 242] width 857 height 282
click at [388, 297] on div at bounding box center [636, 301] width 783 height 29
type input "**********"
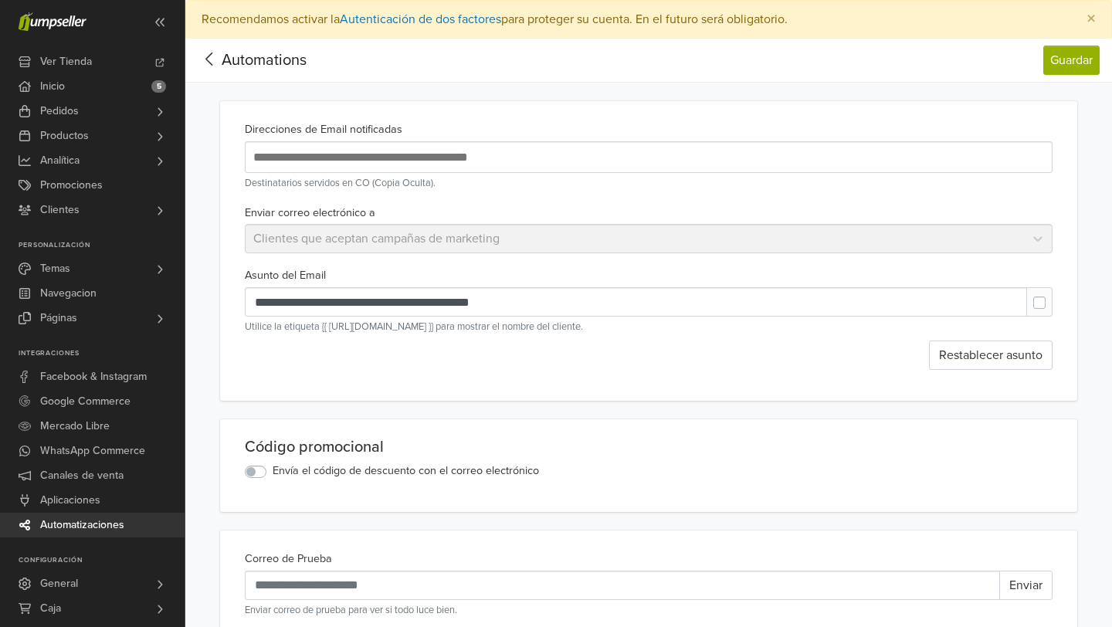
click at [437, 353] on div "Restablecer asunto" at bounding box center [649, 355] width 808 height 29
click at [209, 59] on icon at bounding box center [210, 58] width 24 height 19
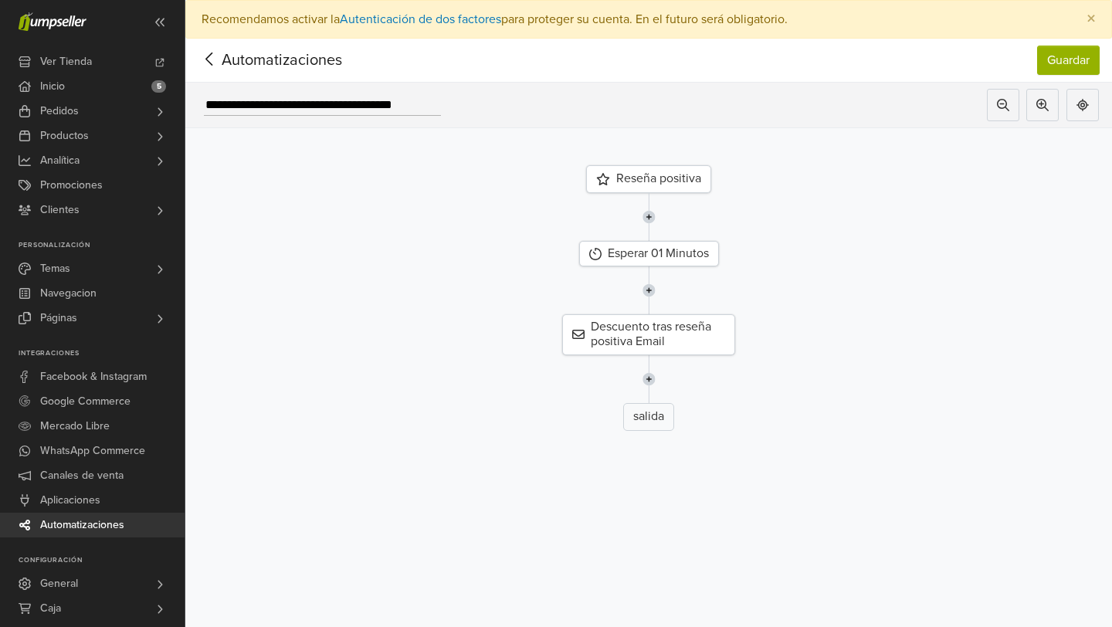
click at [209, 62] on icon at bounding box center [208, 59] width 7 height 13
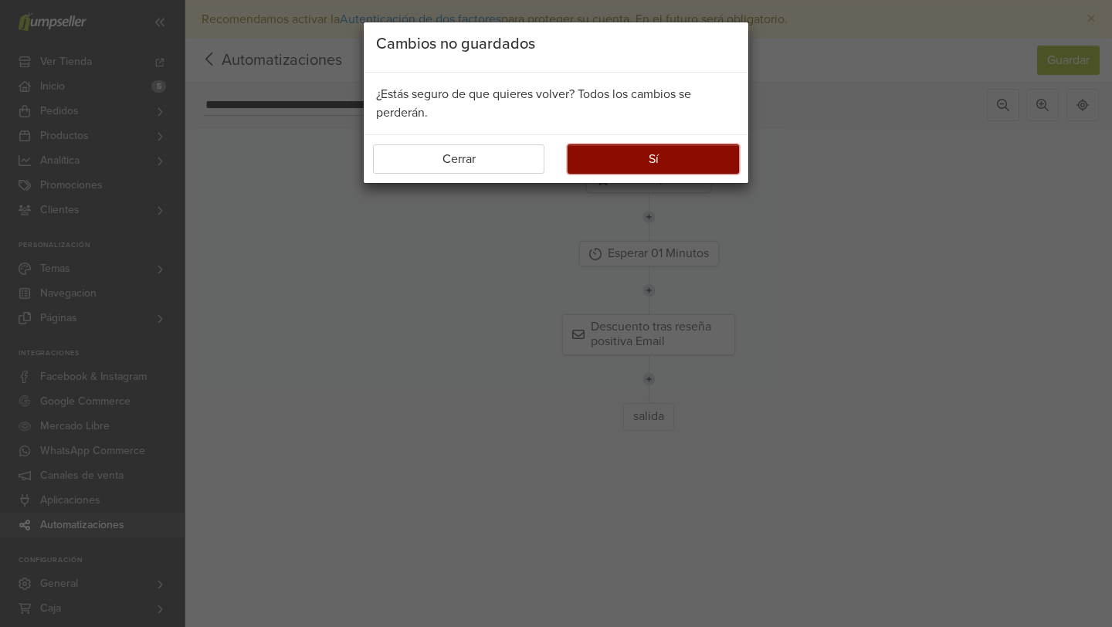
click at [608, 168] on button "Sí" at bounding box center [653, 158] width 171 height 29
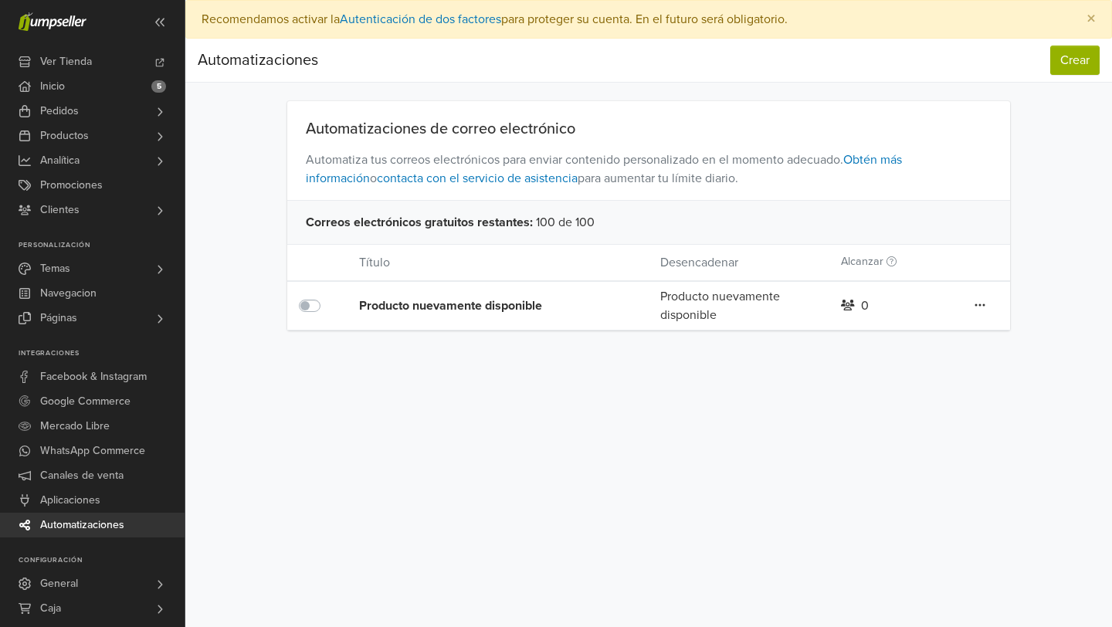
click at [974, 300] on link at bounding box center [980, 306] width 12 height 20
click at [910, 337] on link "Editar" at bounding box center [925, 336] width 122 height 25
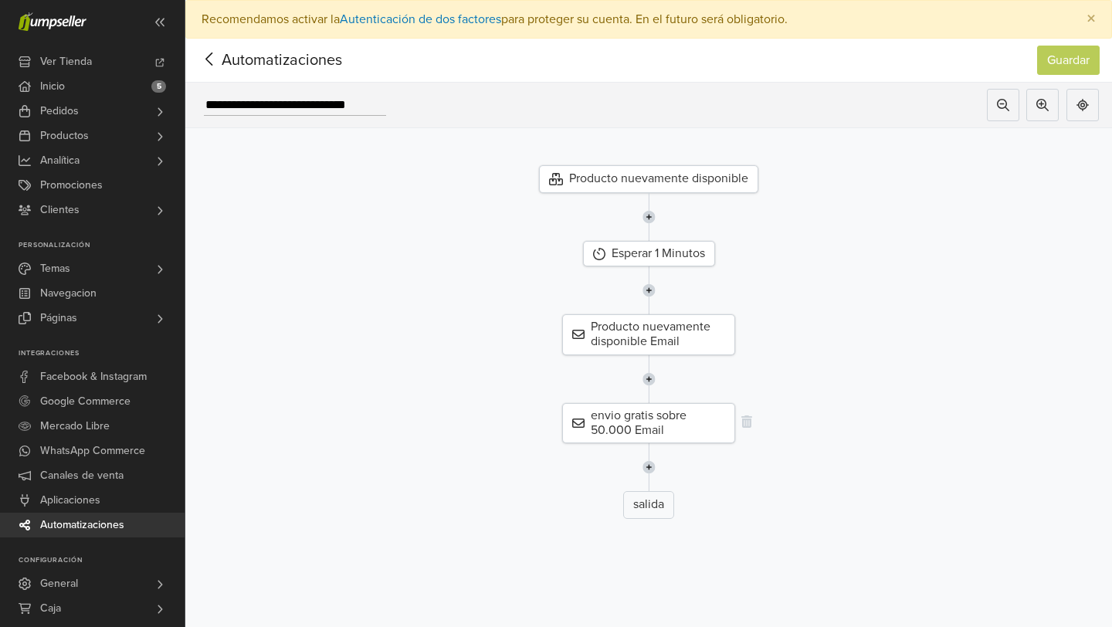
click at [684, 421] on div "envio gratis sobre 50.000 Email" at bounding box center [648, 423] width 173 height 40
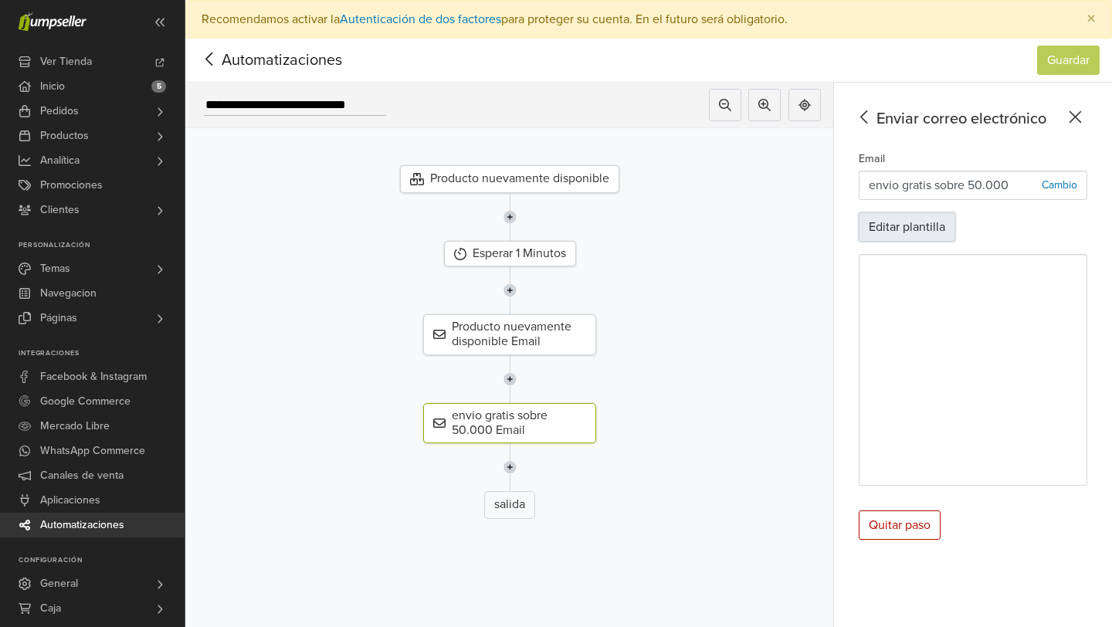
click at [892, 225] on button "Editar plantilla" at bounding box center [907, 226] width 97 height 29
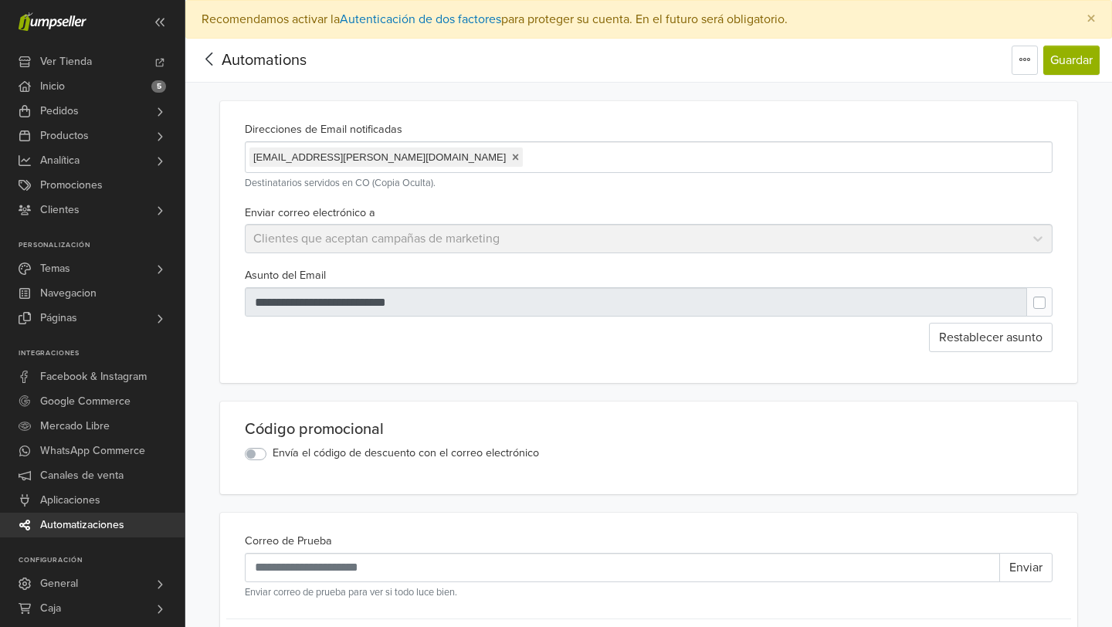
click at [377, 159] on span "[EMAIL_ADDRESS][PERSON_NAME][DOMAIN_NAME]" at bounding box center [386, 158] width 273 height 20
click at [512, 157] on link at bounding box center [515, 157] width 7 height 12
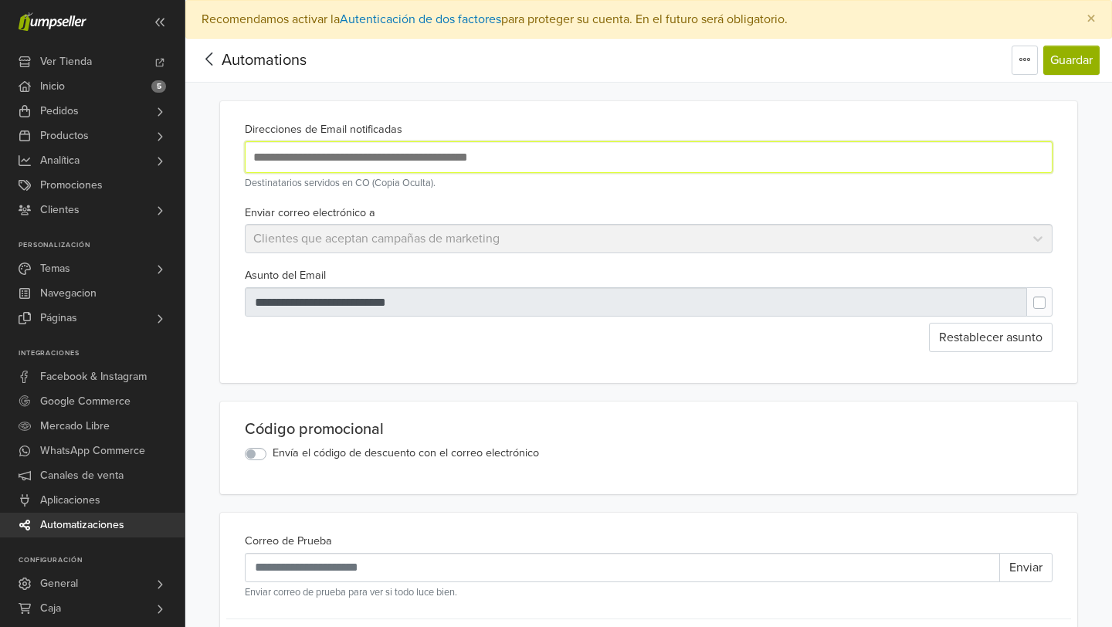
click at [346, 157] on input "text" at bounding box center [501, 157] width 502 height 21
type input "**********"
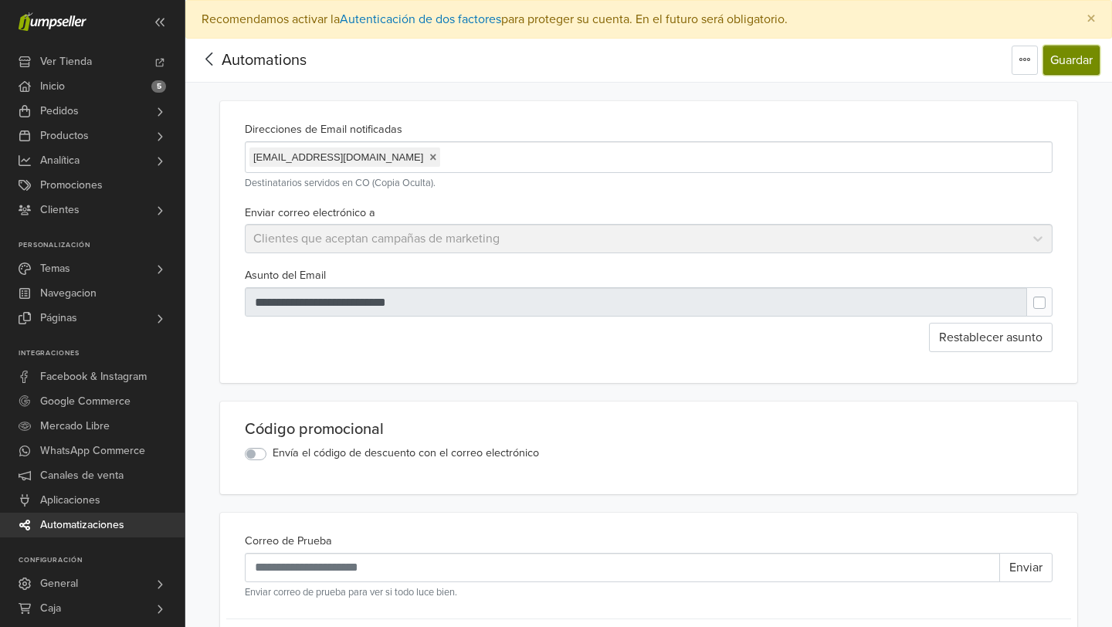
click at [1058, 57] on button "Guardar" at bounding box center [1072, 60] width 56 height 29
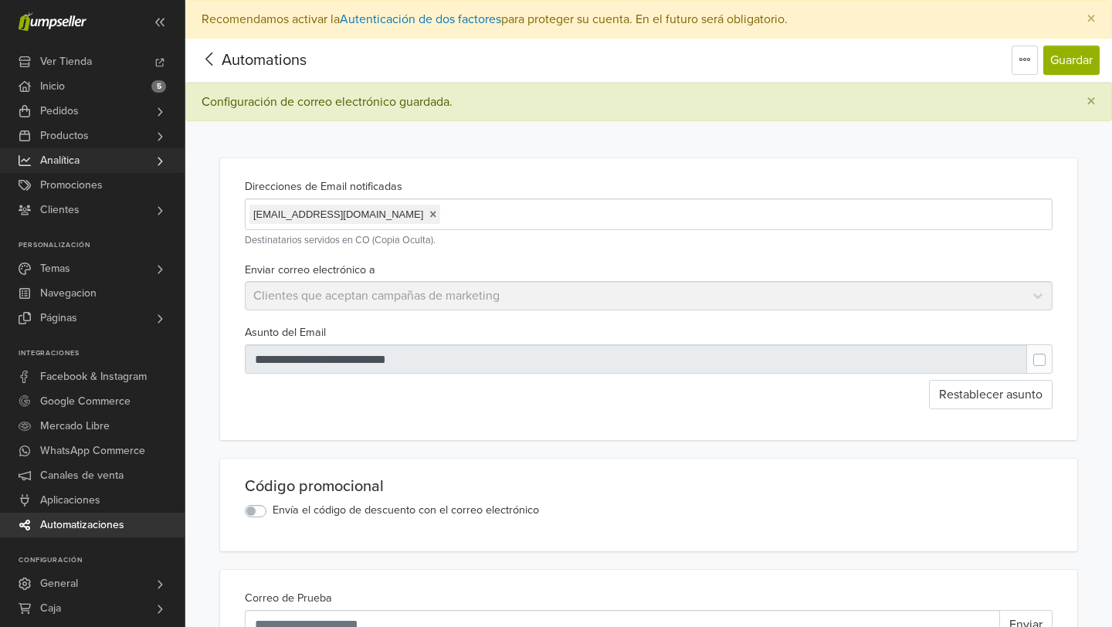
click at [93, 165] on link "Analítica" at bounding box center [92, 160] width 185 height 25
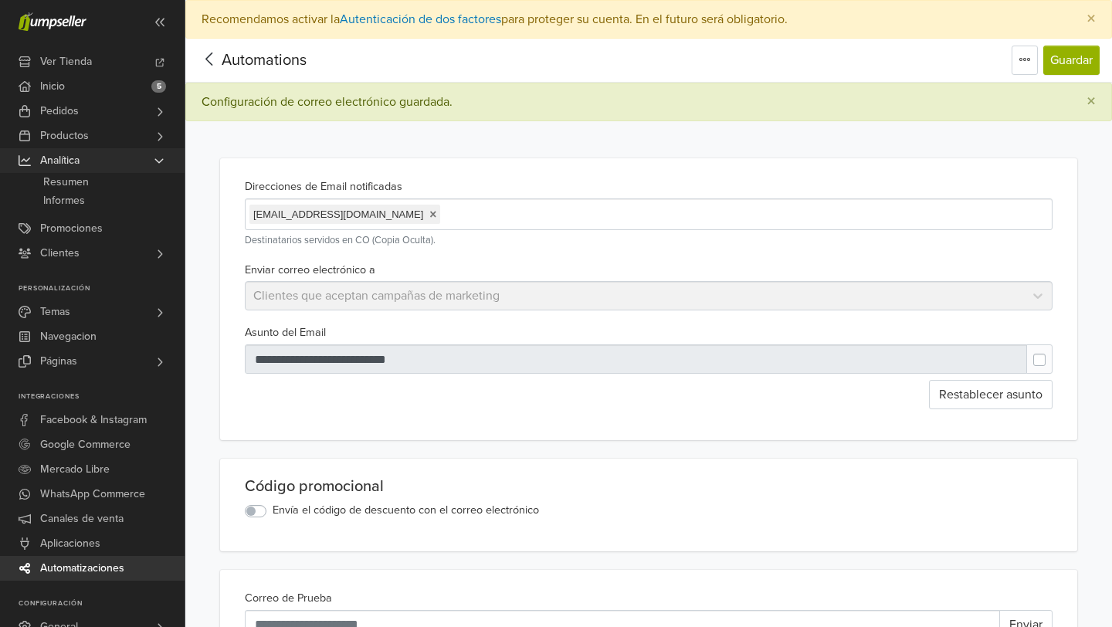
click at [87, 163] on link "Analítica" at bounding box center [92, 160] width 185 height 25
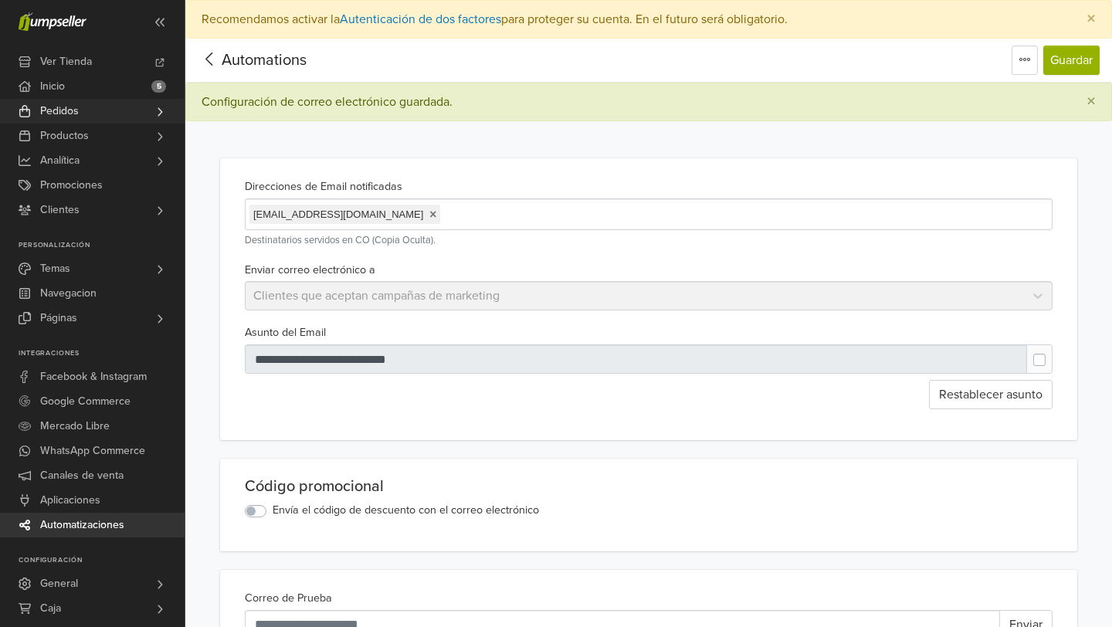
click at [75, 110] on span "Pedidos" at bounding box center [59, 111] width 39 height 25
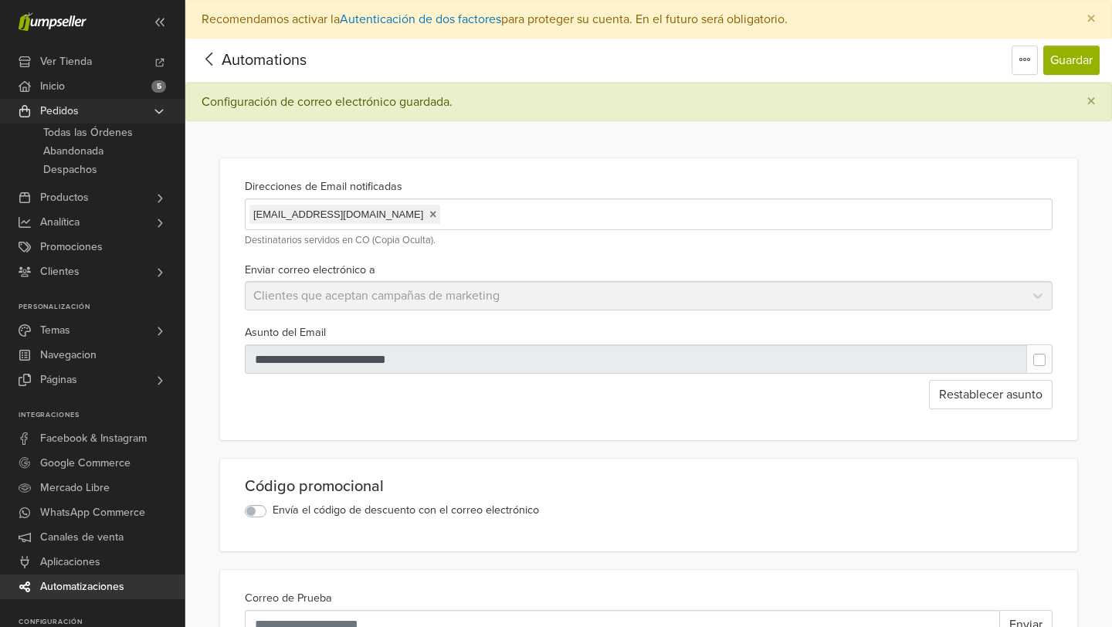
click at [100, 111] on link "Pedidos" at bounding box center [92, 111] width 185 height 25
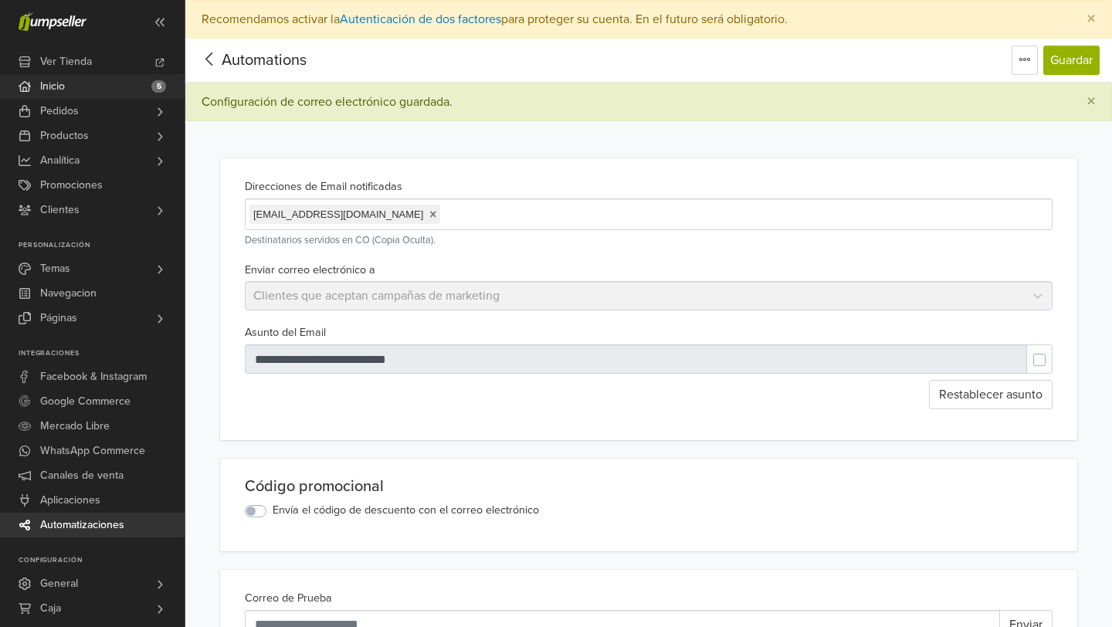
click at [91, 87] on link "Inicio 5" at bounding box center [92, 86] width 185 height 25
